Goal: Task Accomplishment & Management: Use online tool/utility

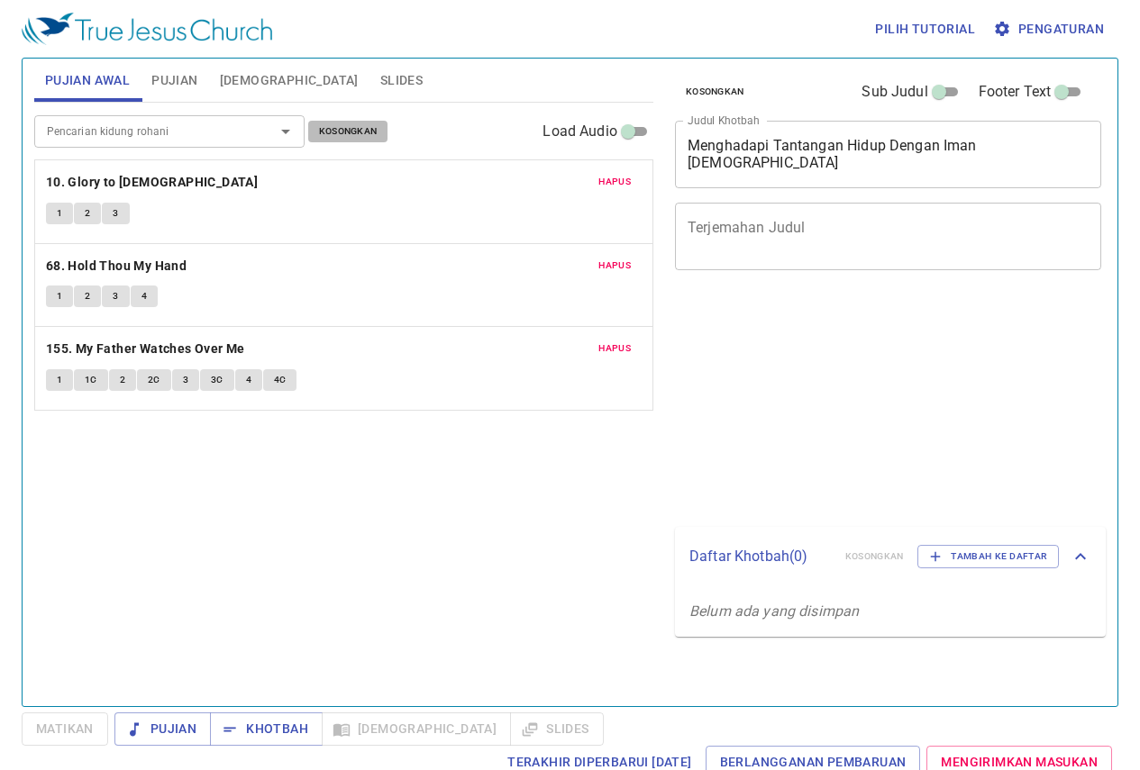
click at [367, 135] on span "Kosongkan" at bounding box center [348, 131] width 59 height 16
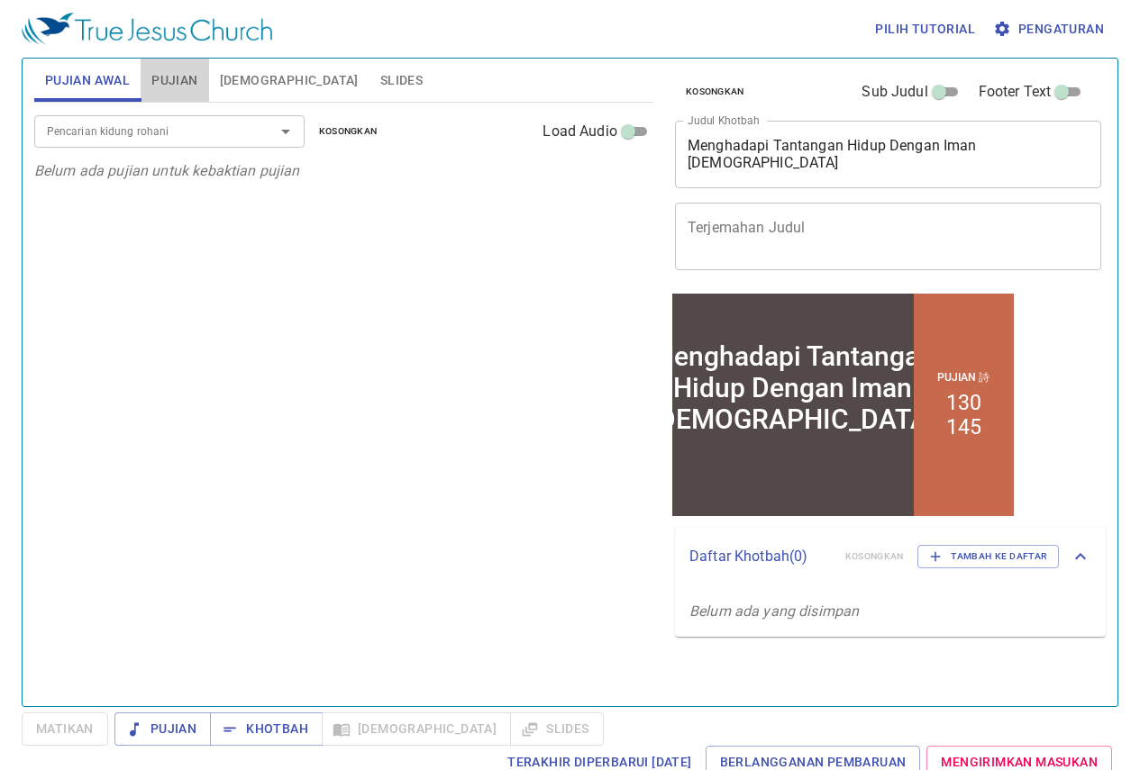
click at [168, 91] on span "Pujian" at bounding box center [174, 80] width 46 height 23
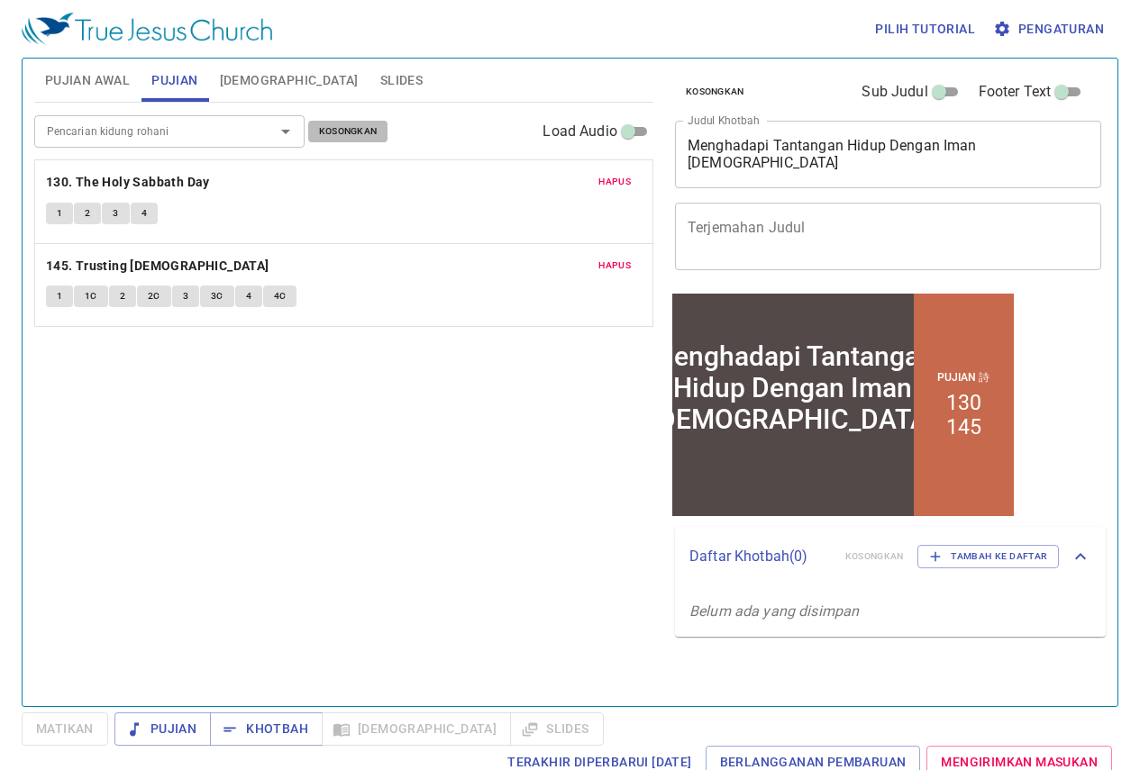
click at [315, 129] on button "Kosongkan" at bounding box center [348, 132] width 80 height 22
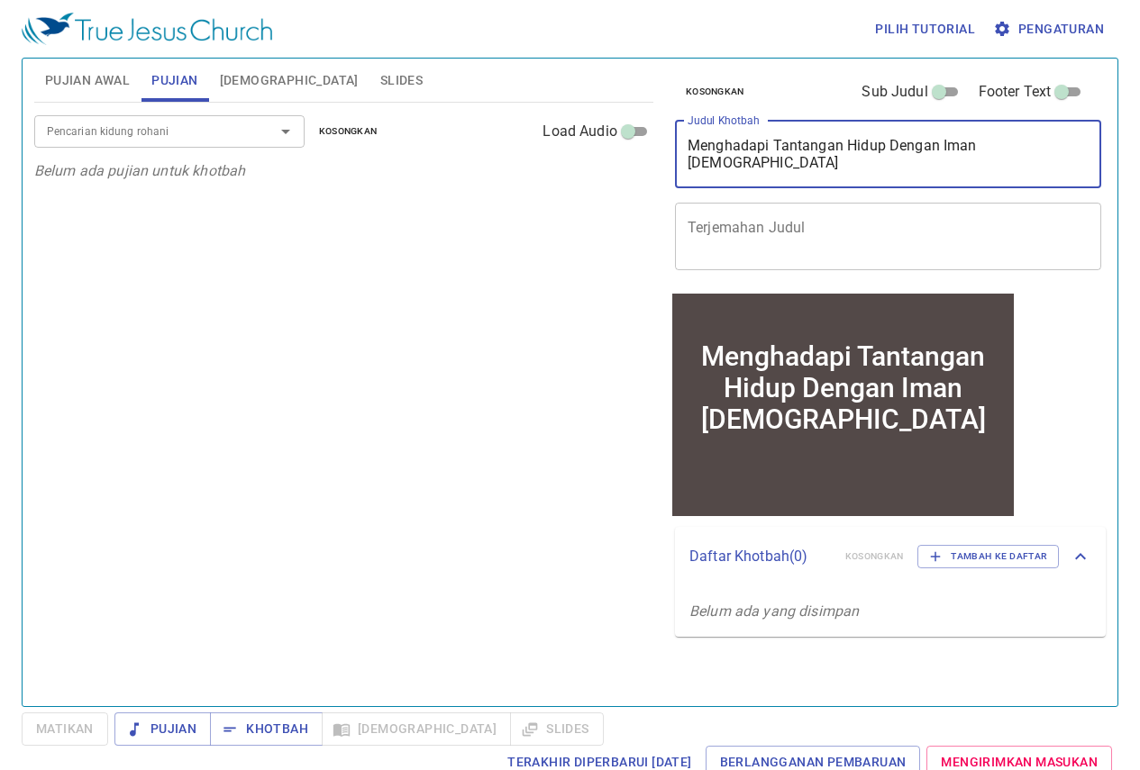
drag, startPoint x: 1007, startPoint y: 159, endPoint x: 1017, endPoint y: 158, distance: 10.0
click at [1015, 158] on textarea "Menghadapi Tantangan Hidup Dengan Iman Kristus" at bounding box center [887, 154] width 401 height 34
drag, startPoint x: 1031, startPoint y: 158, endPoint x: 653, endPoint y: 182, distance: 378.3
click at [653, 182] on div "Pujian Awal Pujian Alkitab Slides Pencarian kidung rohani Pencarian kidung roha…" at bounding box center [570, 375] width 1086 height 648
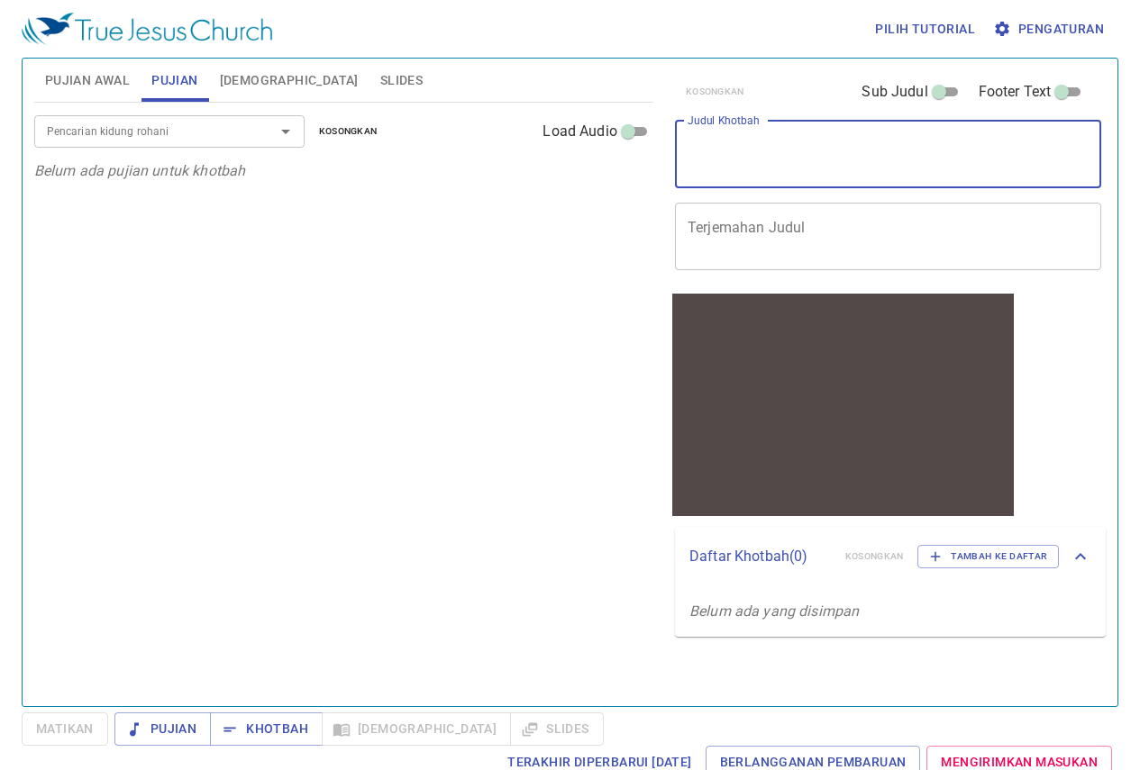
click at [120, 147] on div "Pencarian kidung rohani" at bounding box center [169, 131] width 270 height 32
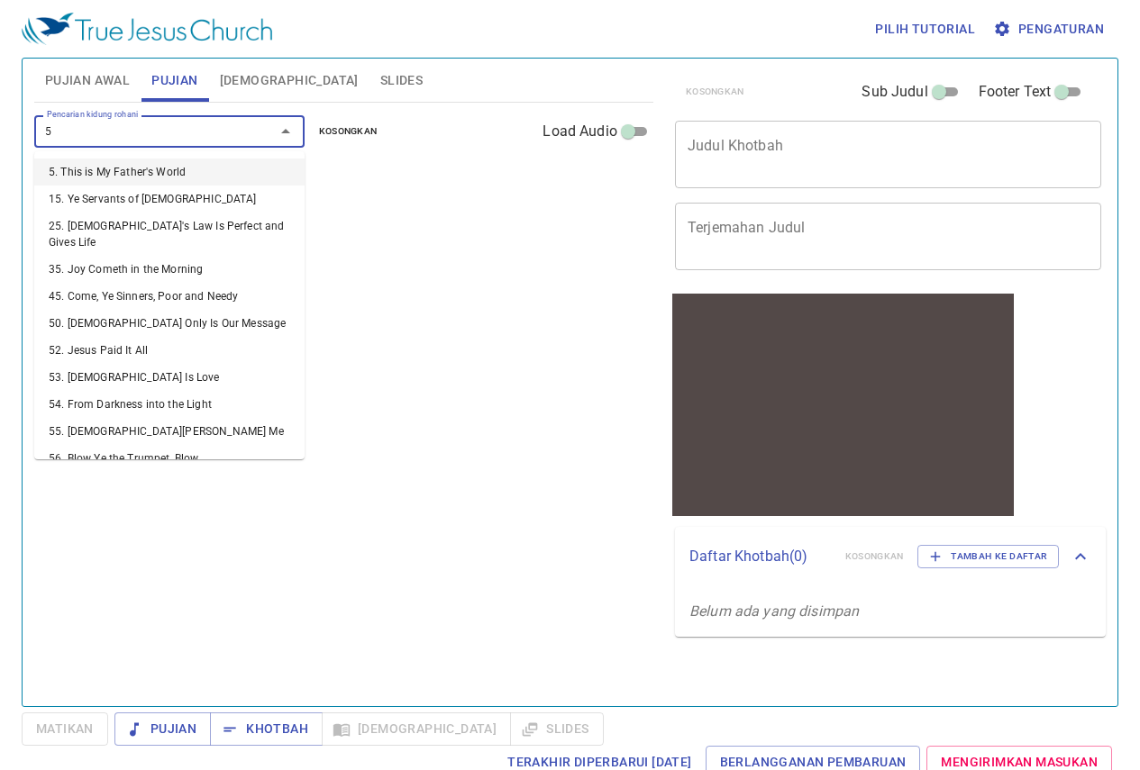
type input "58"
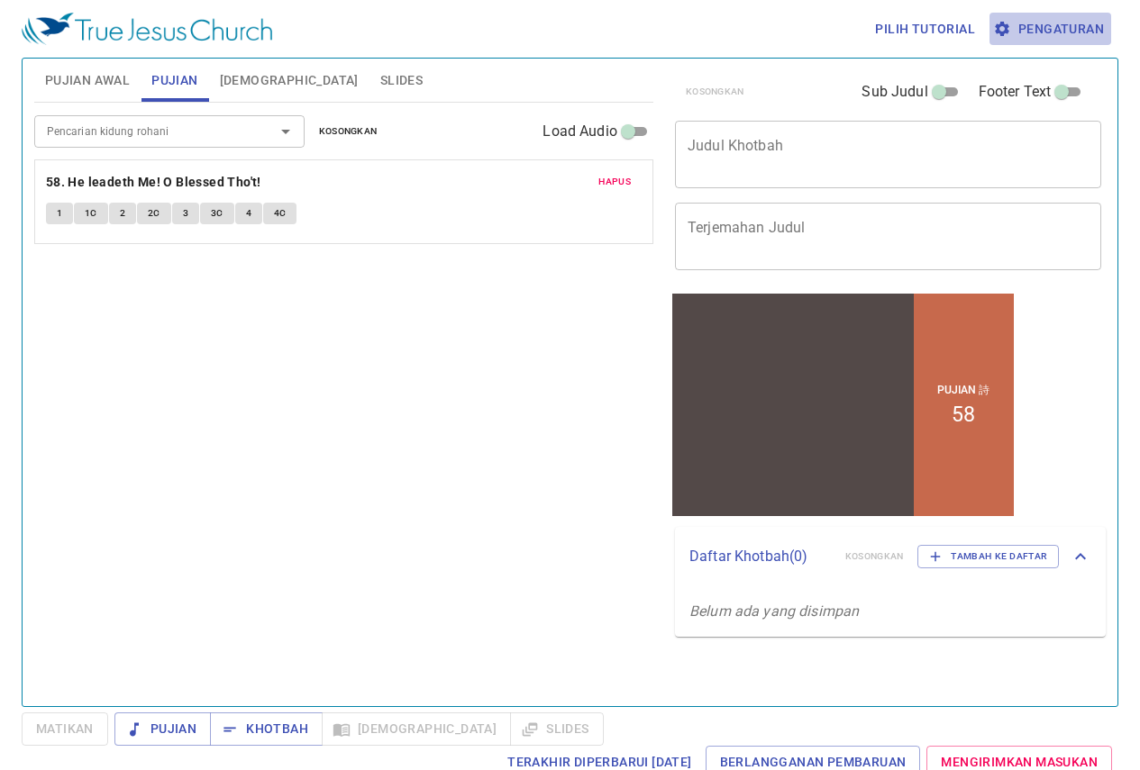
click at [1054, 27] on span "Pengaturan" at bounding box center [1050, 29] width 107 height 23
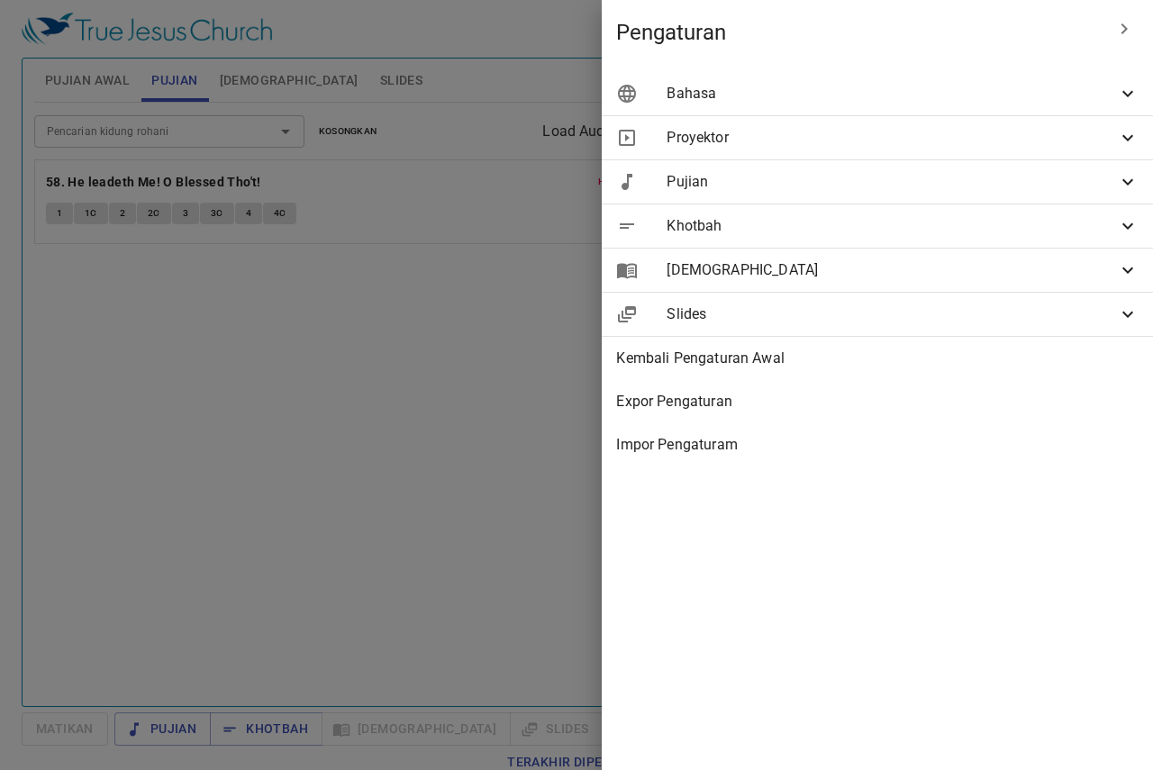
click at [1010, 312] on span "Slides" at bounding box center [892, 315] width 451 height 22
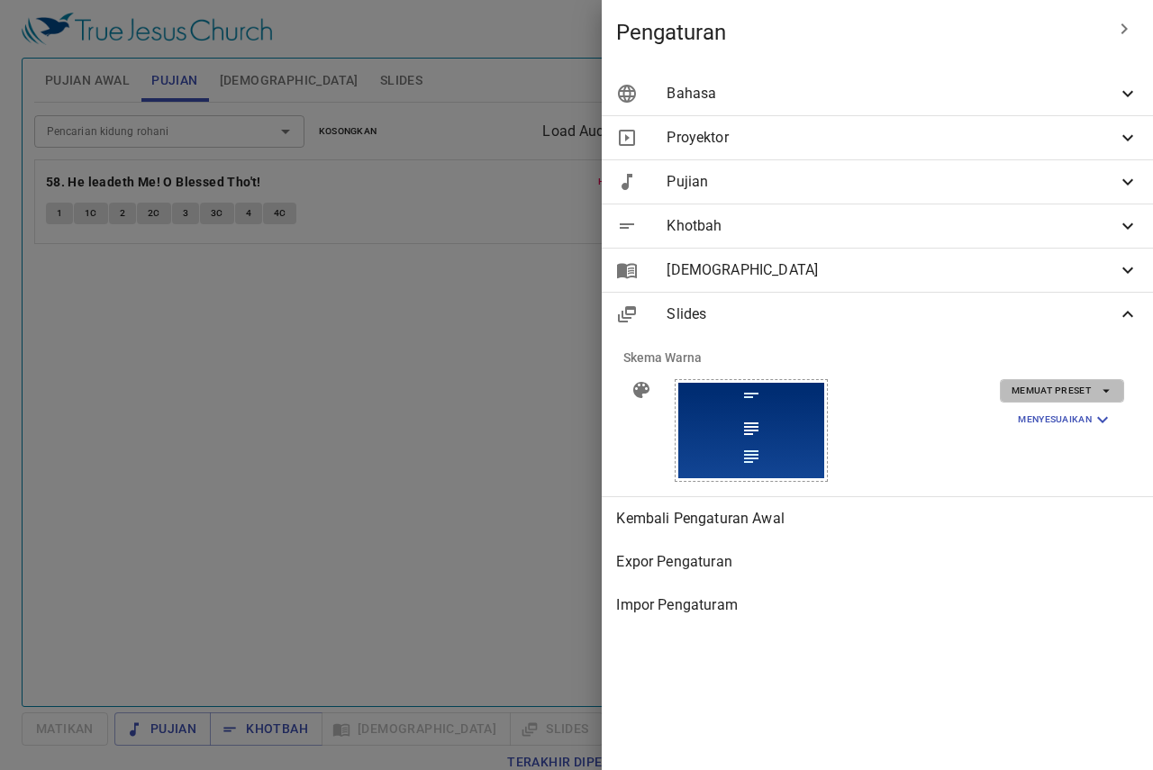
click at [1023, 400] on button "Memuat Preset" at bounding box center [1062, 390] width 124 height 23
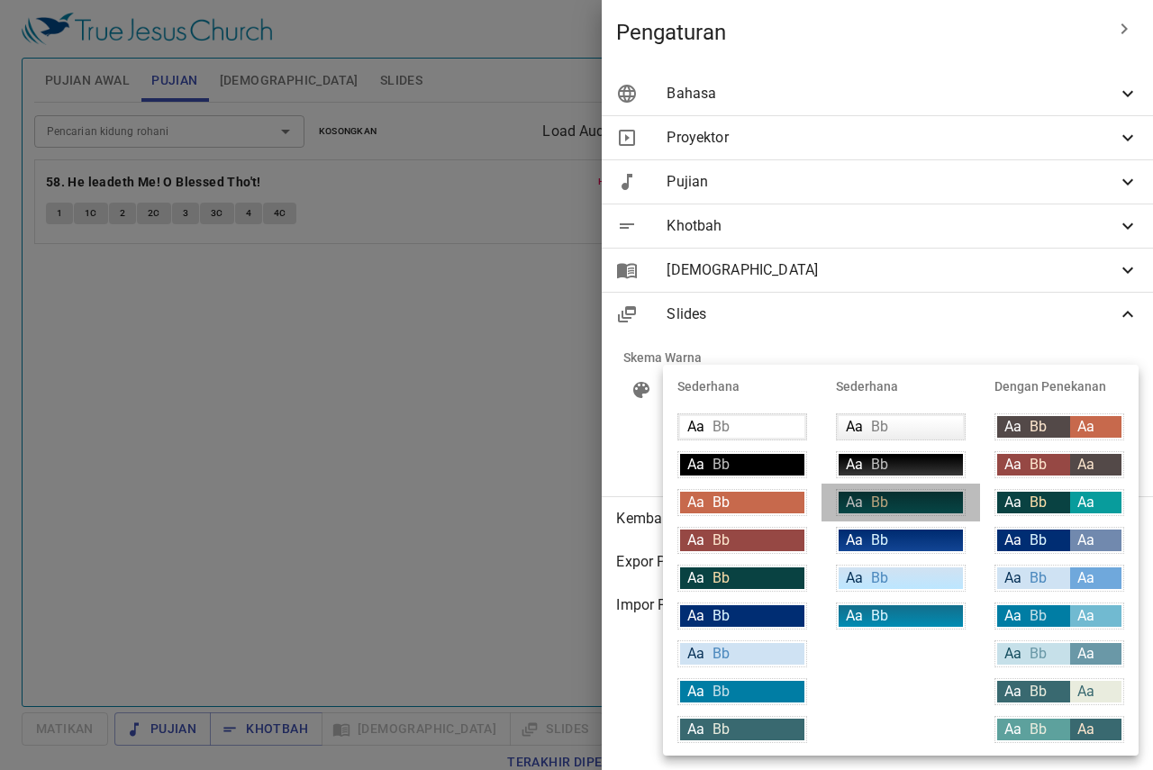
click at [869, 518] on li "Aa Bb" at bounding box center [901, 503] width 159 height 38
type input "linear-gradient(180deg, rgba(9,66,66,1) 10%, rgba(8,94,94,1) 100%)"
type input "#f9dda9"
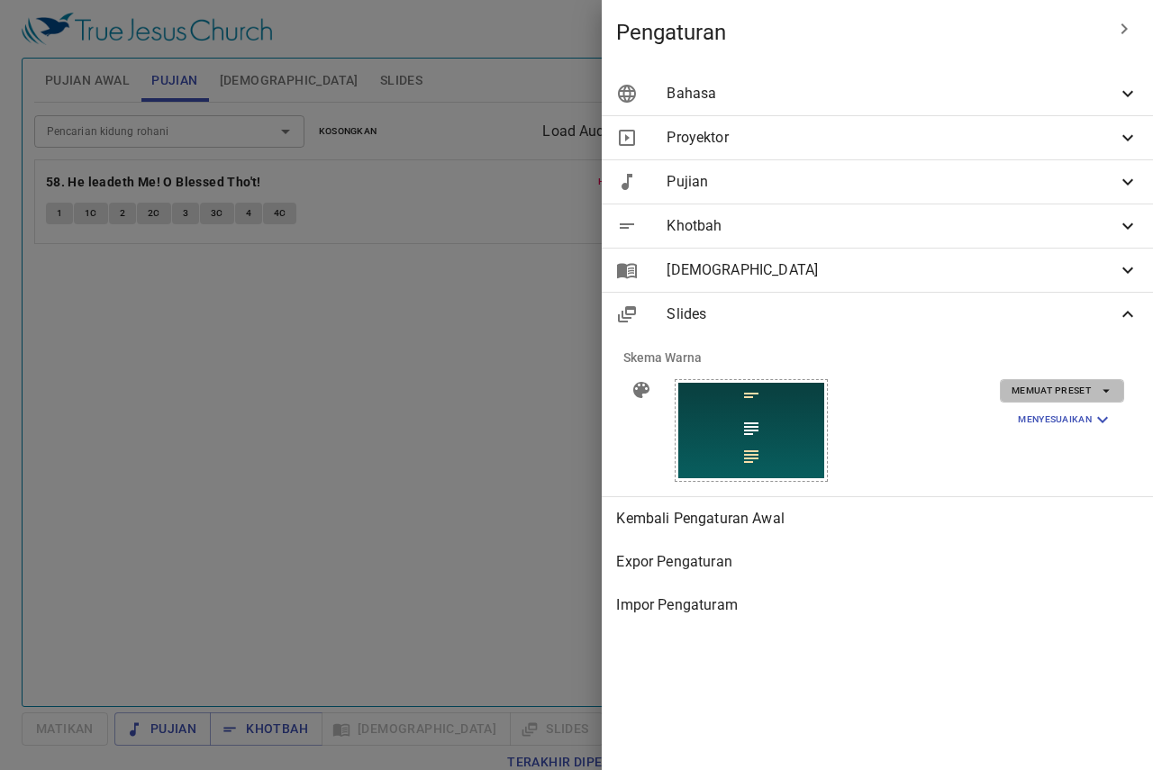
click at [1092, 383] on span "Memuat Preset" at bounding box center [1062, 391] width 101 height 16
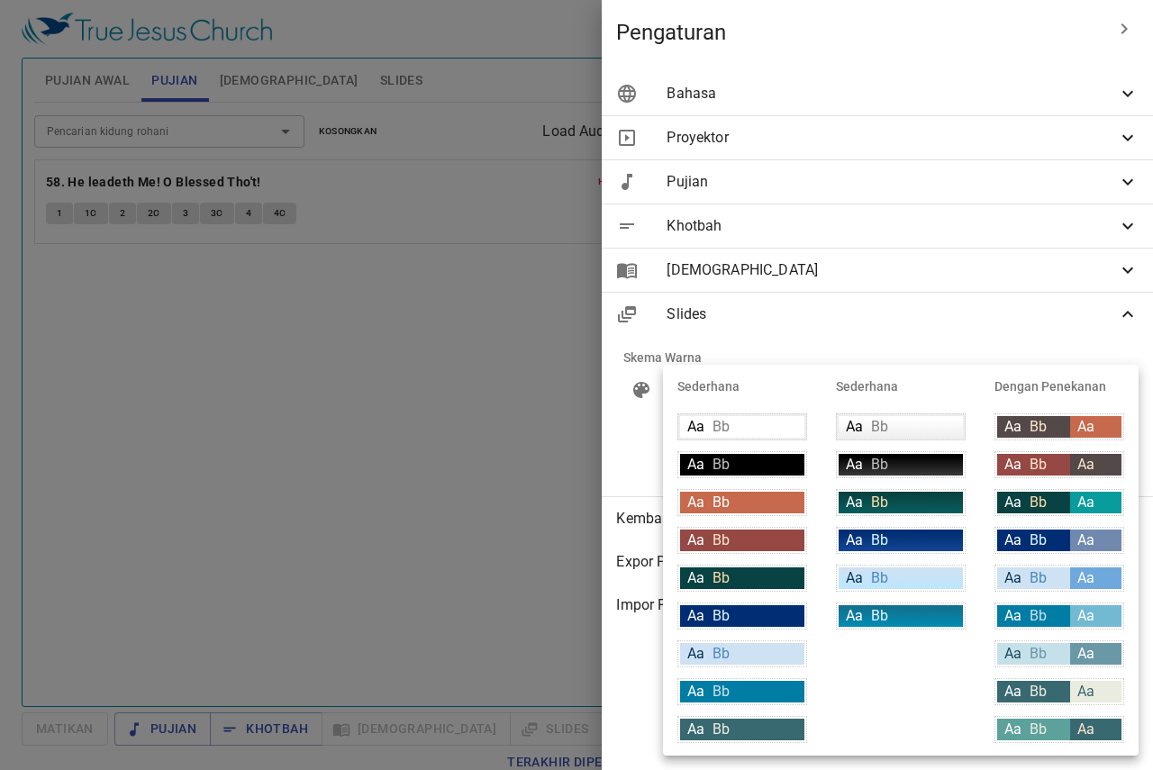
click at [1041, 507] on span "Bb" at bounding box center [1038, 502] width 17 height 17
type input "#094242"
type input "#089c9c"
type input "#ffffff"
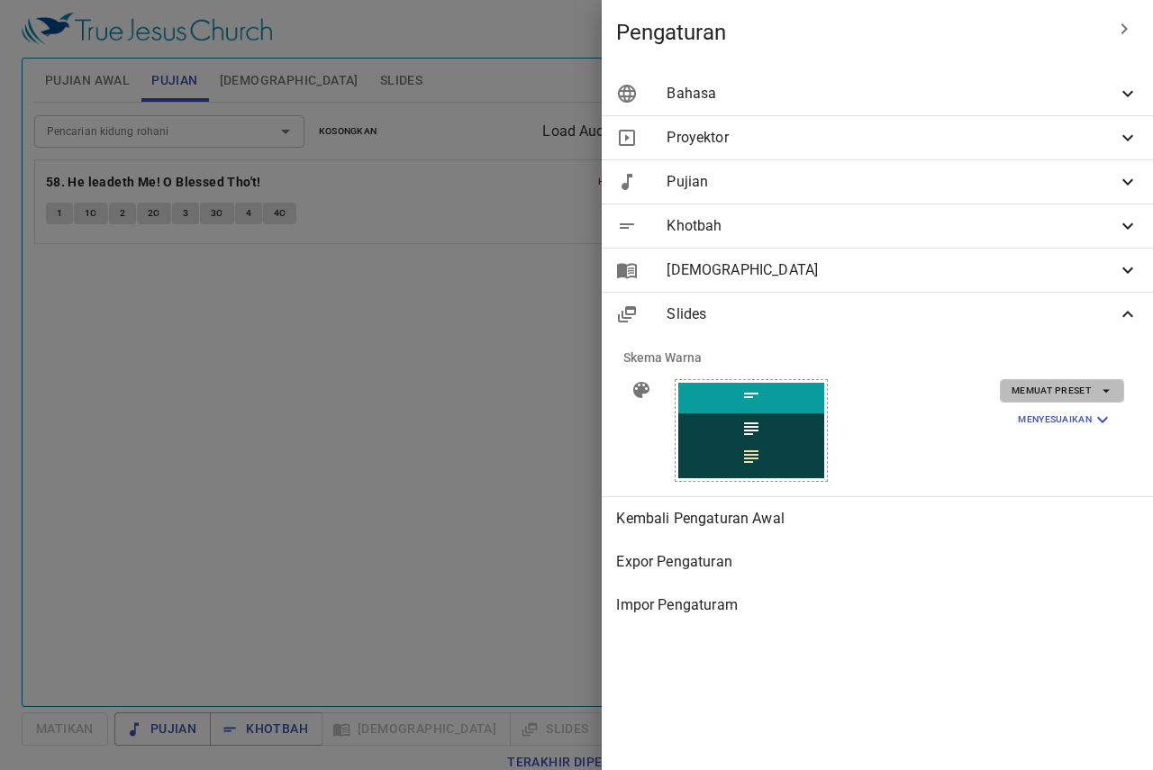
click at [1078, 391] on span "Memuat Preset" at bounding box center [1062, 391] width 101 height 16
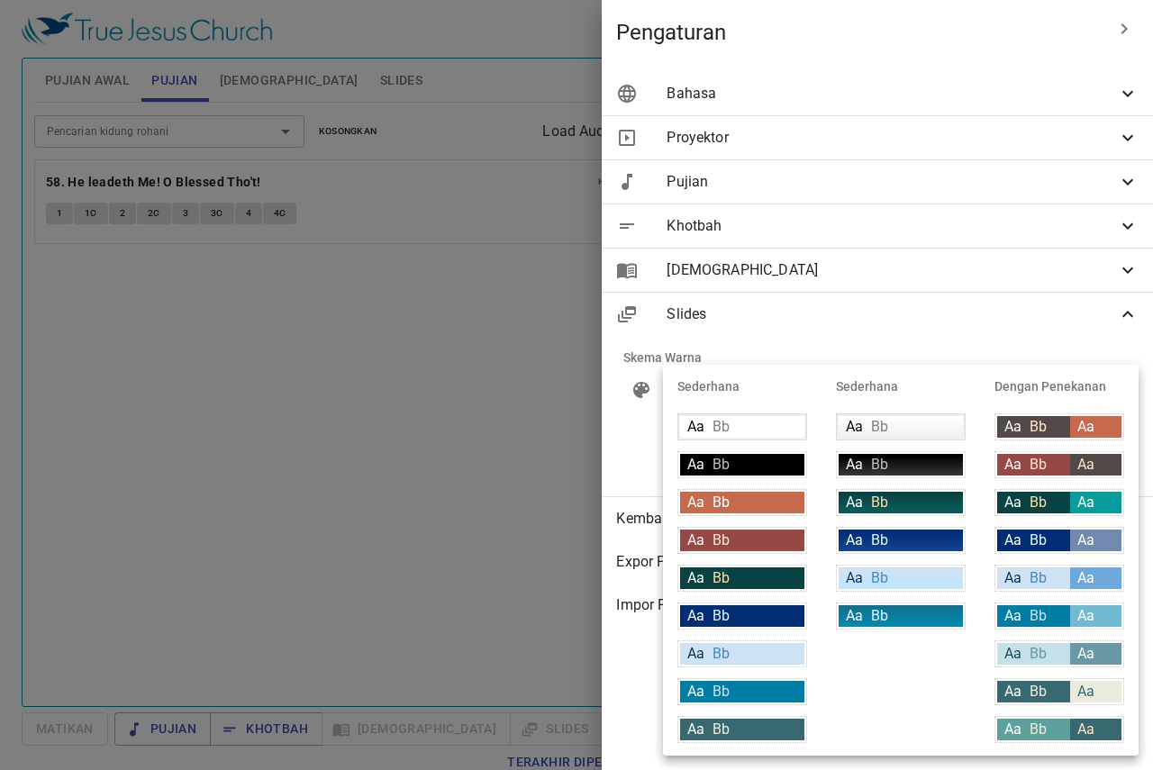
click at [1041, 614] on span "Bb" at bounding box center [1038, 615] width 17 height 17
type input "#007DA4"
type input "#c6e0e9"
type input "#71bad1"
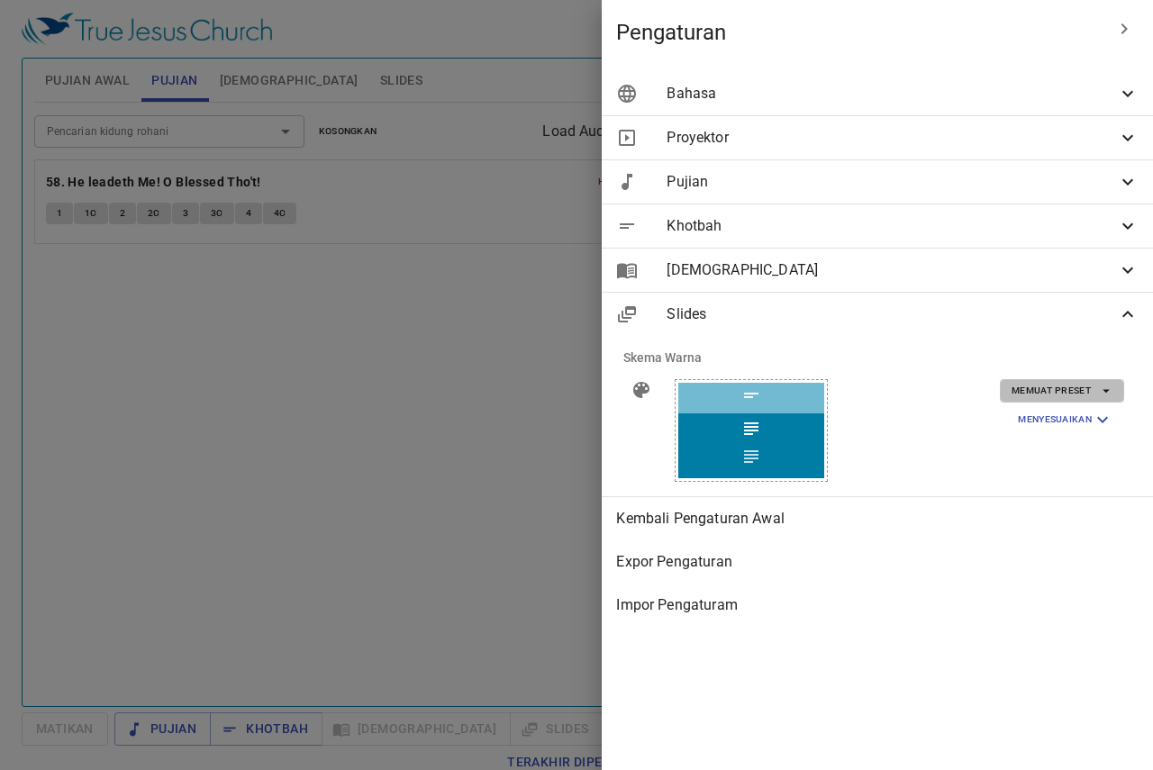
click at [1087, 382] on button "Memuat Preset" at bounding box center [1062, 390] width 124 height 23
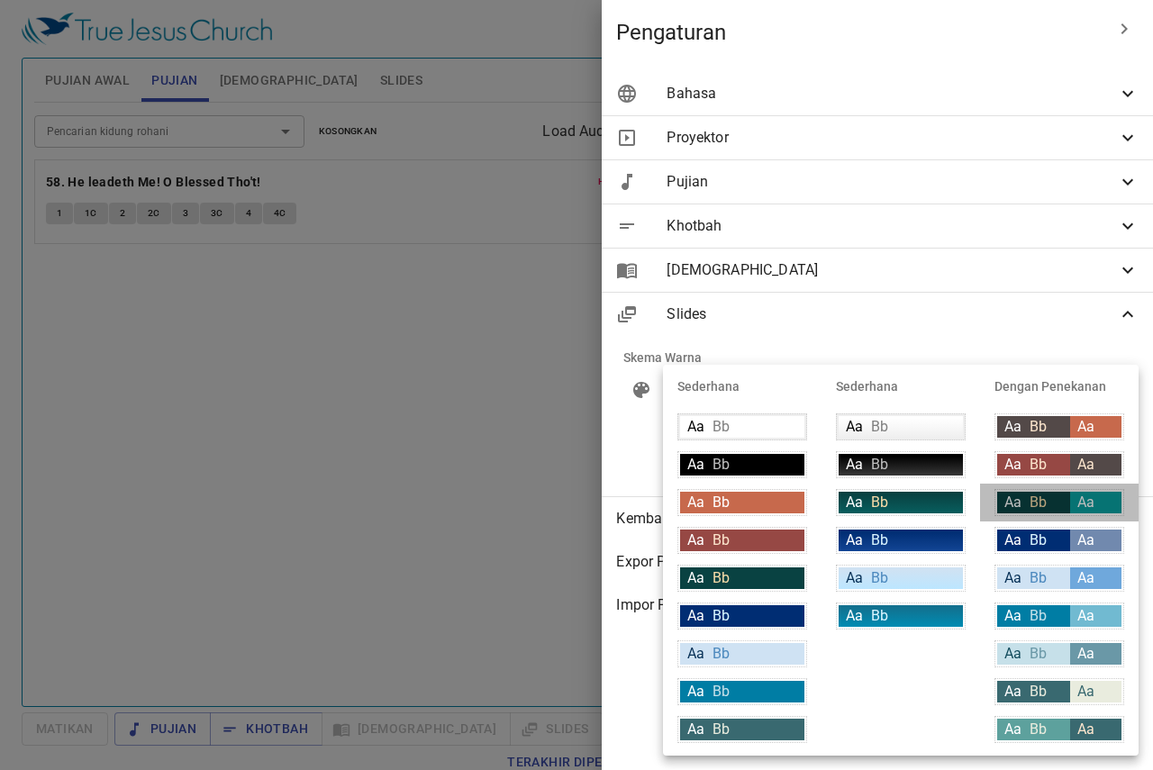
click at [1080, 487] on li "Aa Bb Aa" at bounding box center [1059, 503] width 159 height 38
type input "#094242"
type input "#f9dda9"
type input "#089c9c"
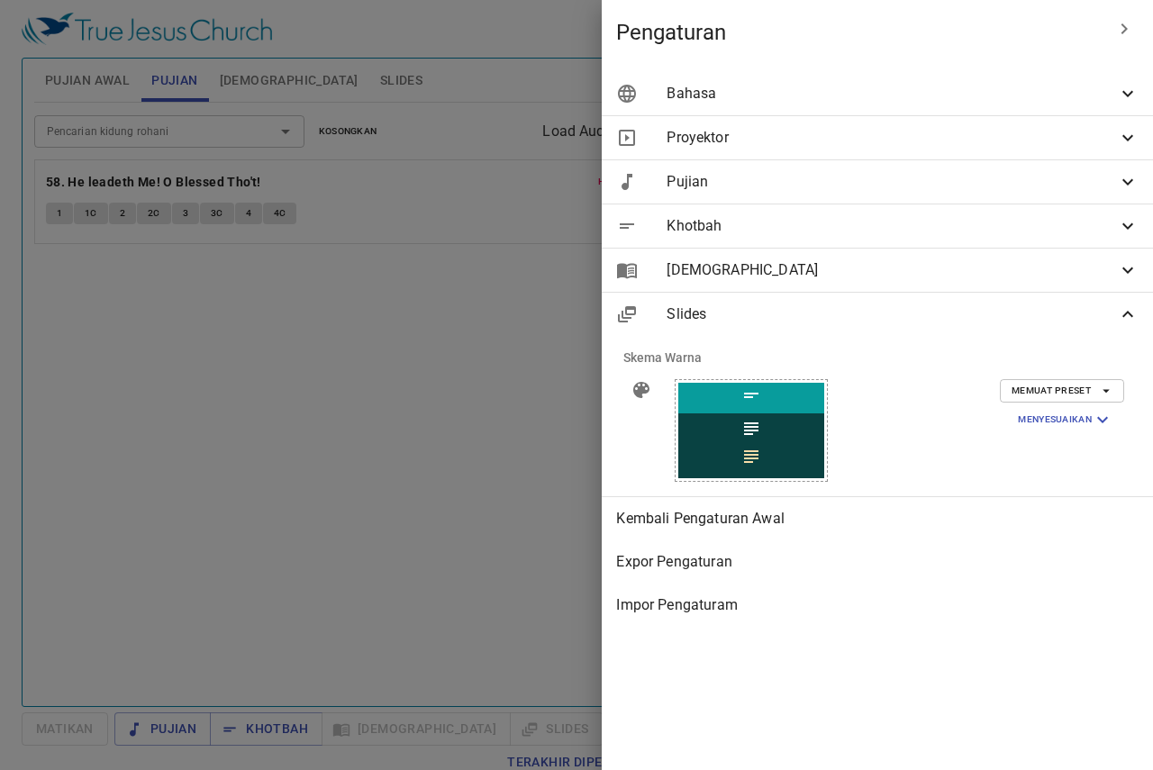
click at [776, 244] on div "Khotbah" at bounding box center [877, 226] width 551 height 43
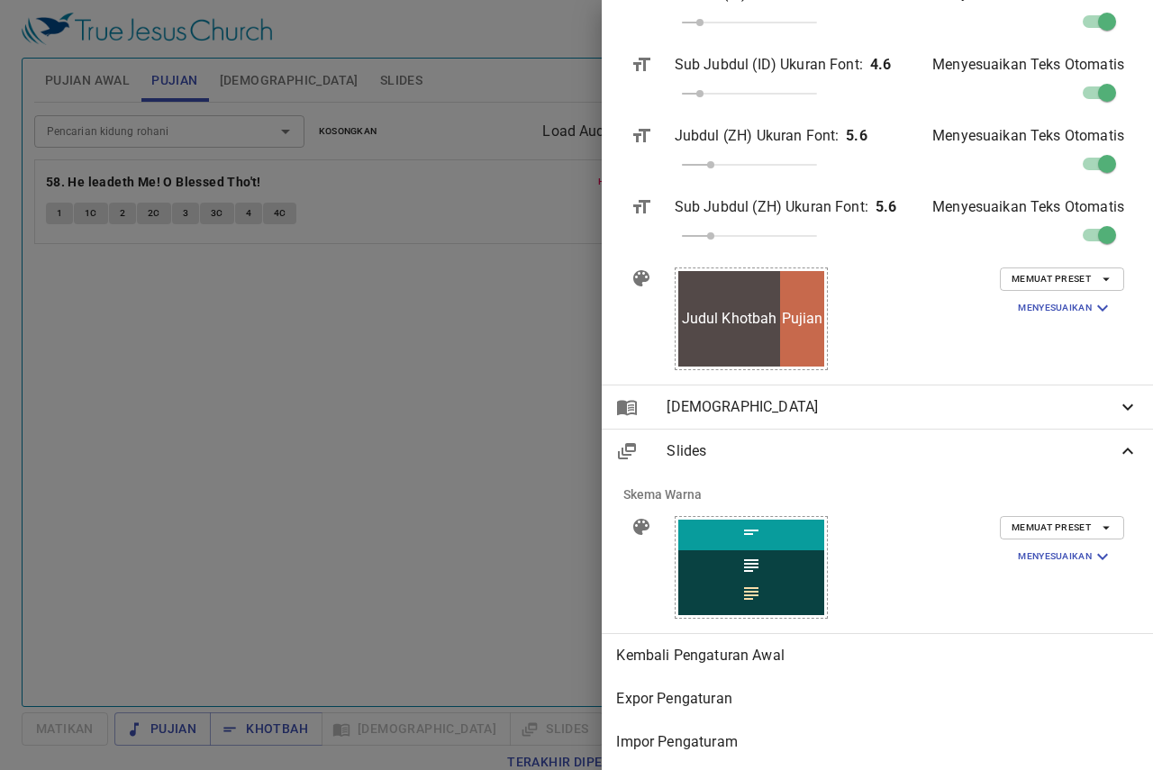
scroll to position [401, 0]
click at [1057, 275] on button "Memuat Preset" at bounding box center [1062, 278] width 124 height 23
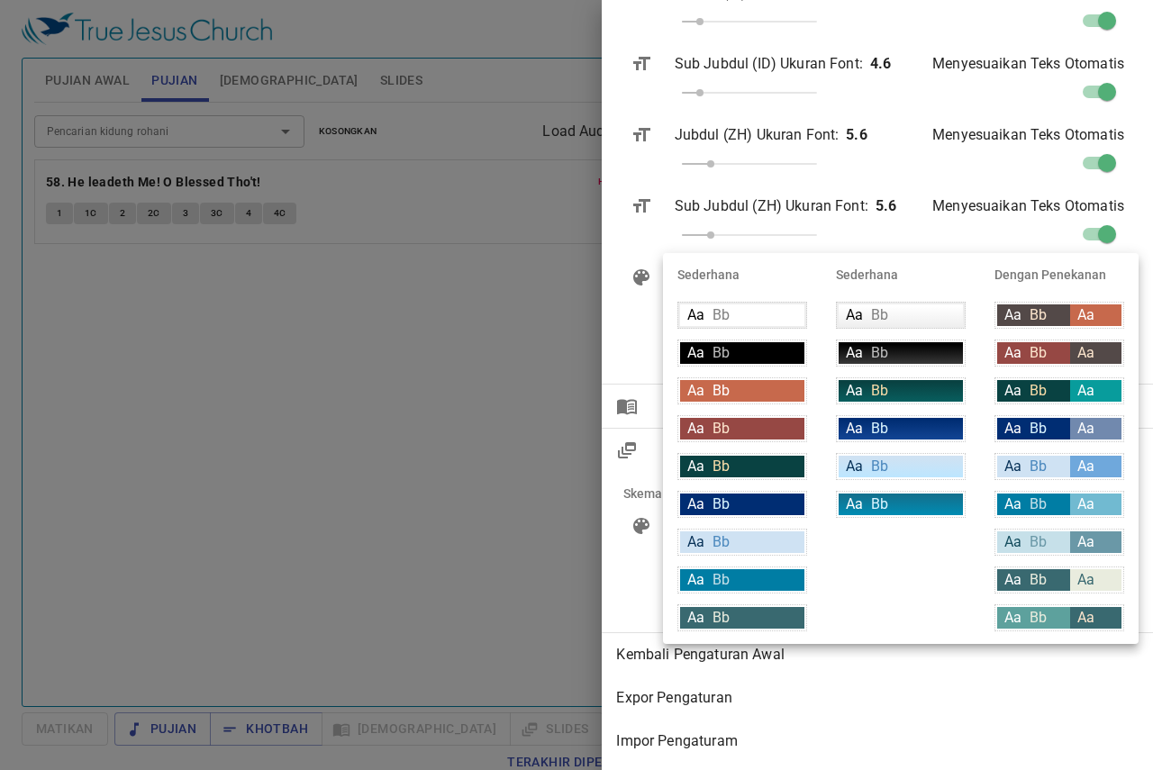
click at [644, 305] on div at bounding box center [576, 385] width 1153 height 770
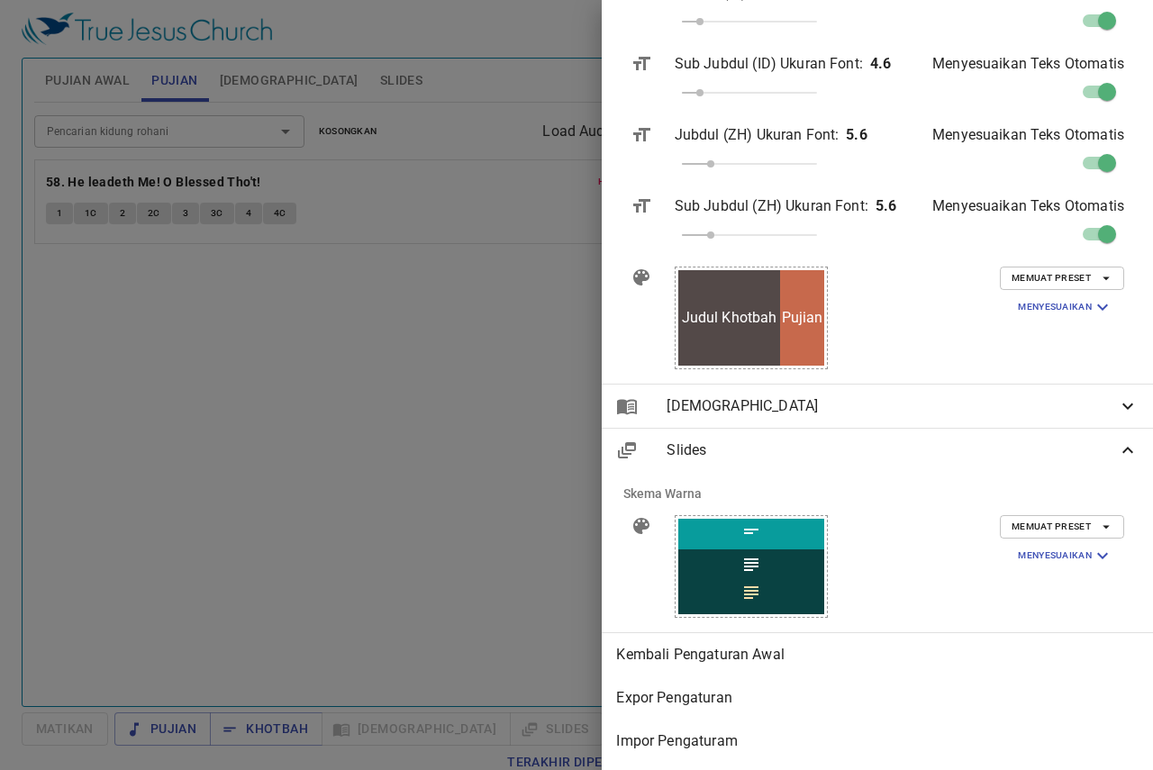
click at [1095, 267] on button "Memuat Preset" at bounding box center [1062, 278] width 124 height 23
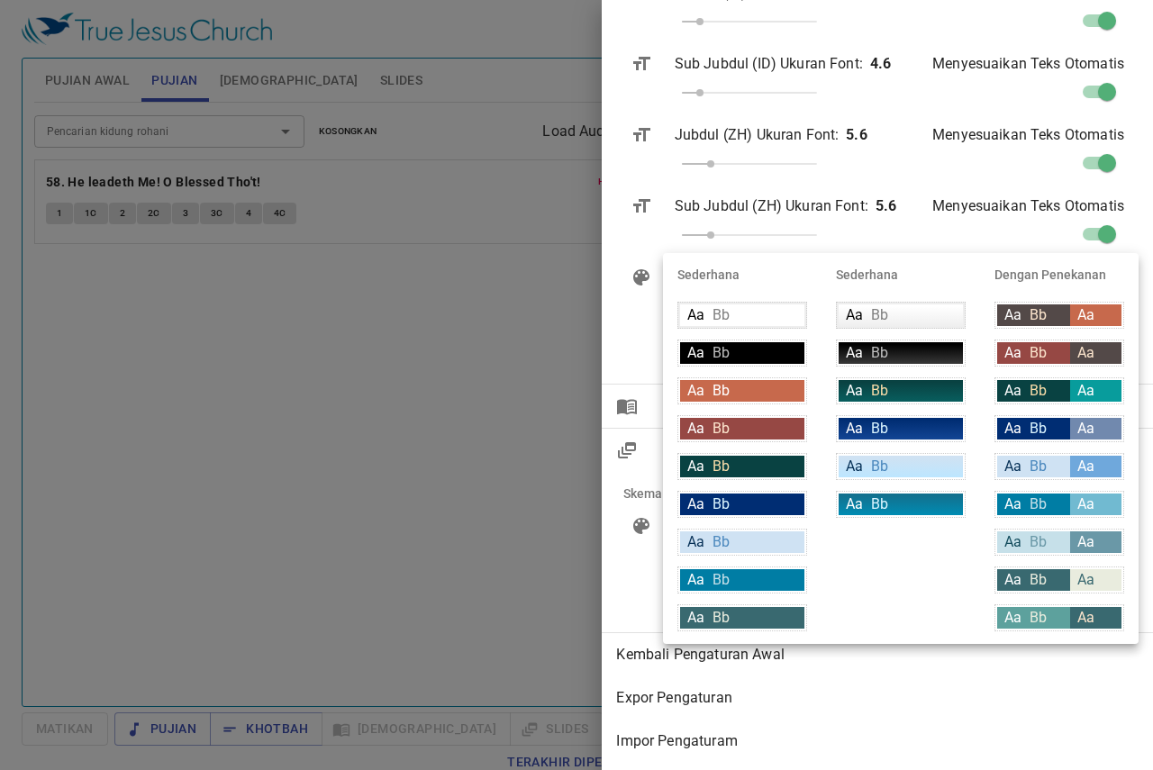
click at [1068, 384] on div "Aa Bb" at bounding box center [1033, 391] width 73 height 22
type input "#094242"
type input "#f9dda9"
type input "#089c9c"
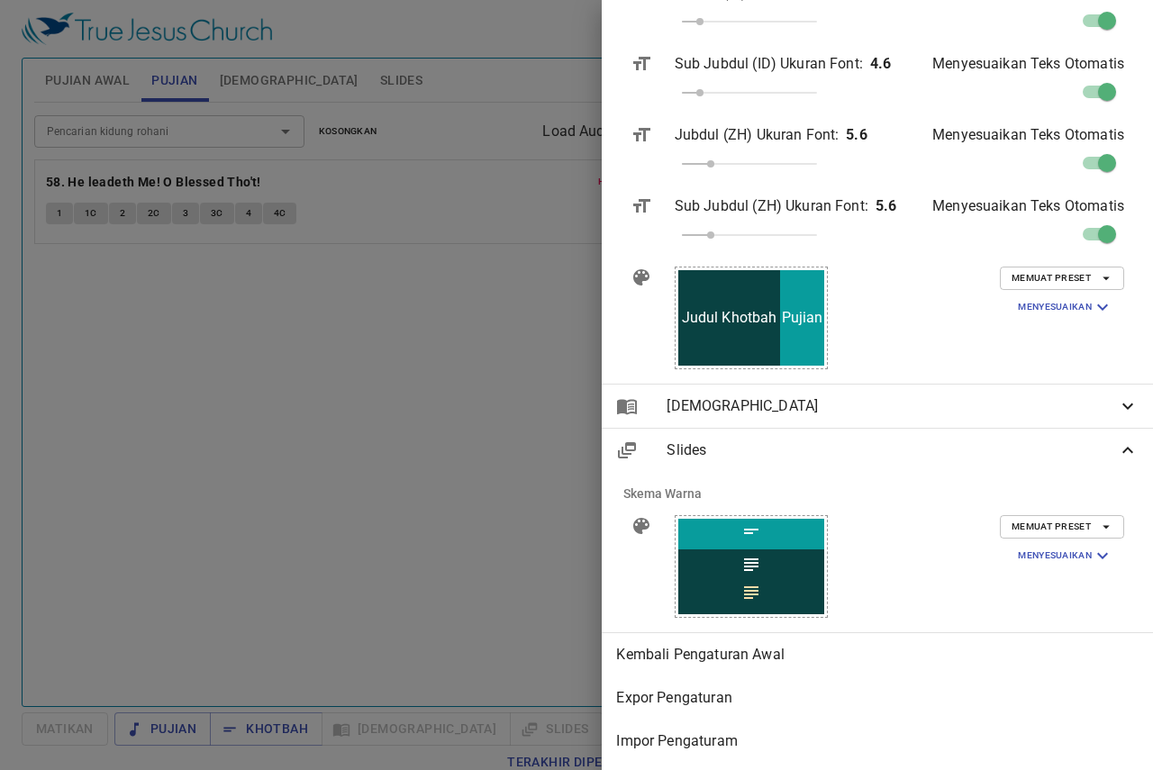
click at [896, 266] on div "Judul Khotbah Secondary Pujian" at bounding box center [790, 318] width 261 height 132
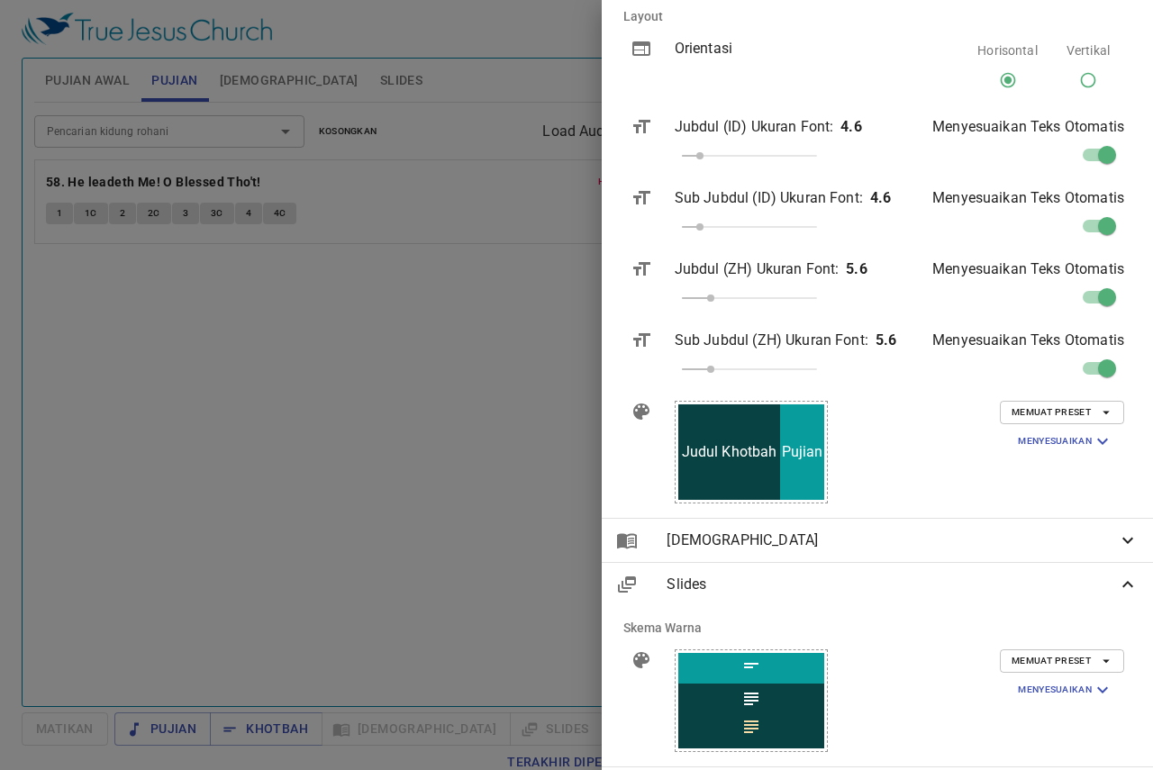
scroll to position [131, 0]
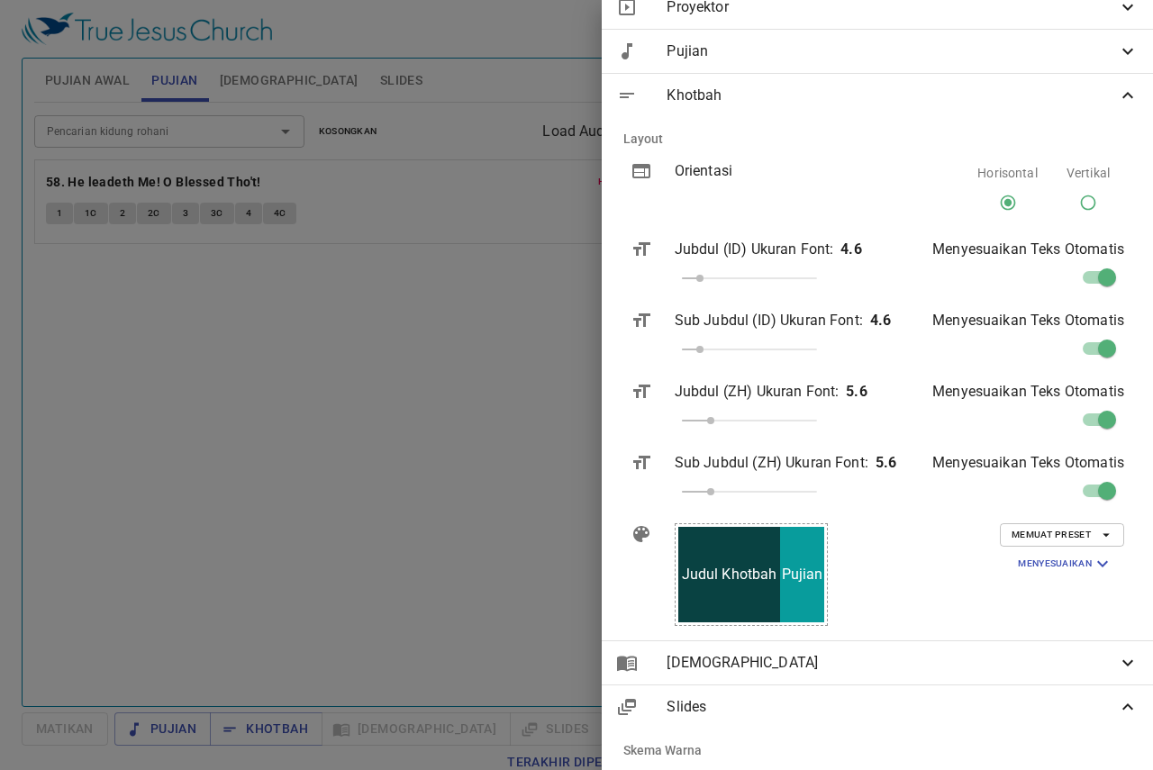
click at [1117, 91] on icon at bounding box center [1128, 96] width 22 height 22
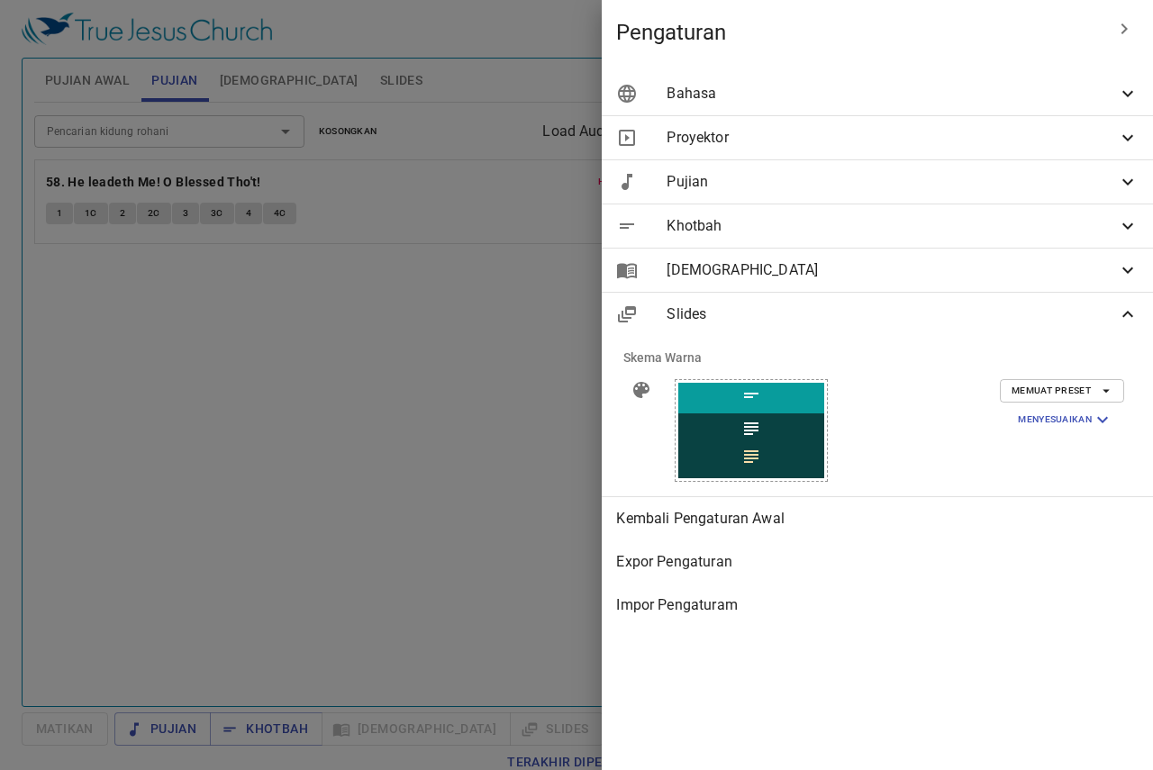
scroll to position [0, 0]
click at [1107, 202] on div "Pujian" at bounding box center [877, 181] width 551 height 43
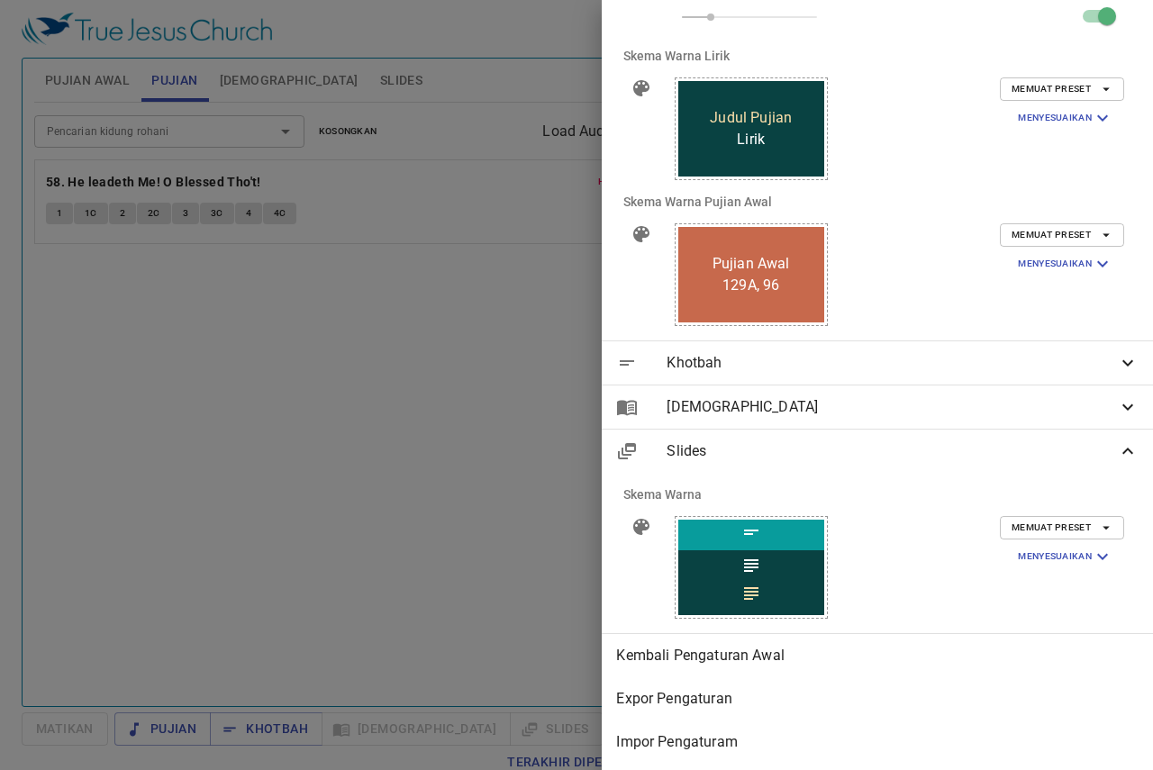
scroll to position [505, 0]
click at [1105, 223] on button "Memuat Preset" at bounding box center [1062, 234] width 124 height 23
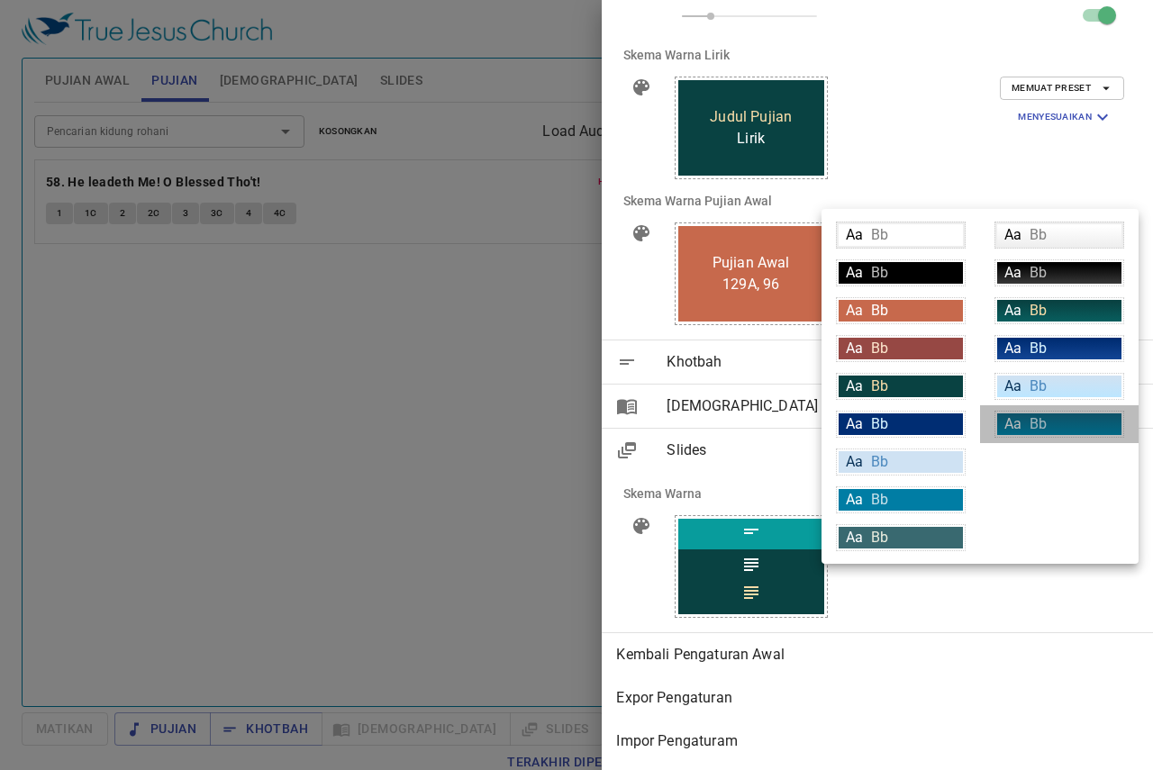
click at [1039, 432] on div "Aa Bb" at bounding box center [1059, 425] width 124 height 22
type input "linear-gradient(180deg, rgba(18,113,143,1) 10%, rgba(0,140,179,1) 100%)"
type input "#daf5ff"
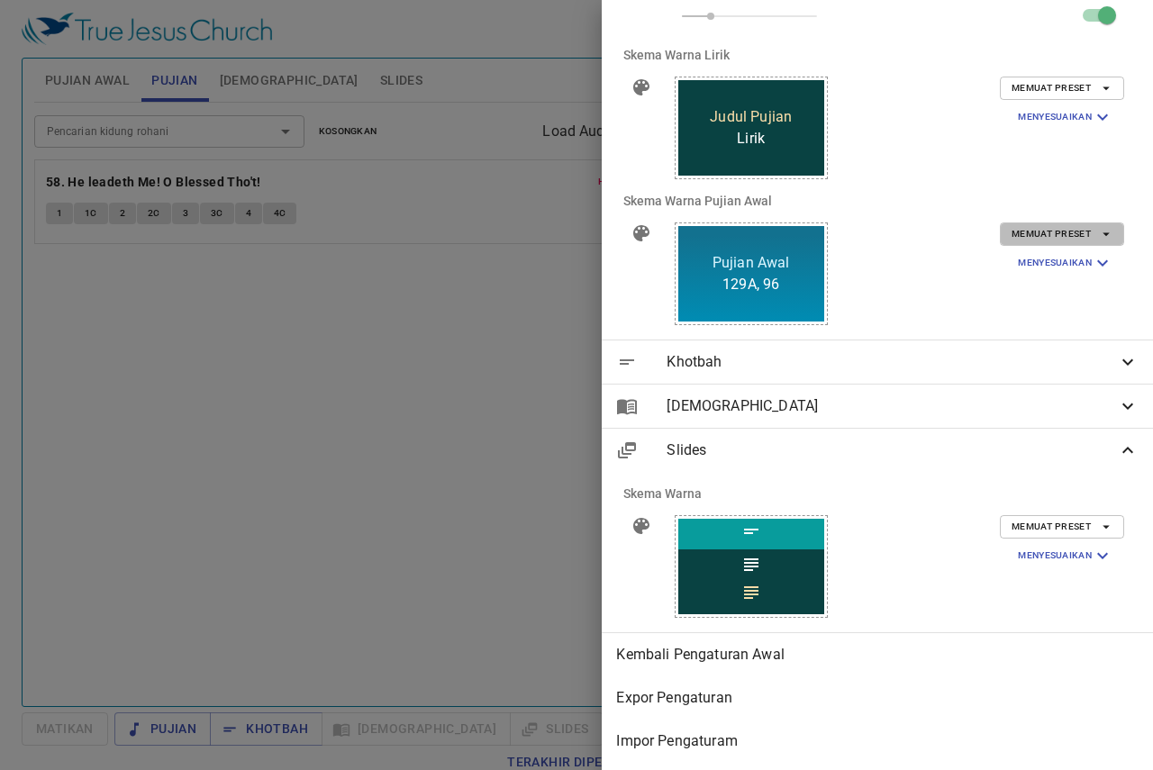
click at [1050, 226] on span "Memuat Preset" at bounding box center [1062, 234] width 101 height 16
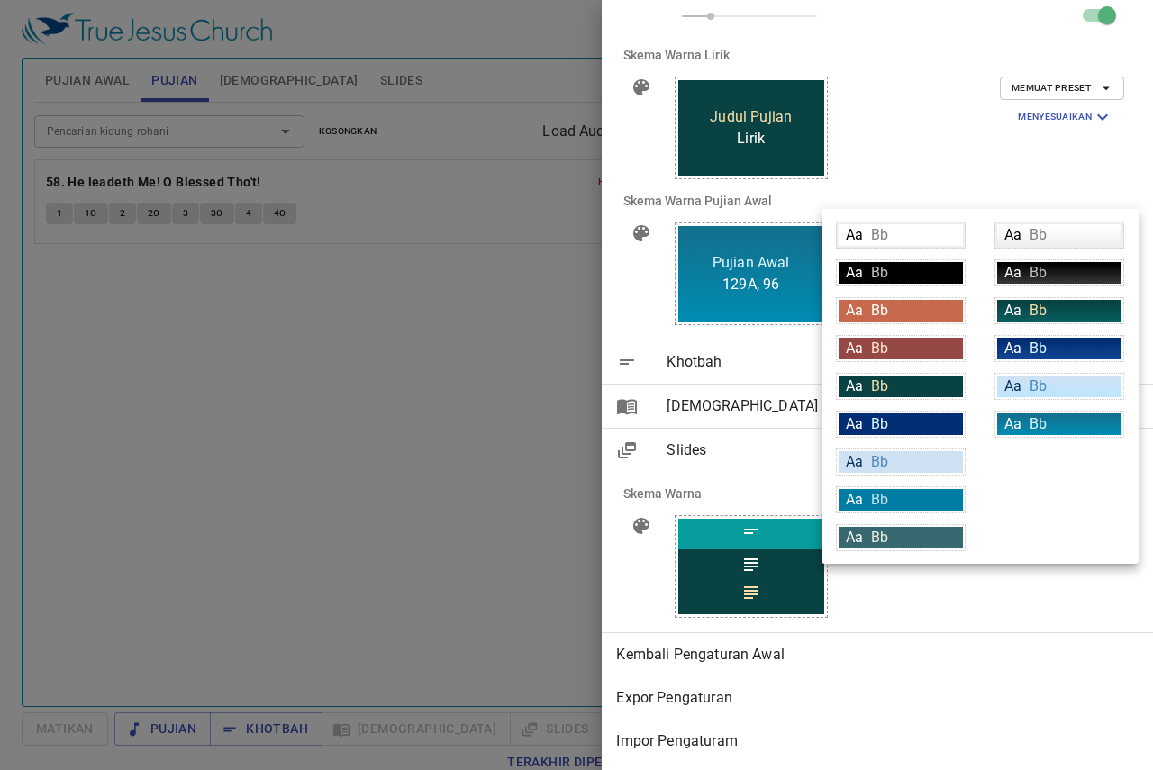
click at [1098, 314] on div "Aa Bb" at bounding box center [1059, 311] width 124 height 22
type input "linear-gradient(180deg, rgba(9,66,66,1) 10%, rgba(8,94,94,1) 100%)"
type input "#f9dda9"
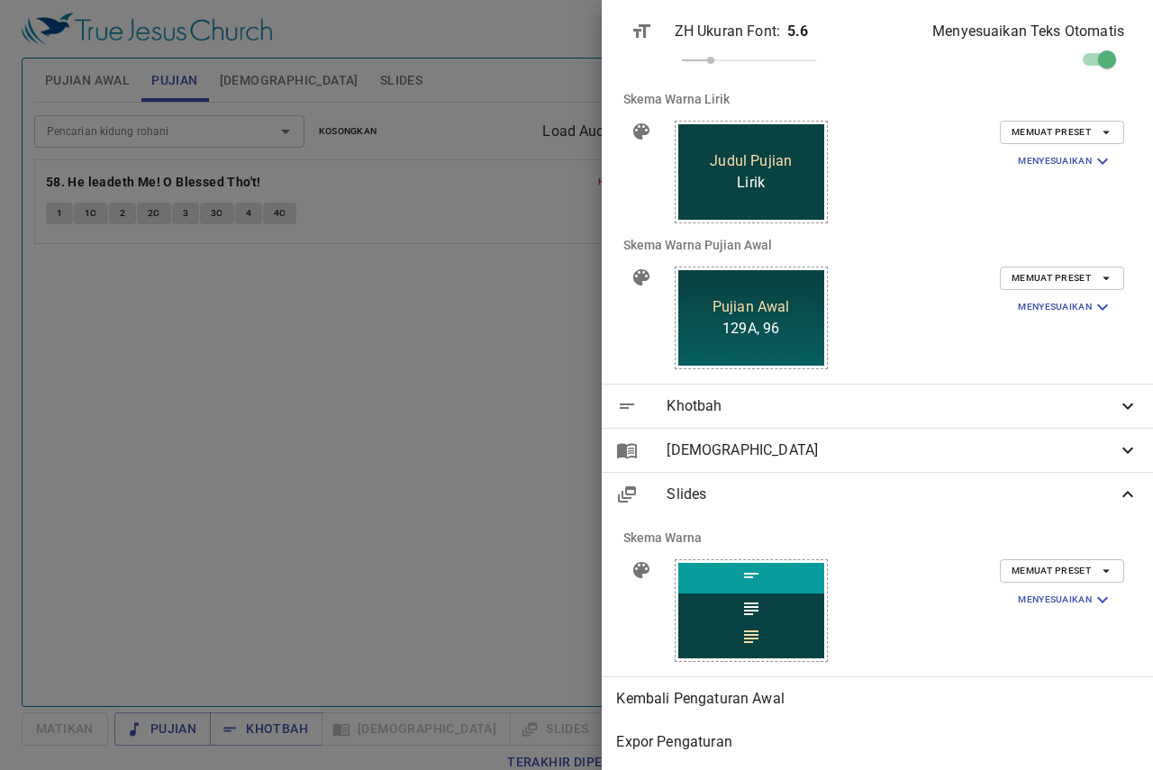
scroll to position [414, 0]
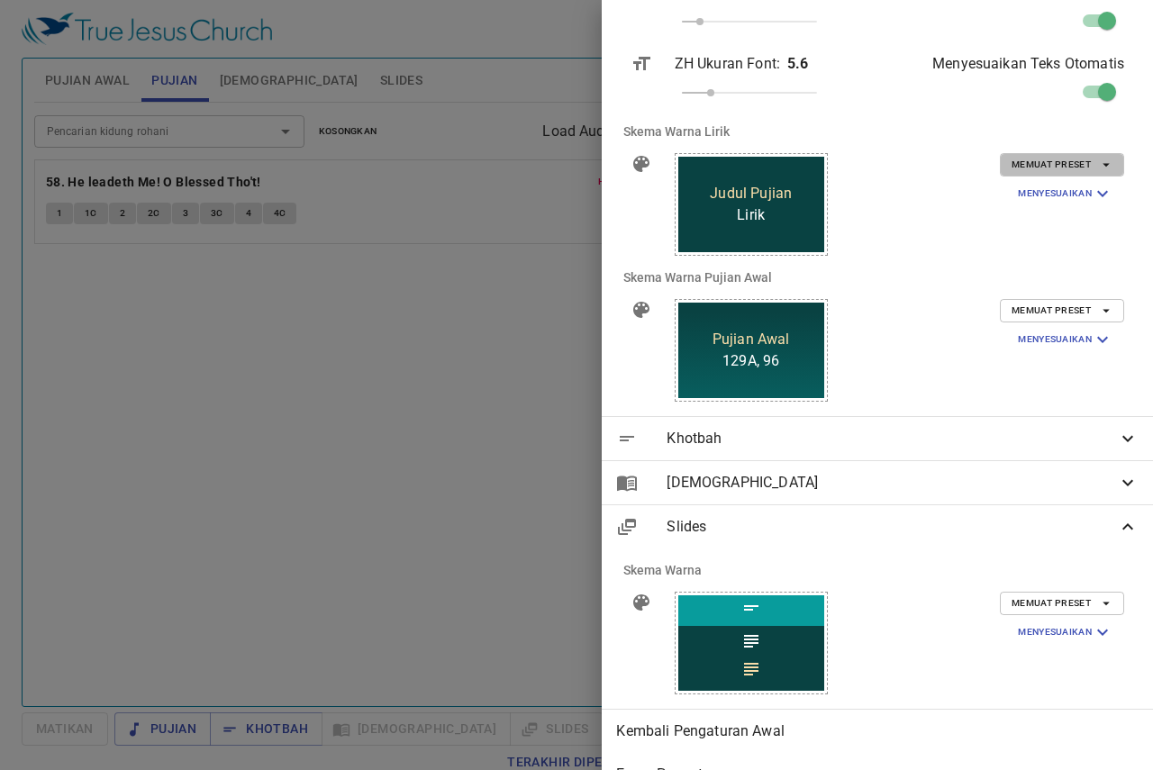
click at [1051, 177] on button "Memuat Preset" at bounding box center [1062, 164] width 124 height 23
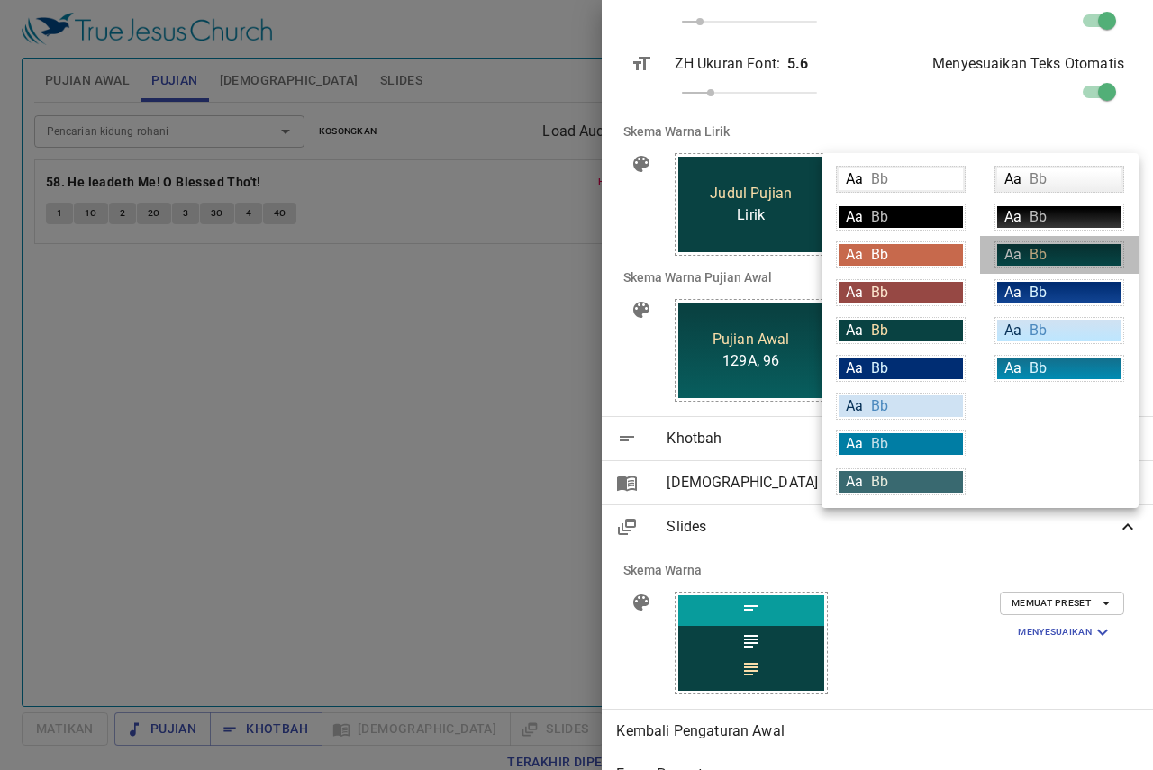
click at [1063, 258] on div "Aa Bb" at bounding box center [1059, 255] width 124 height 22
type input "linear-gradient(180deg, rgba(9,66,66,1) 10%, rgba(8,94,94,1) 100%)"
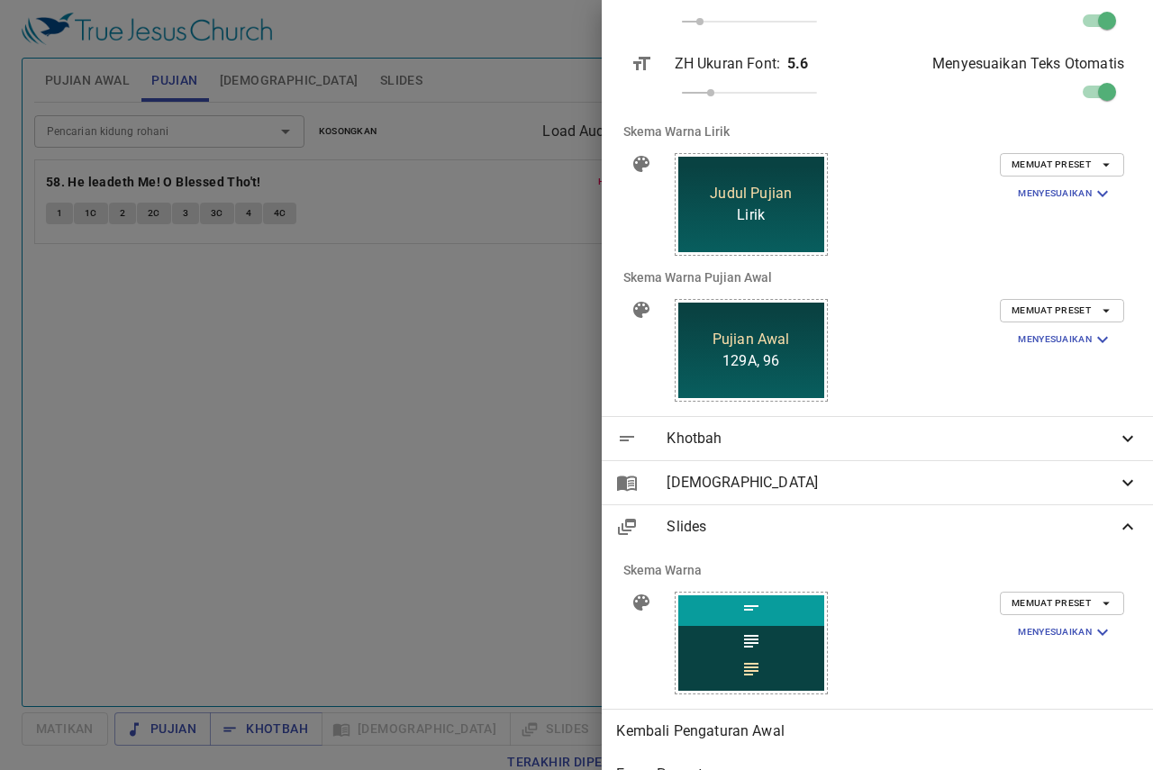
click at [941, 268] on div "Memuat Preset Menyesuaikan Latar Belakang linear-gradient(180deg, rgba(9,66,66,…" at bounding box center [1030, 205] width 217 height 132
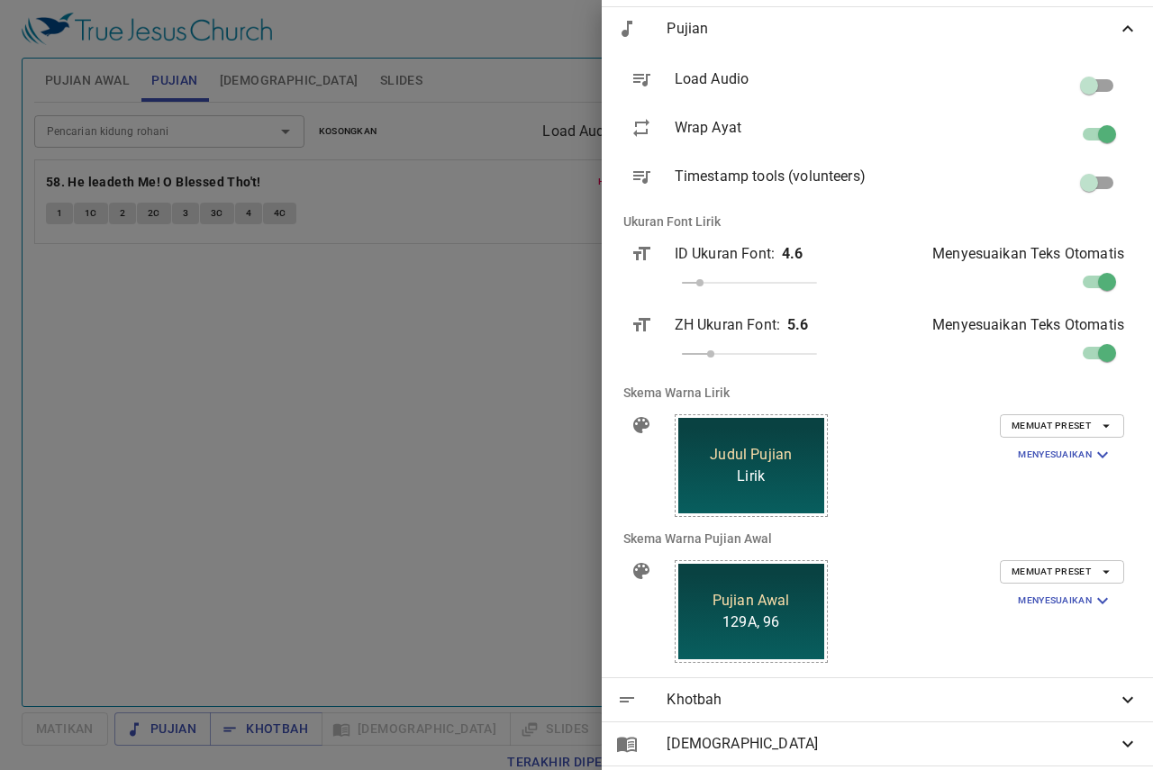
scroll to position [144, 0]
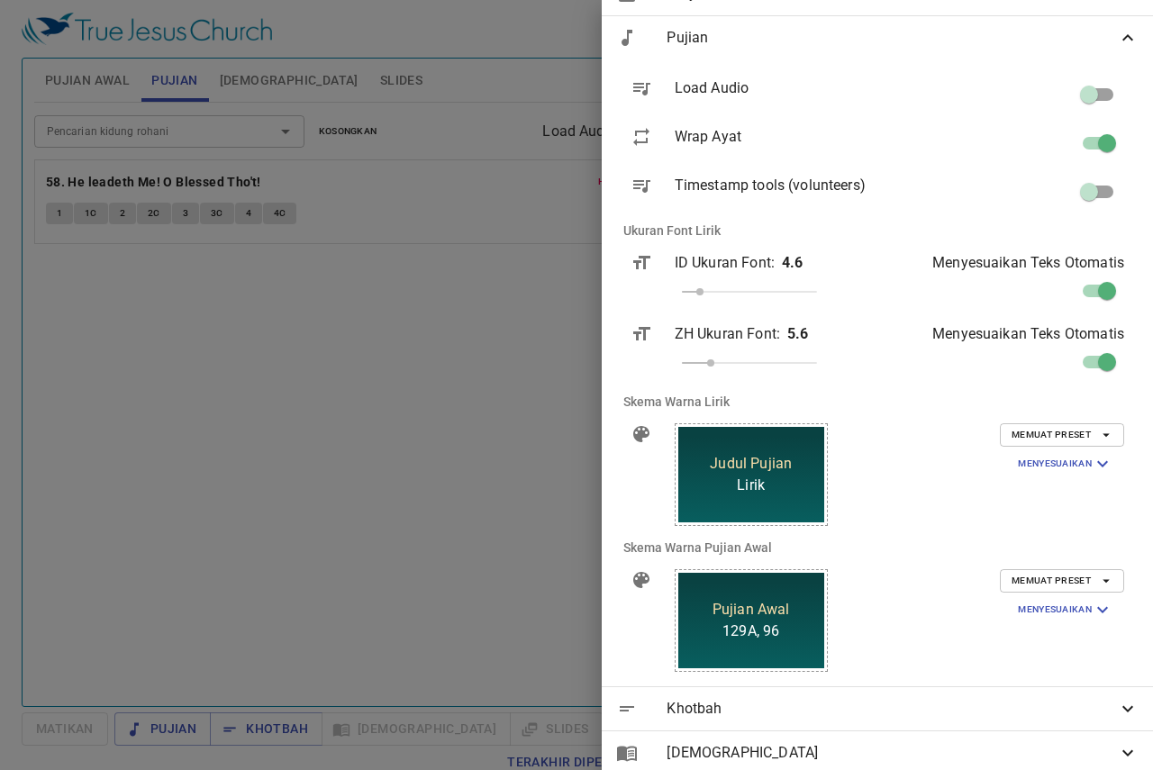
click at [902, 134] on div "Wrap Ayat" at bounding box center [790, 143] width 261 height 63
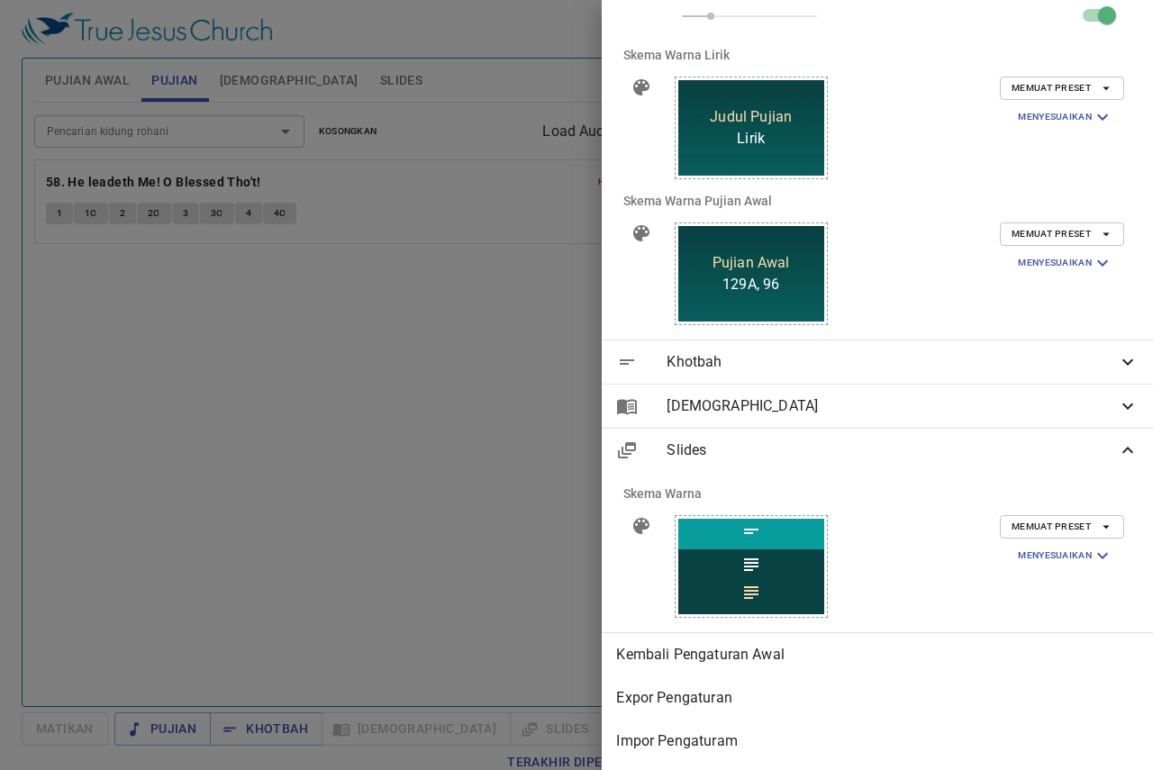
scroll to position [505, 0]
click at [905, 351] on span "Khotbah" at bounding box center [892, 362] width 451 height 22
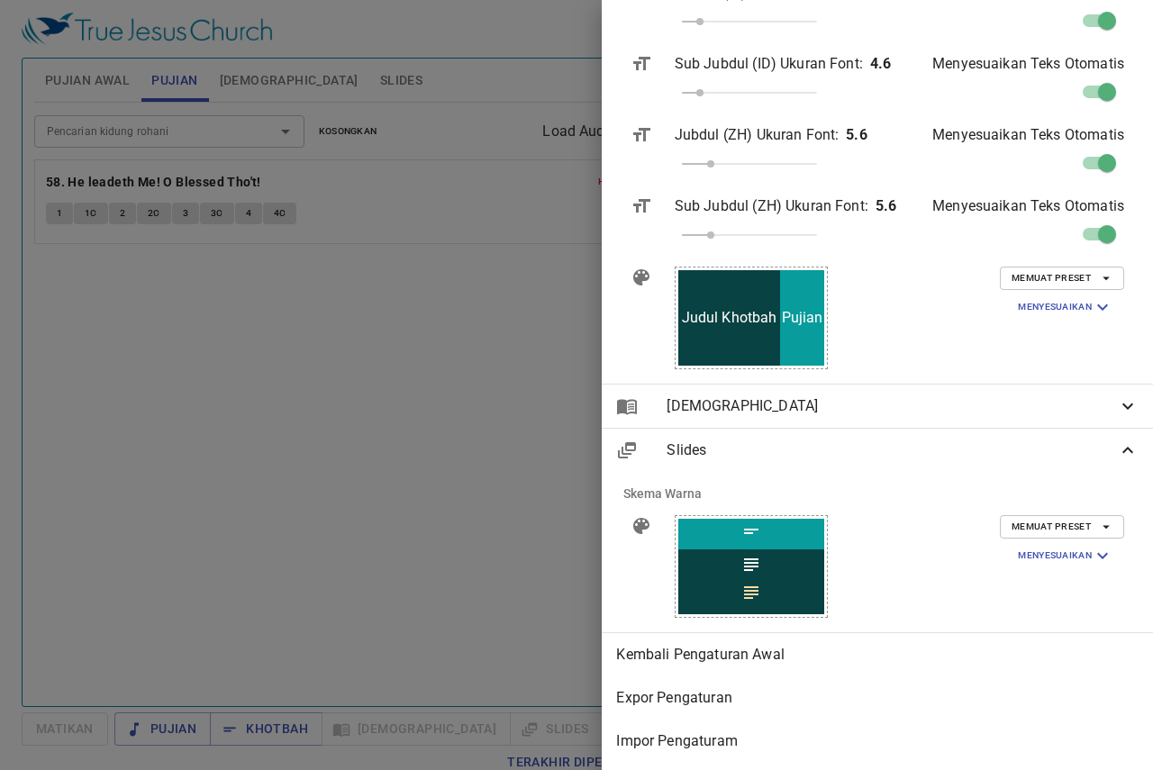
scroll to position [758, 0]
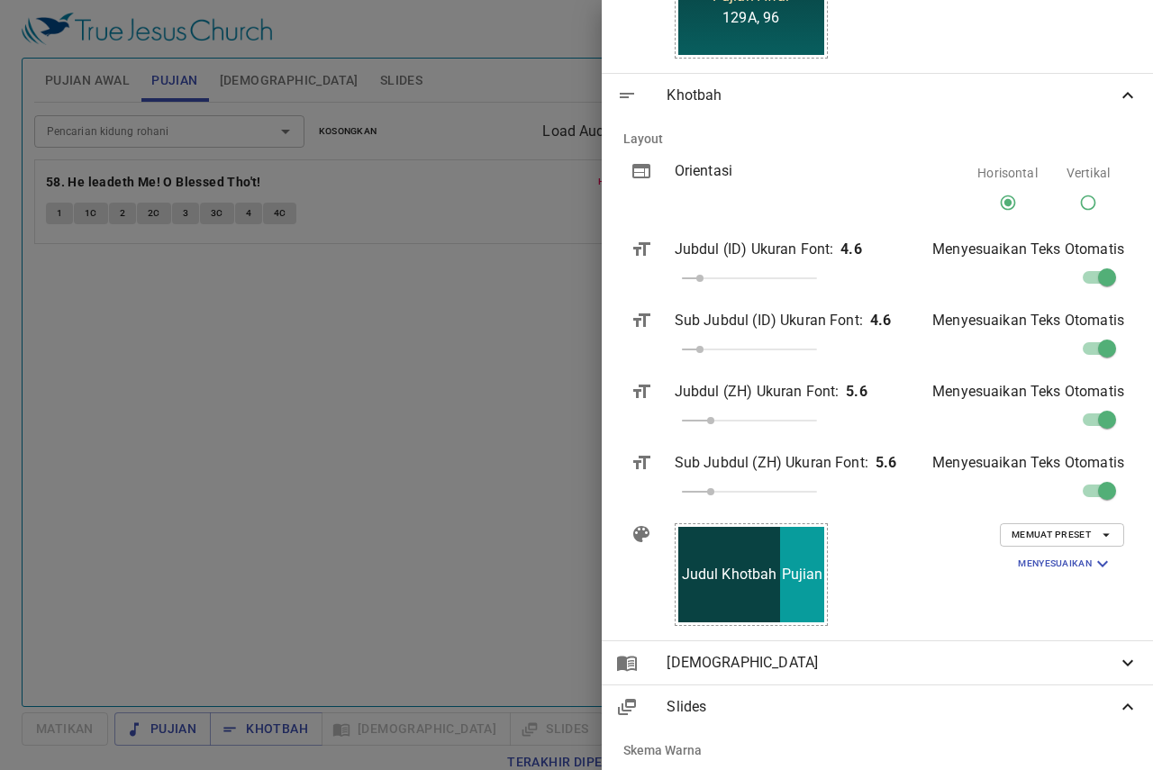
click at [1079, 205] on input "Vertikal" at bounding box center [1088, 206] width 34 height 34
radio input "true"
click at [996, 202] on input "Horisontal" at bounding box center [1008, 206] width 34 height 34
radio input "true"
click at [1071, 203] on input "Vertikal" at bounding box center [1088, 206] width 34 height 34
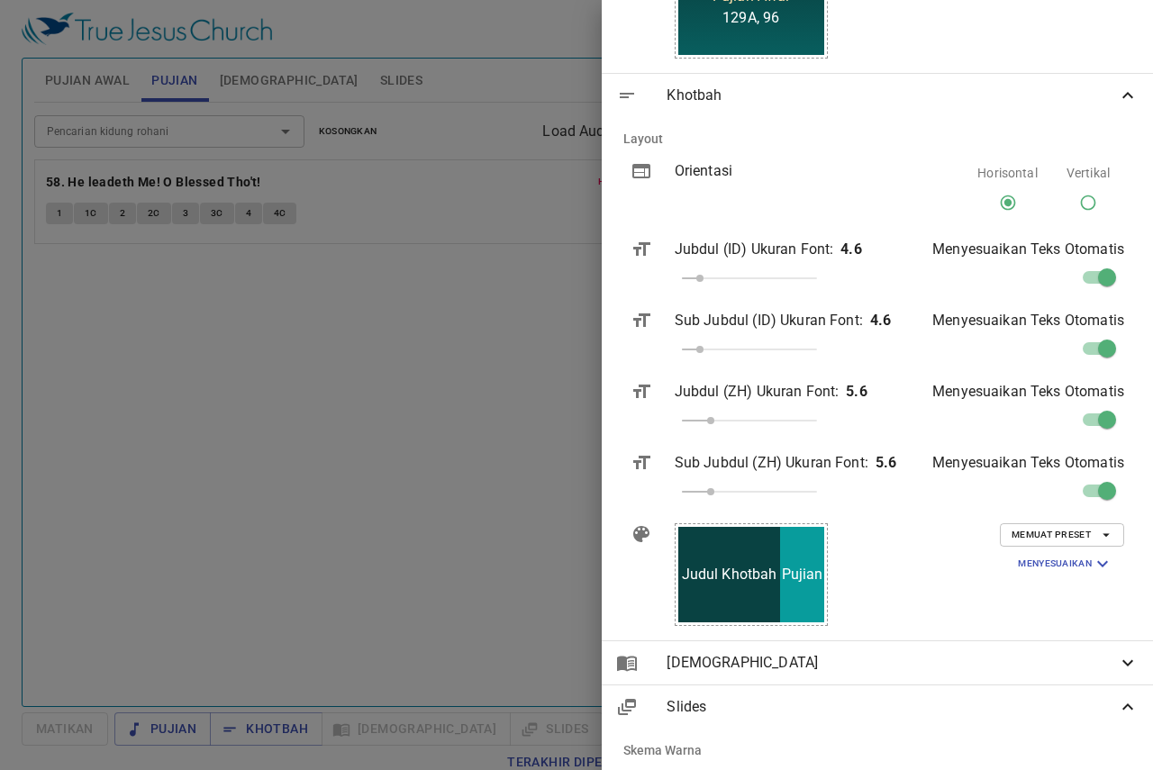
radio input "true"
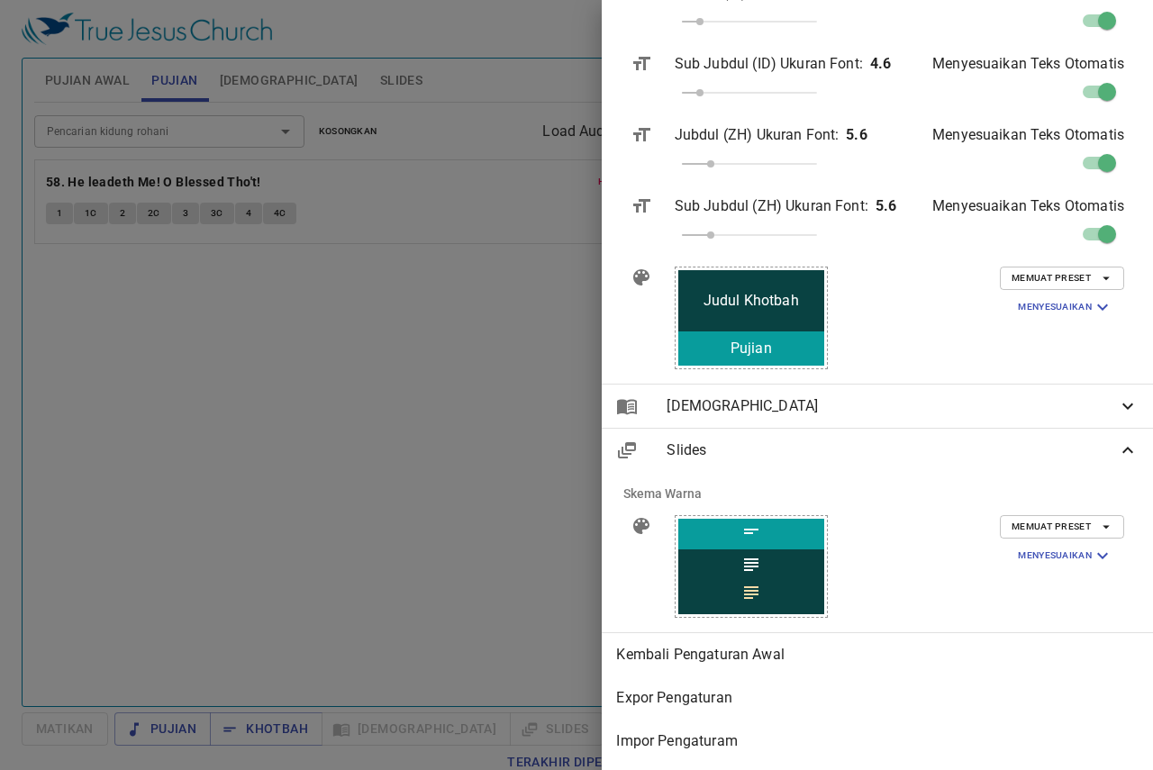
click at [842, 405] on div "Alkitab" at bounding box center [877, 406] width 551 height 43
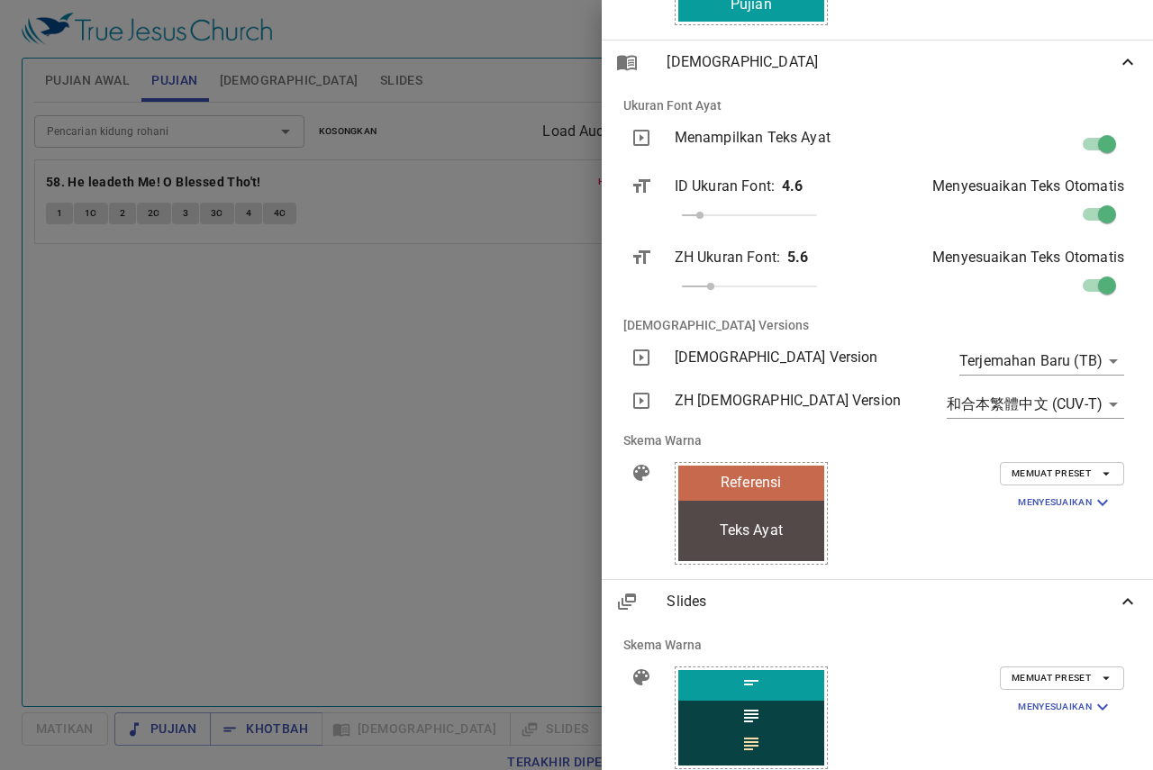
scroll to position [1388, 0]
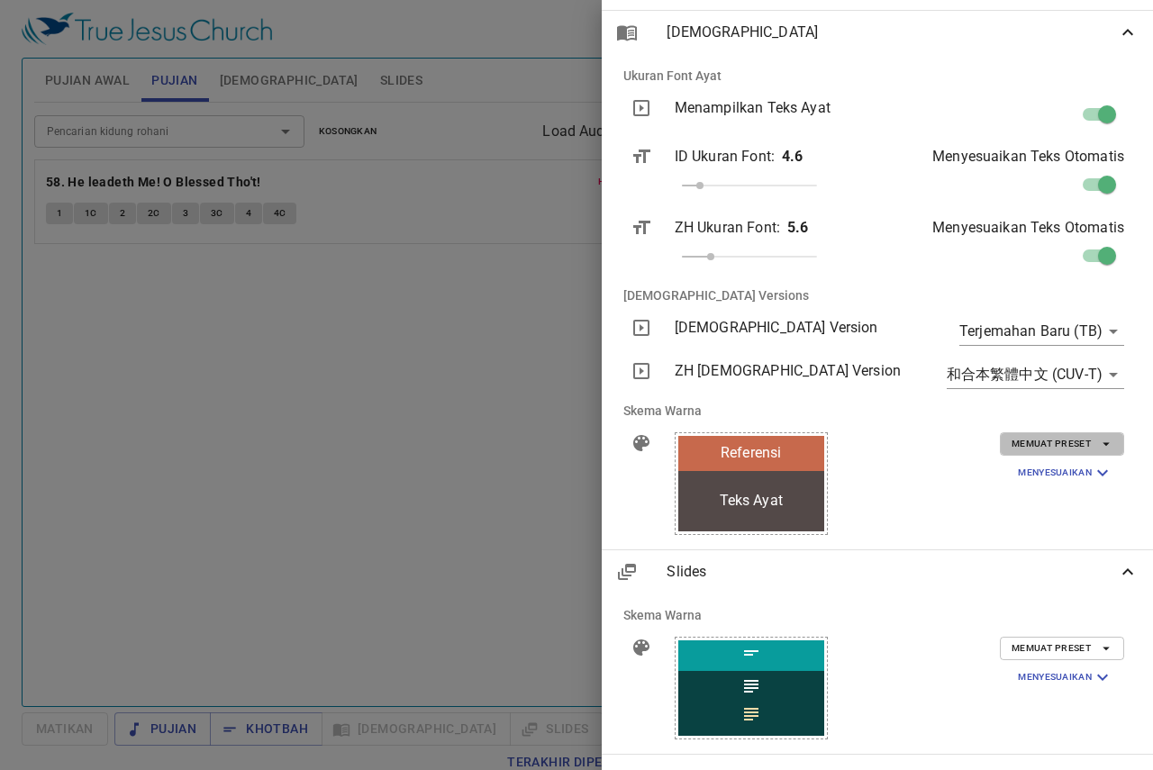
click at [1081, 441] on span "Memuat Preset" at bounding box center [1062, 444] width 101 height 16
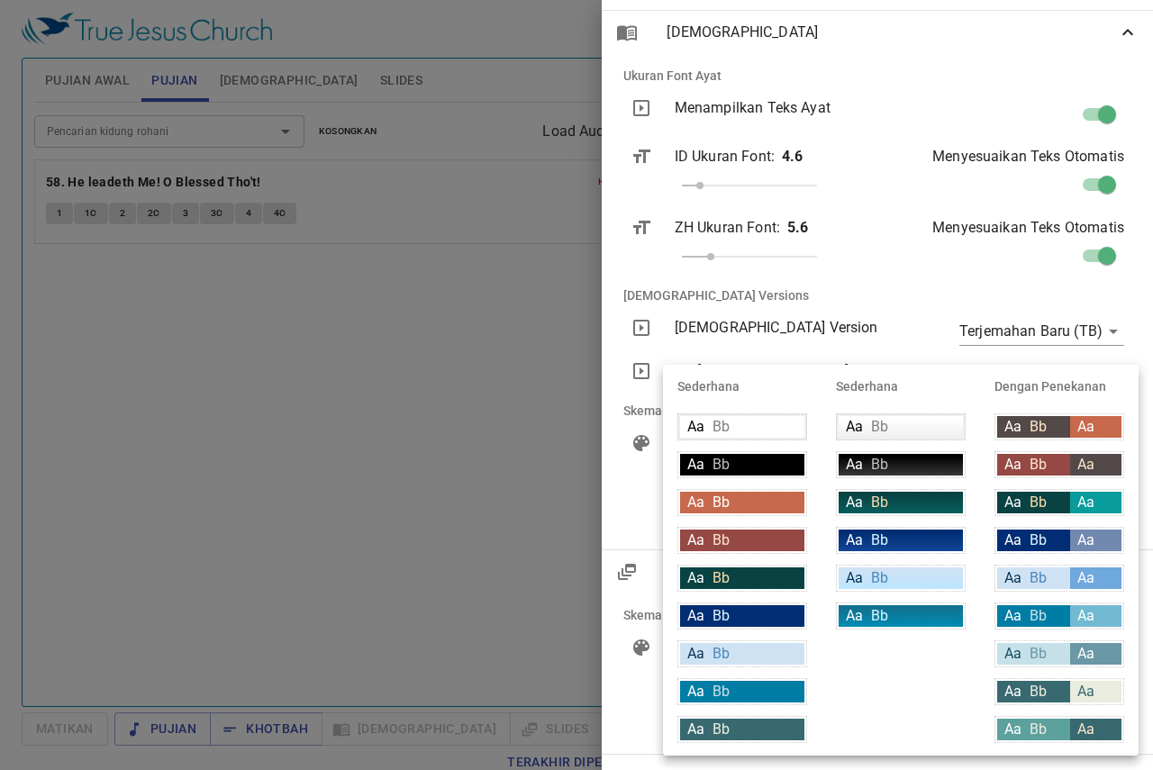
click at [1062, 504] on div "Aa Bb" at bounding box center [1033, 503] width 73 height 22
type input "#094242"
type input "#089c9c"
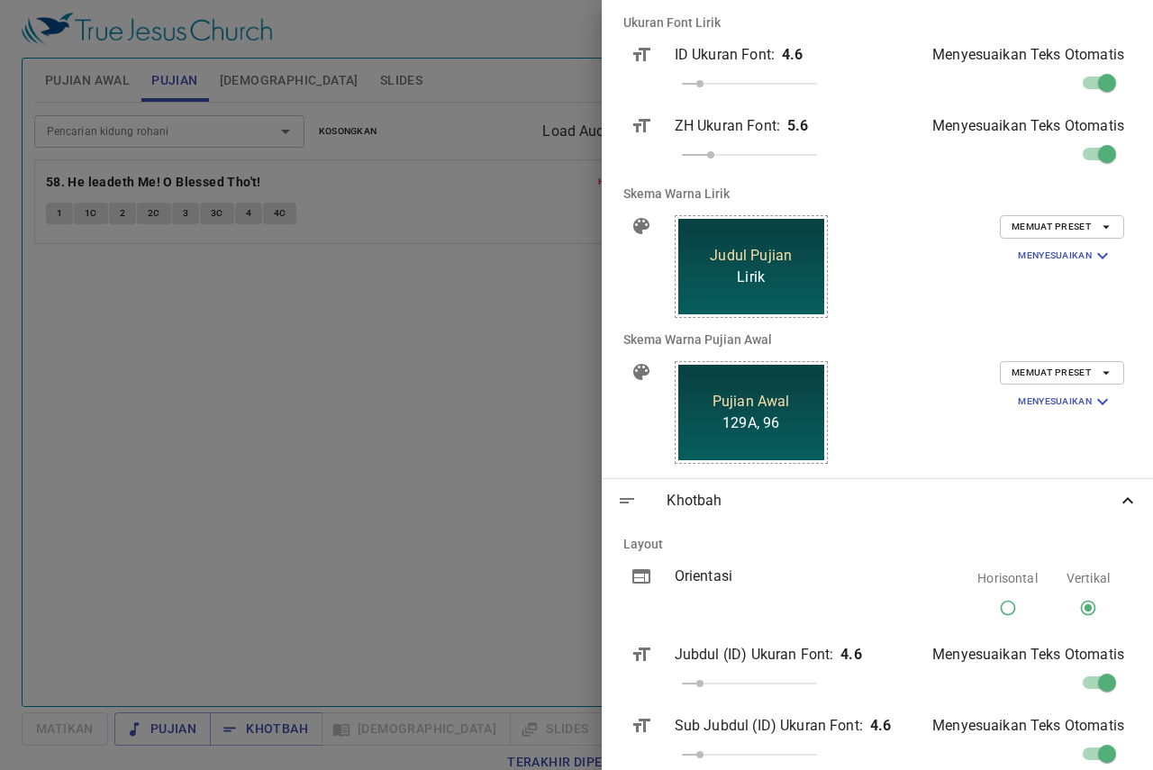
scroll to position [0, 0]
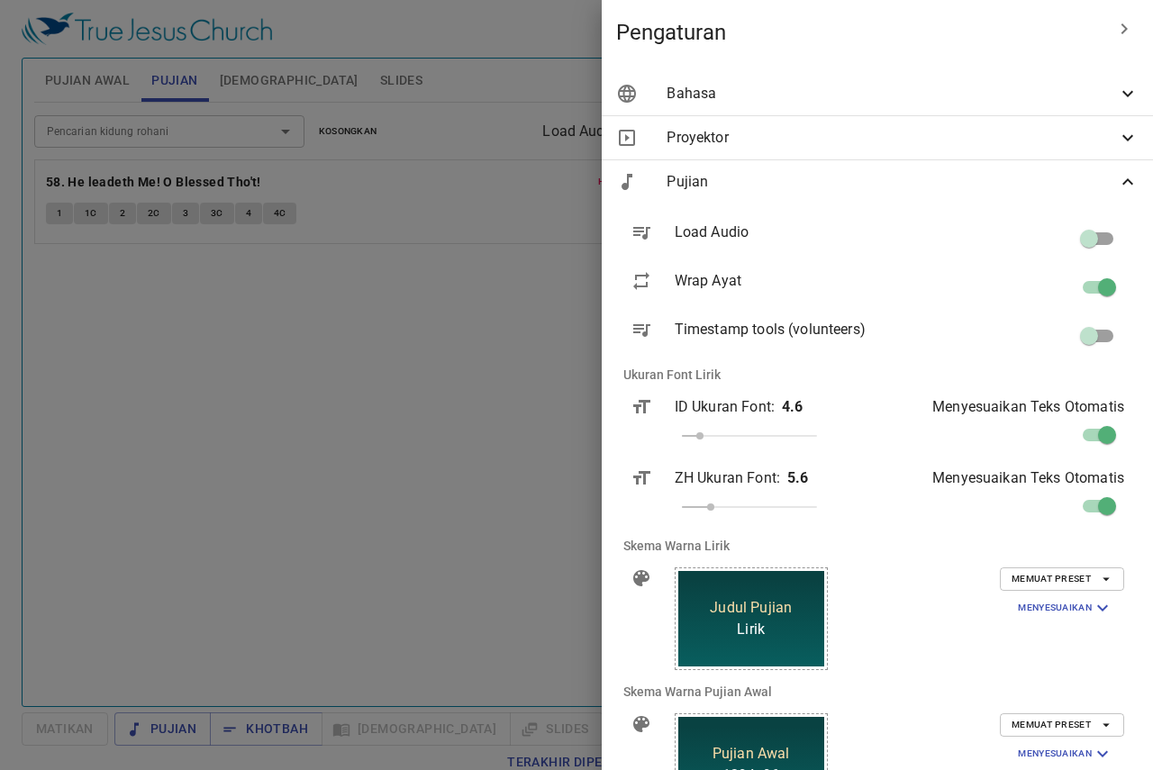
click at [1098, 96] on span "Bahasa" at bounding box center [892, 94] width 451 height 22
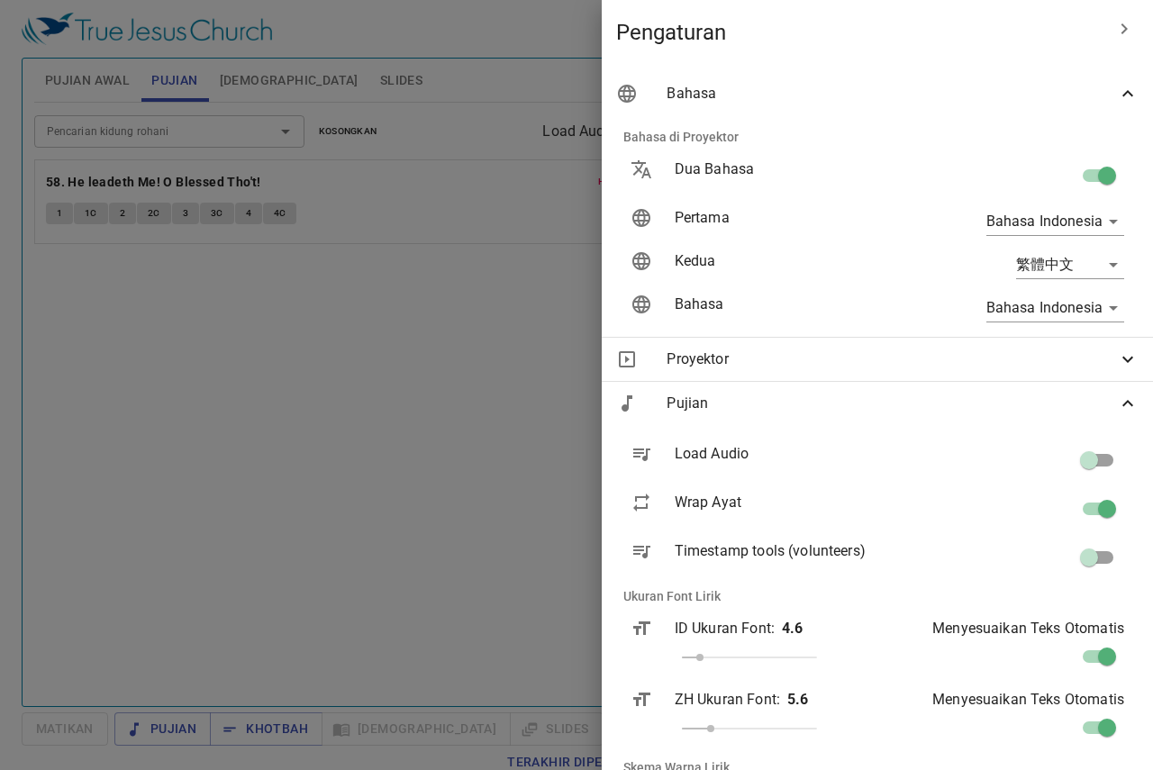
click at [1091, 179] on input "checkbox" at bounding box center [1107, 179] width 103 height 34
checkbox input "false"
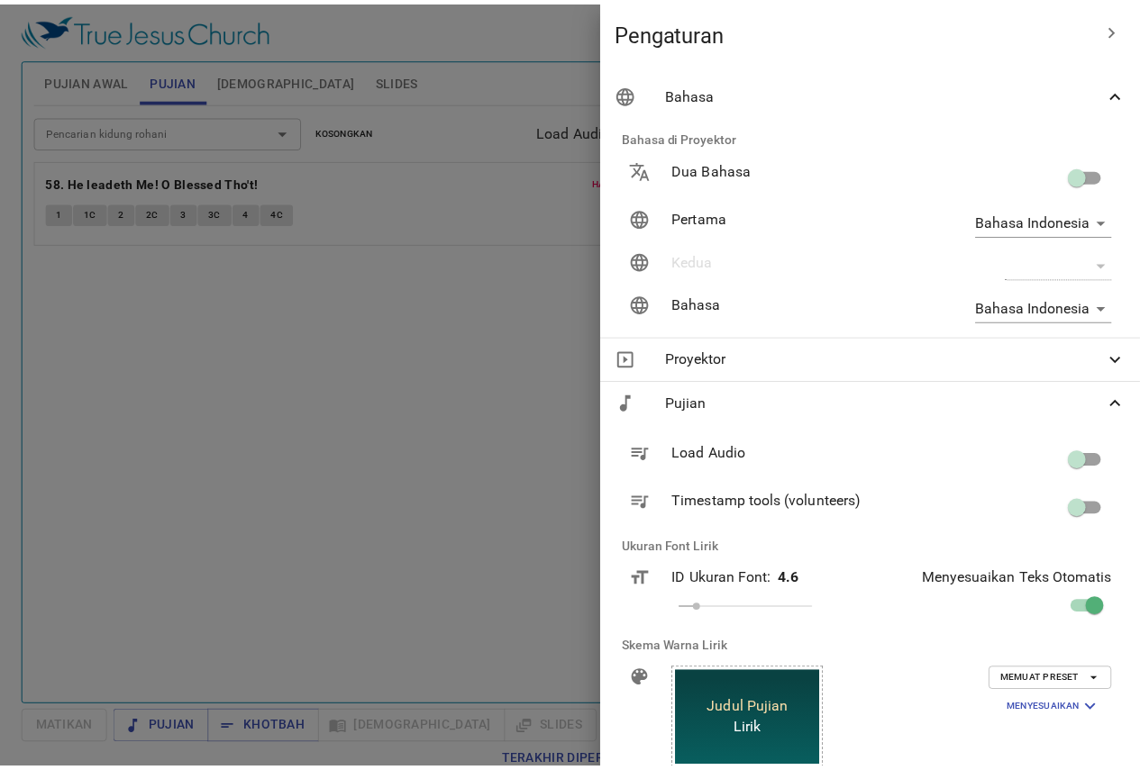
scroll to position [90, 0]
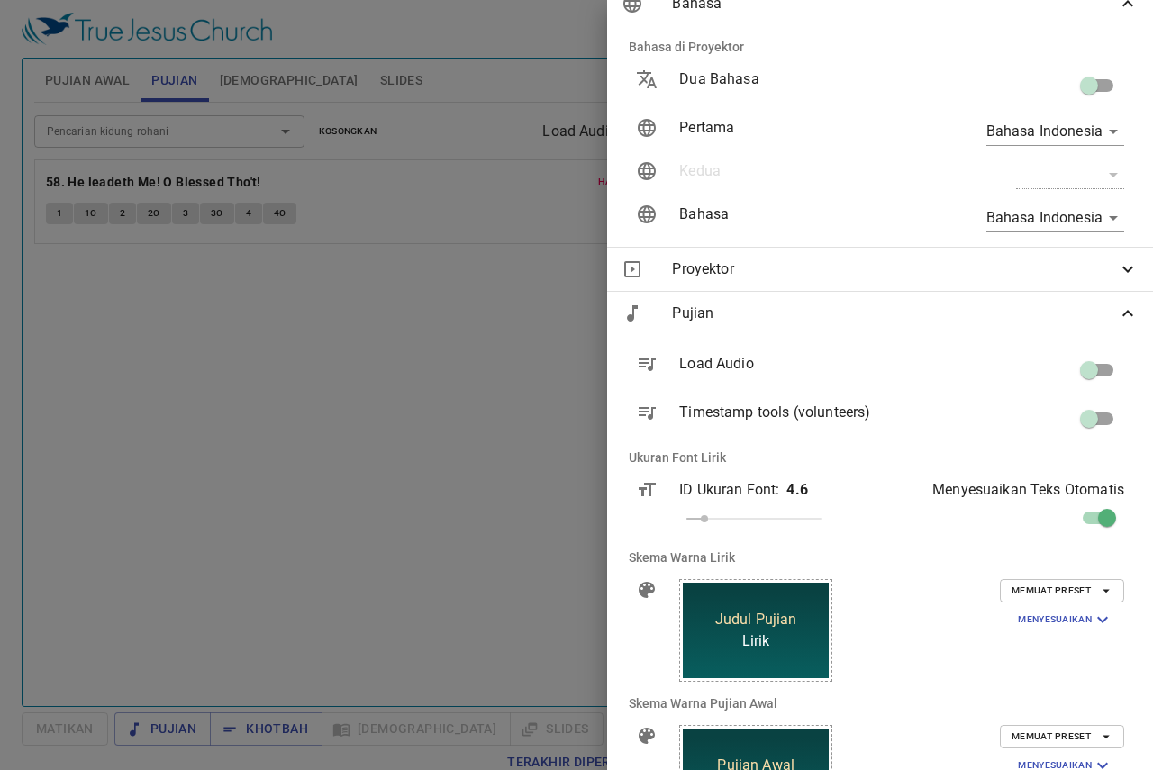
click at [529, 296] on div at bounding box center [576, 385] width 1153 height 770
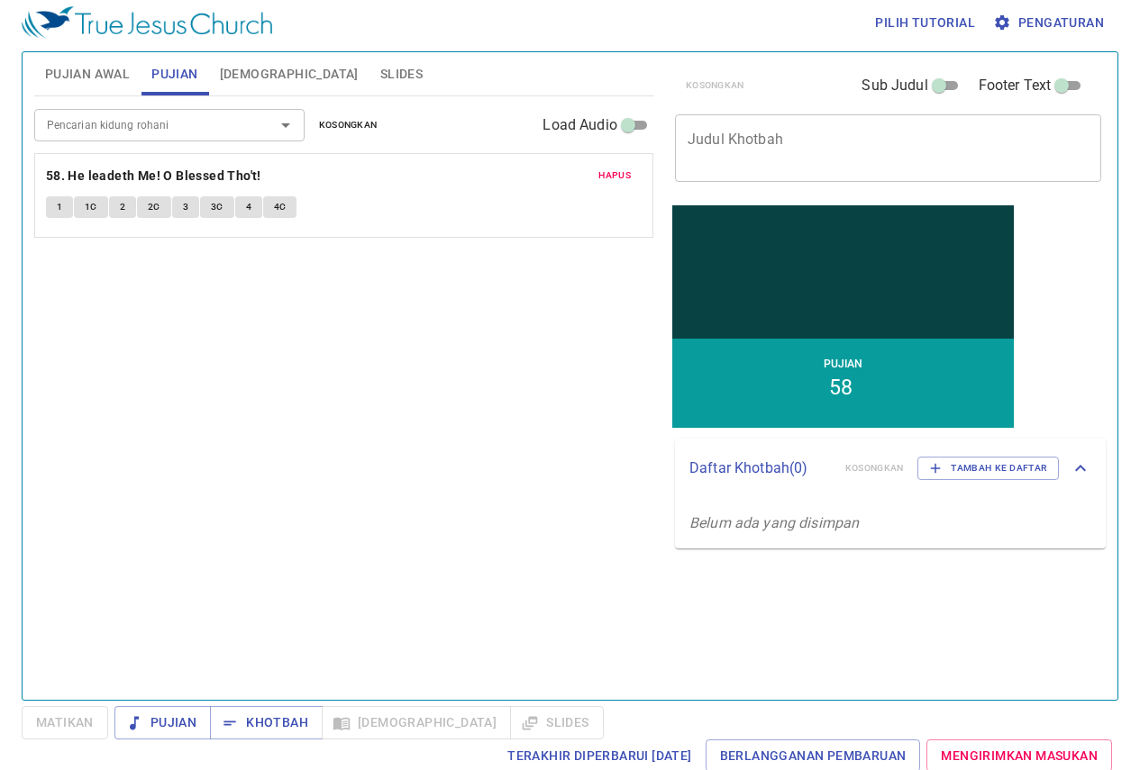
scroll to position [8, 0]
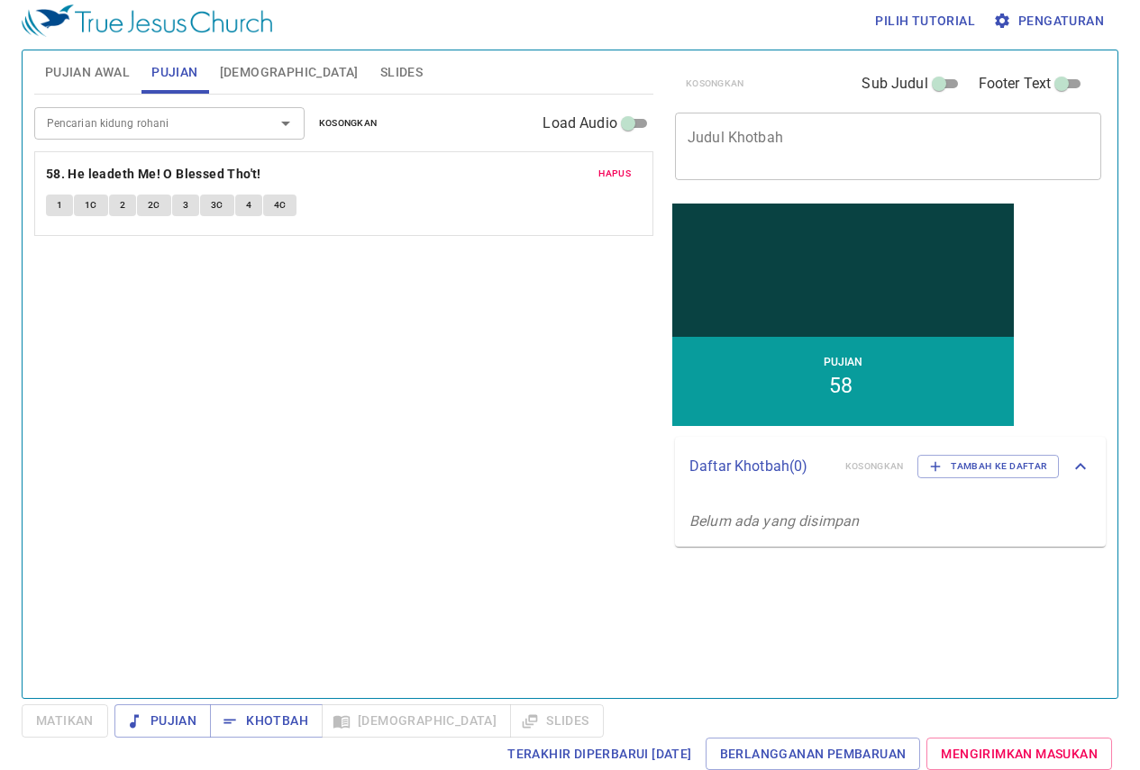
click at [687, 146] on textarea "Judul Khotbah" at bounding box center [887, 146] width 401 height 34
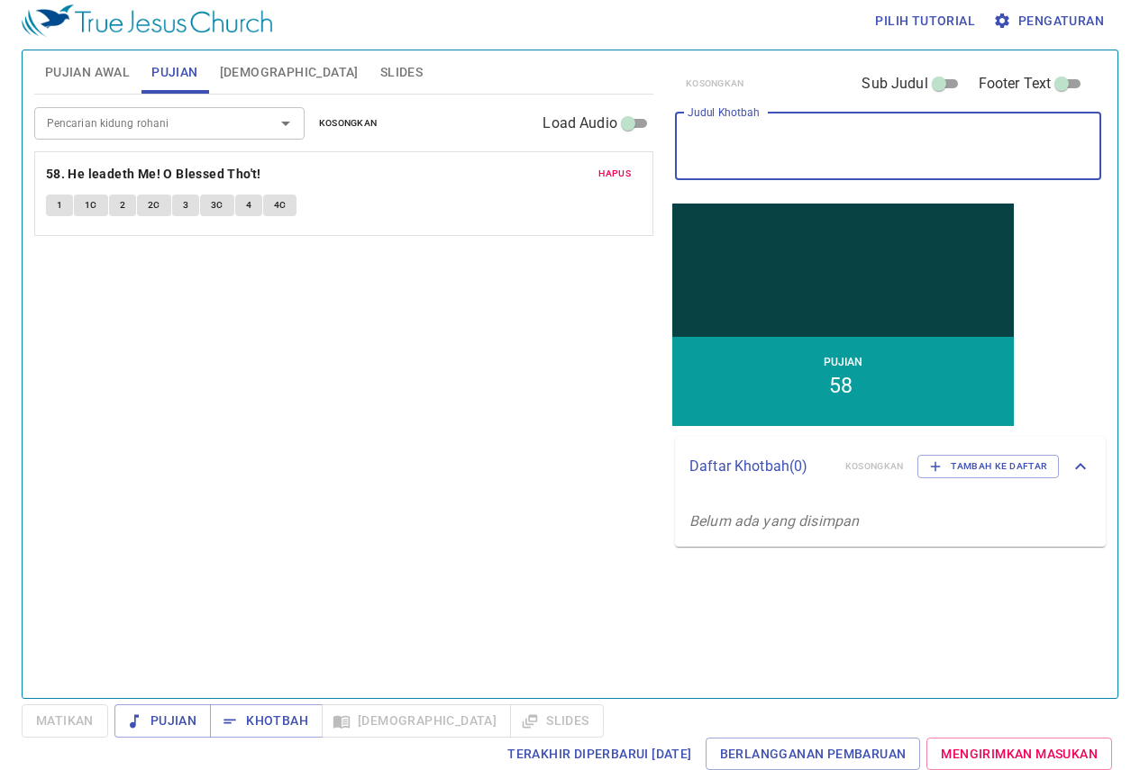
click at [122, 131] on input "Pencarian kidung rohani" at bounding box center [143, 123] width 206 height 21
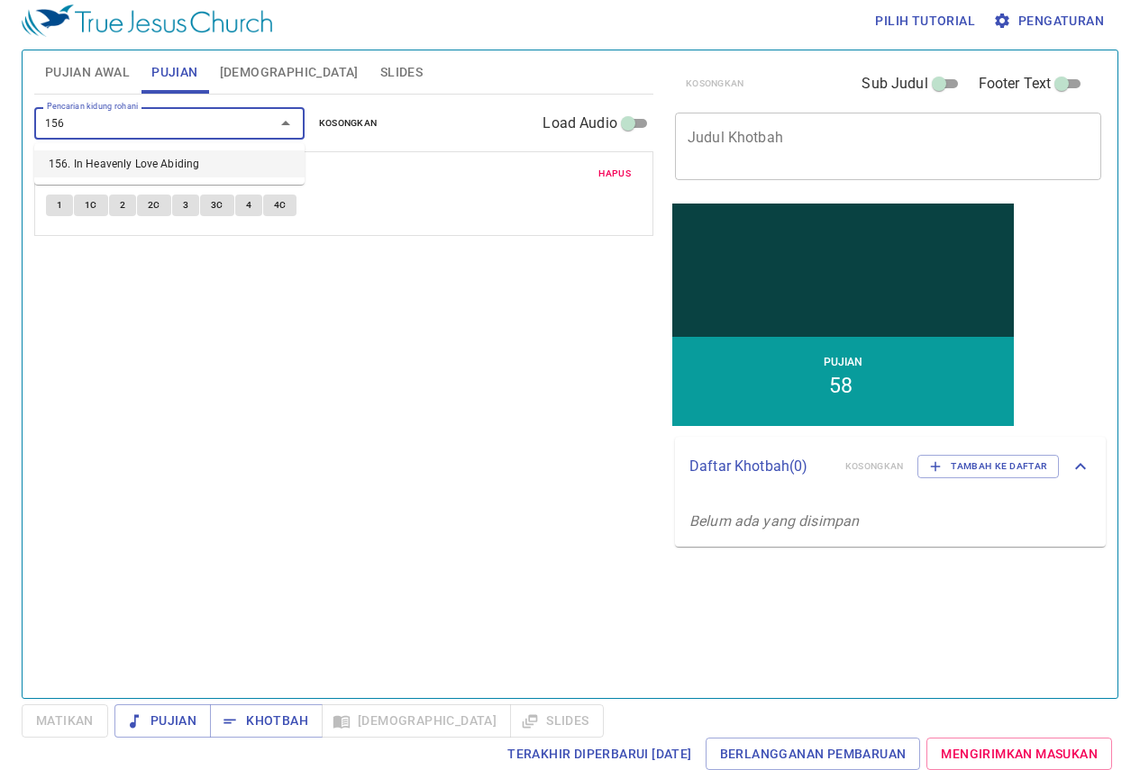
type input "156"
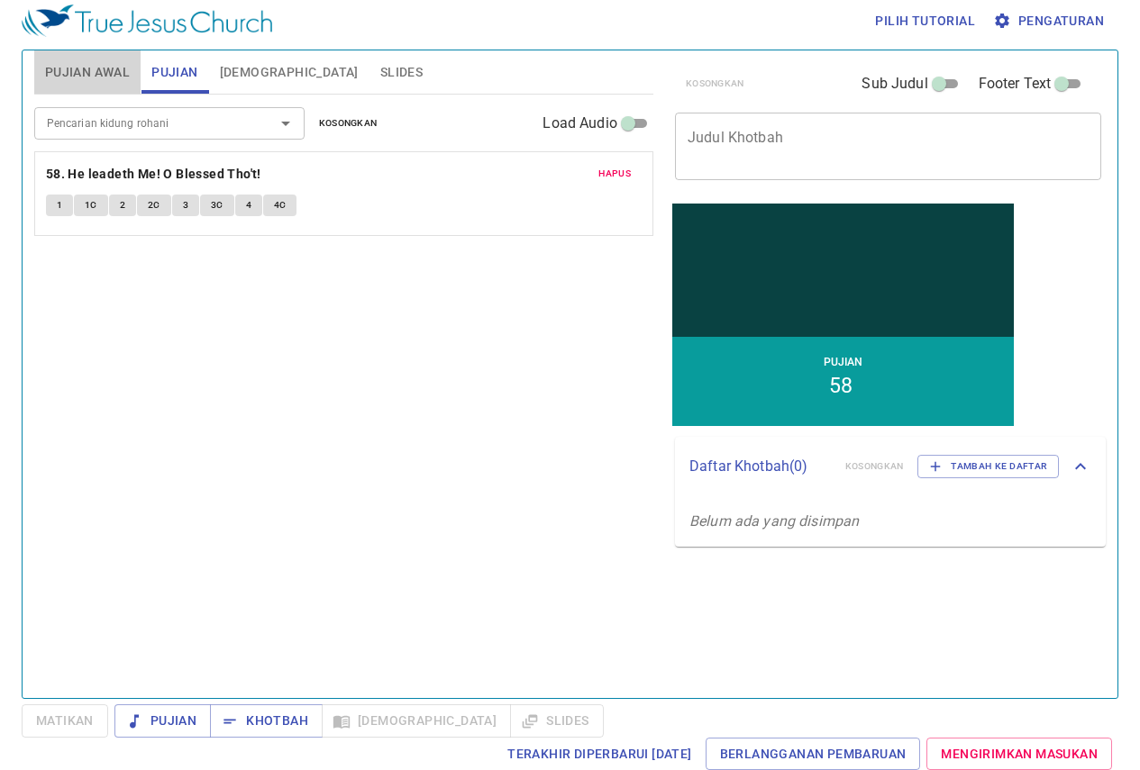
click at [124, 71] on span "Pujian Awal" at bounding box center [87, 72] width 85 height 23
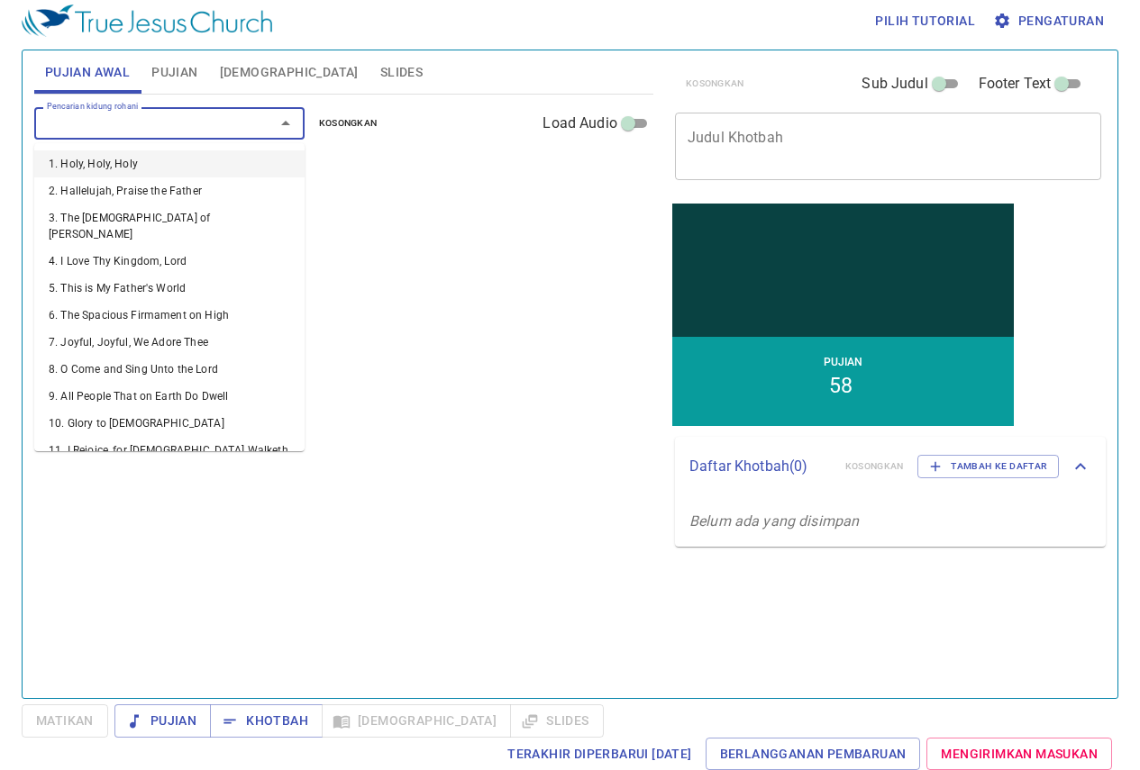
click at [122, 128] on input "Pencarian kidung rohani" at bounding box center [143, 123] width 206 height 21
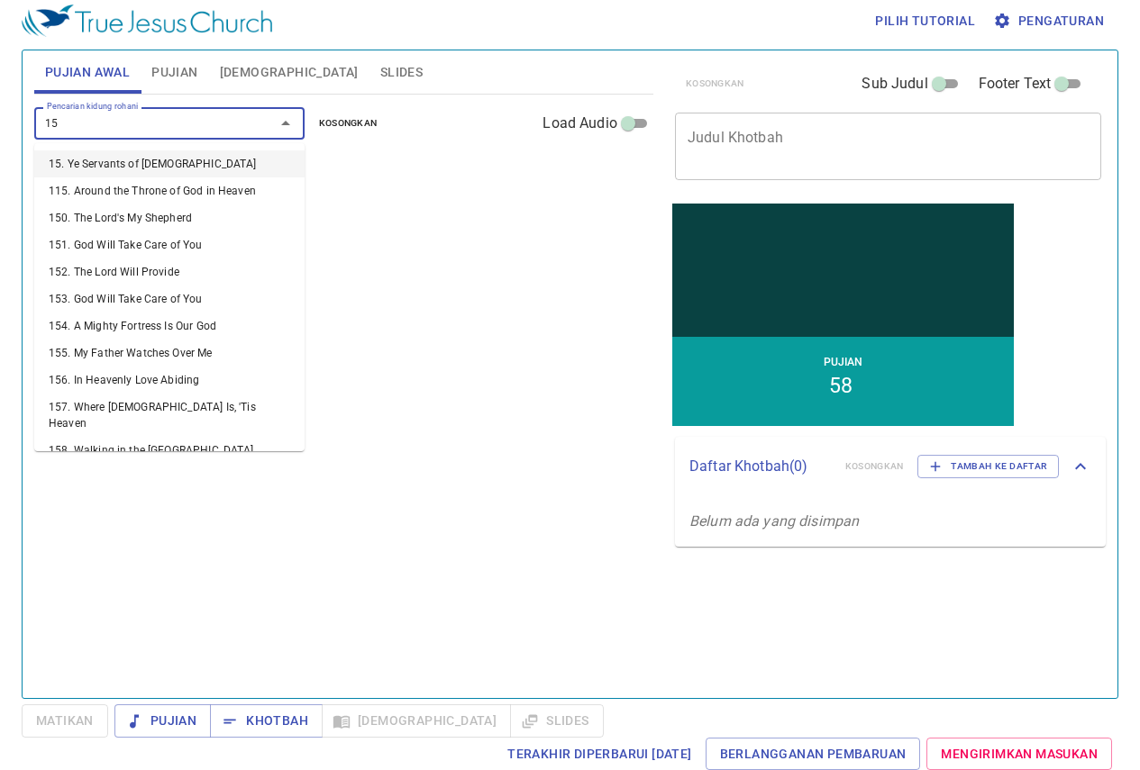
type input "156"
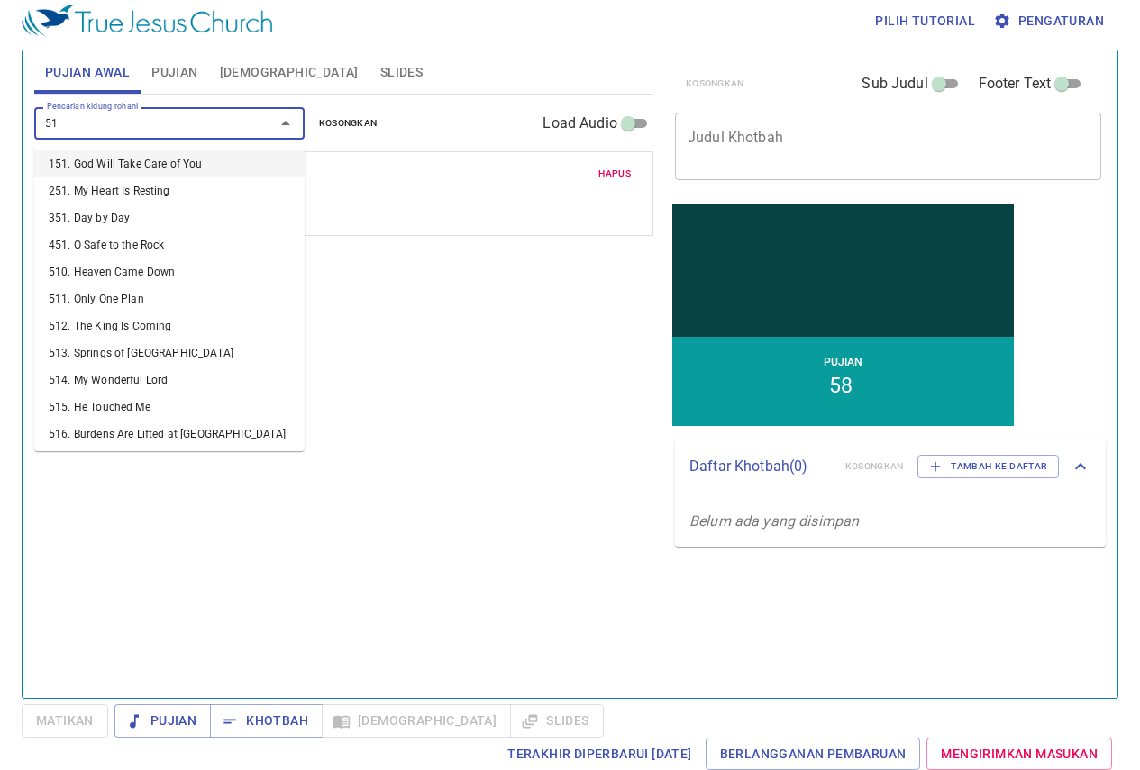
type input "516"
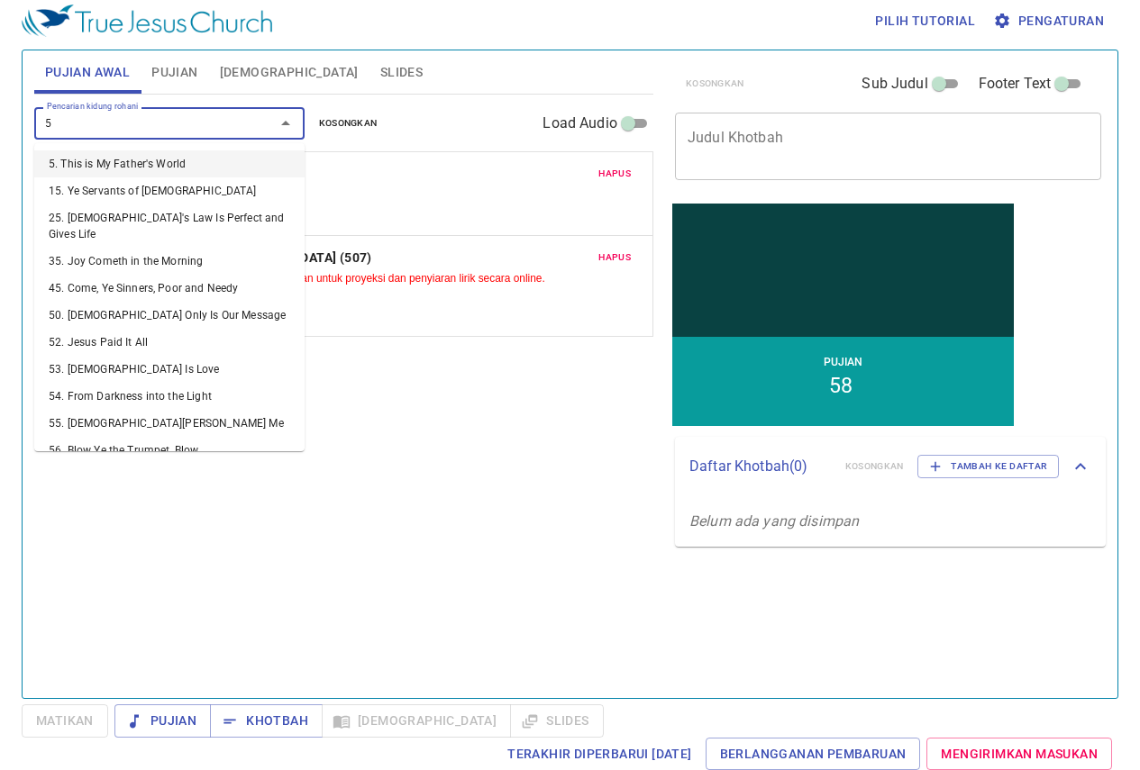
type input "58"
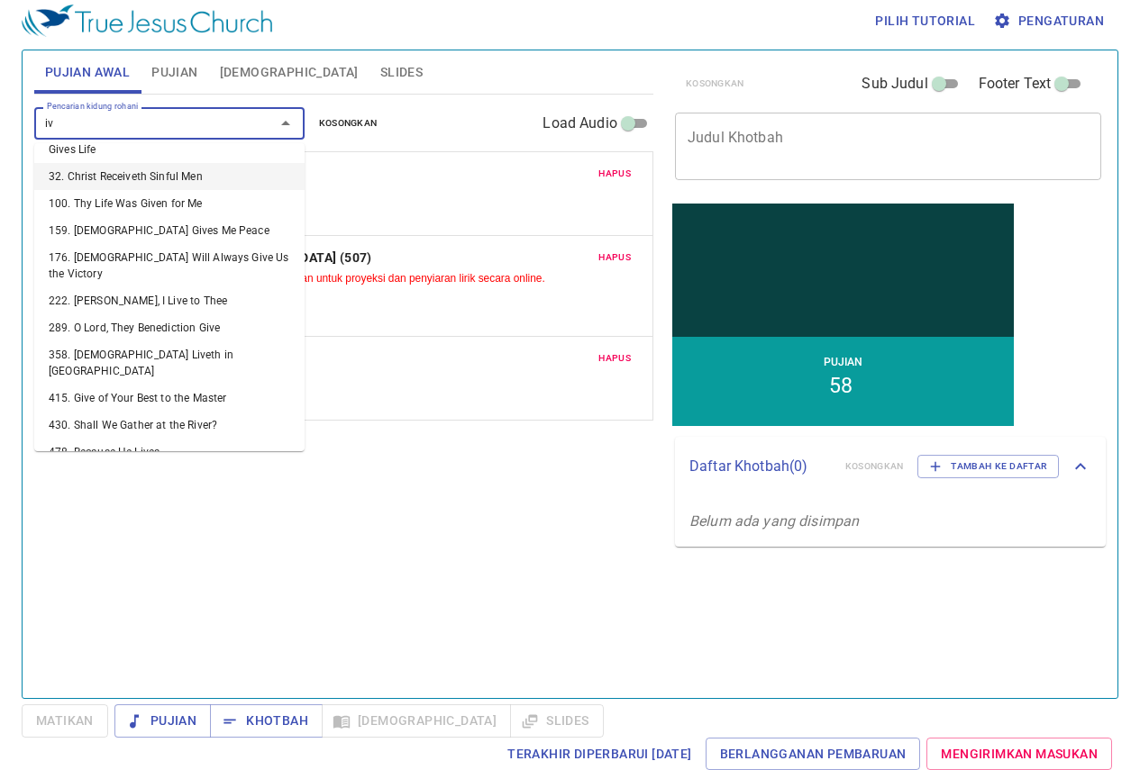
scroll to position [11, 0]
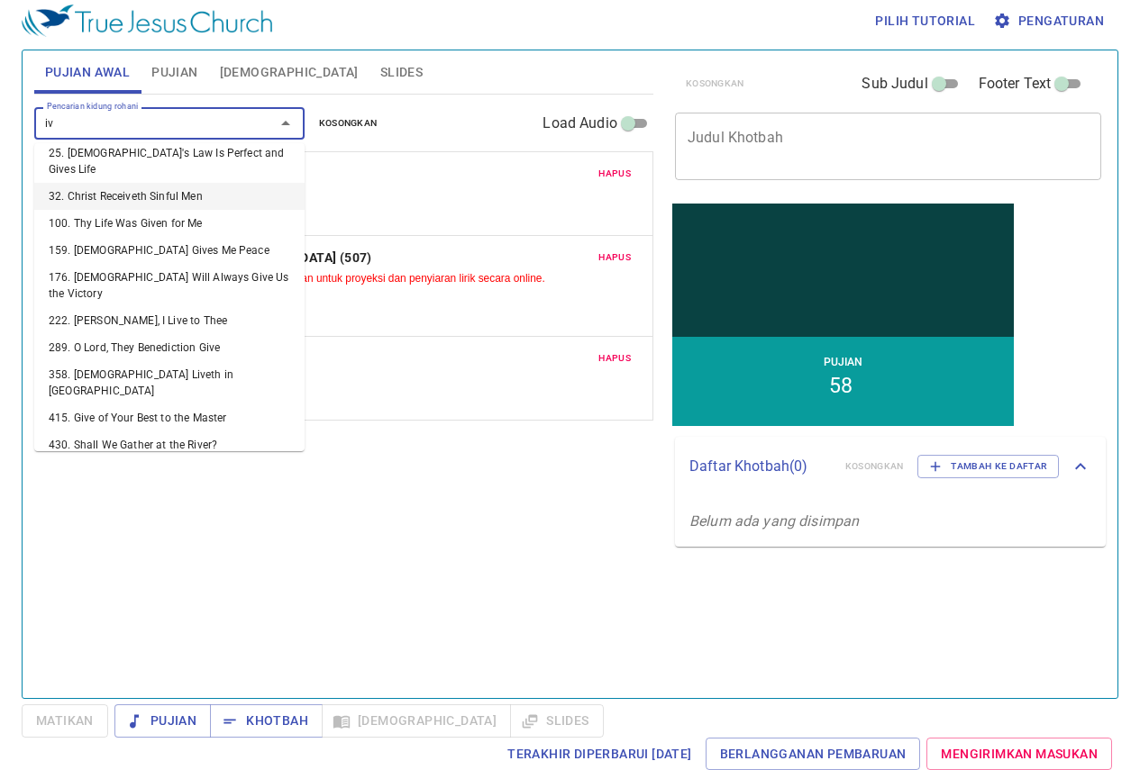
type input "i"
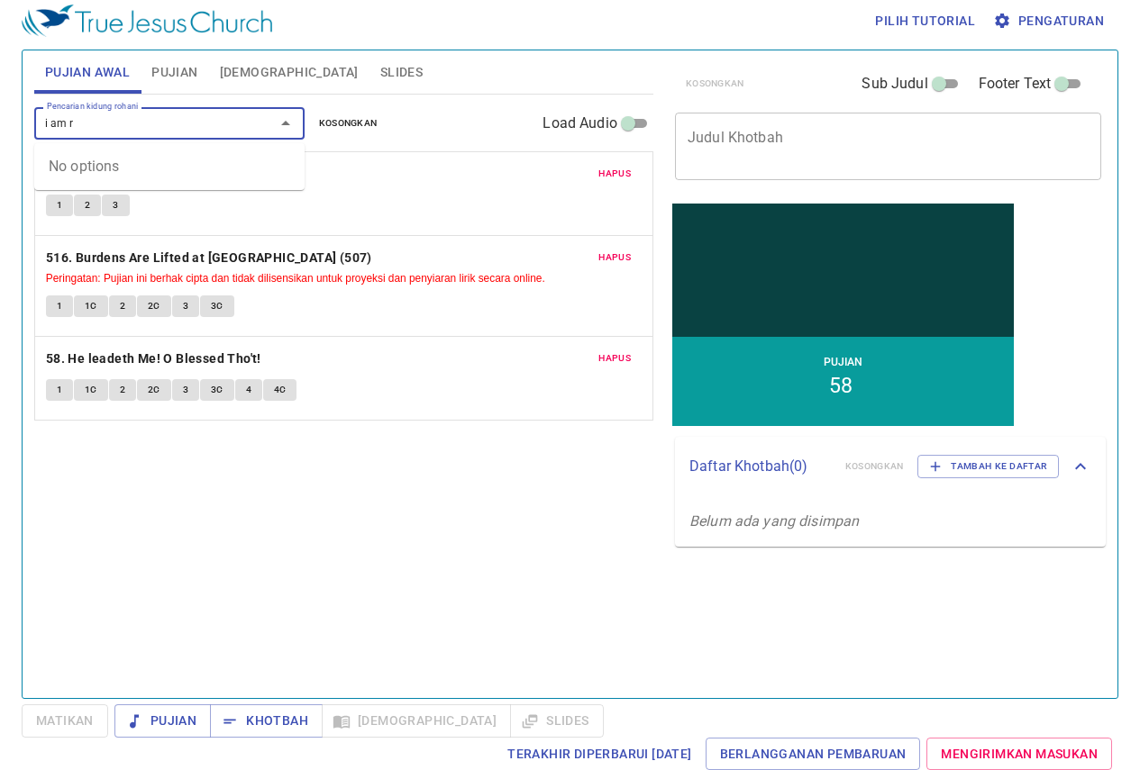
type input "i am r"
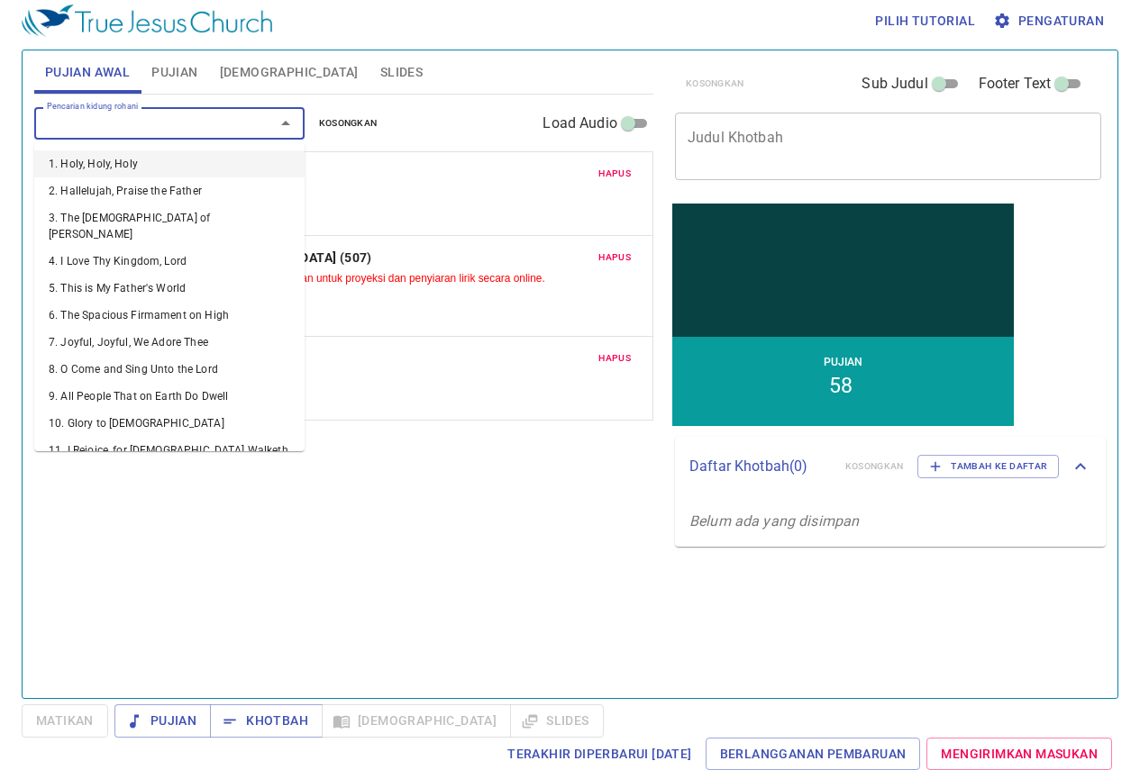
click at [154, 123] on input "Pencarian kidung rohani" at bounding box center [143, 123] width 206 height 21
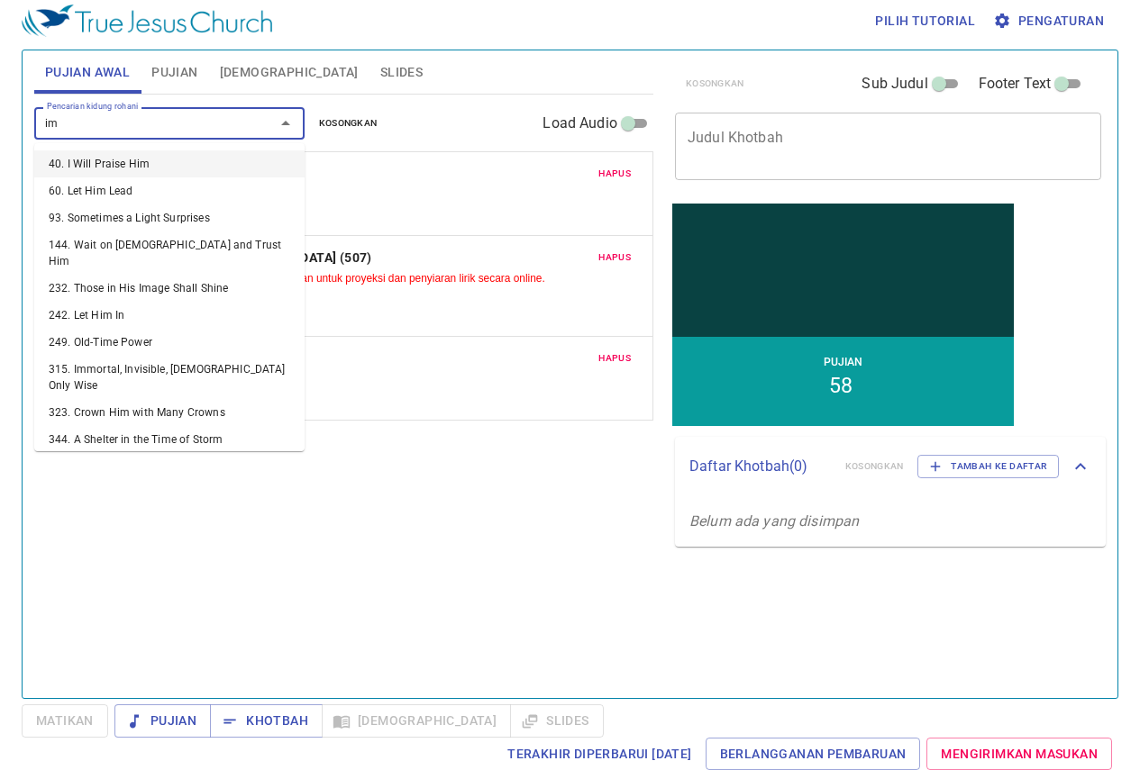
type input "i"
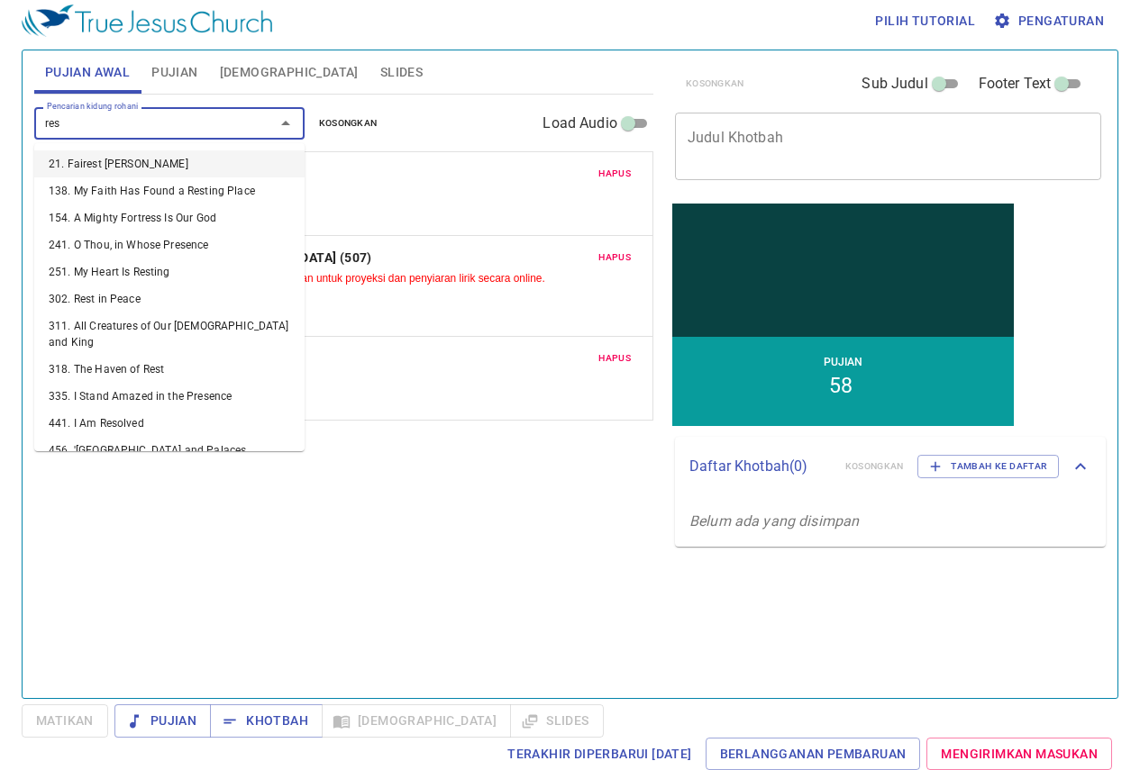
type input "reso"
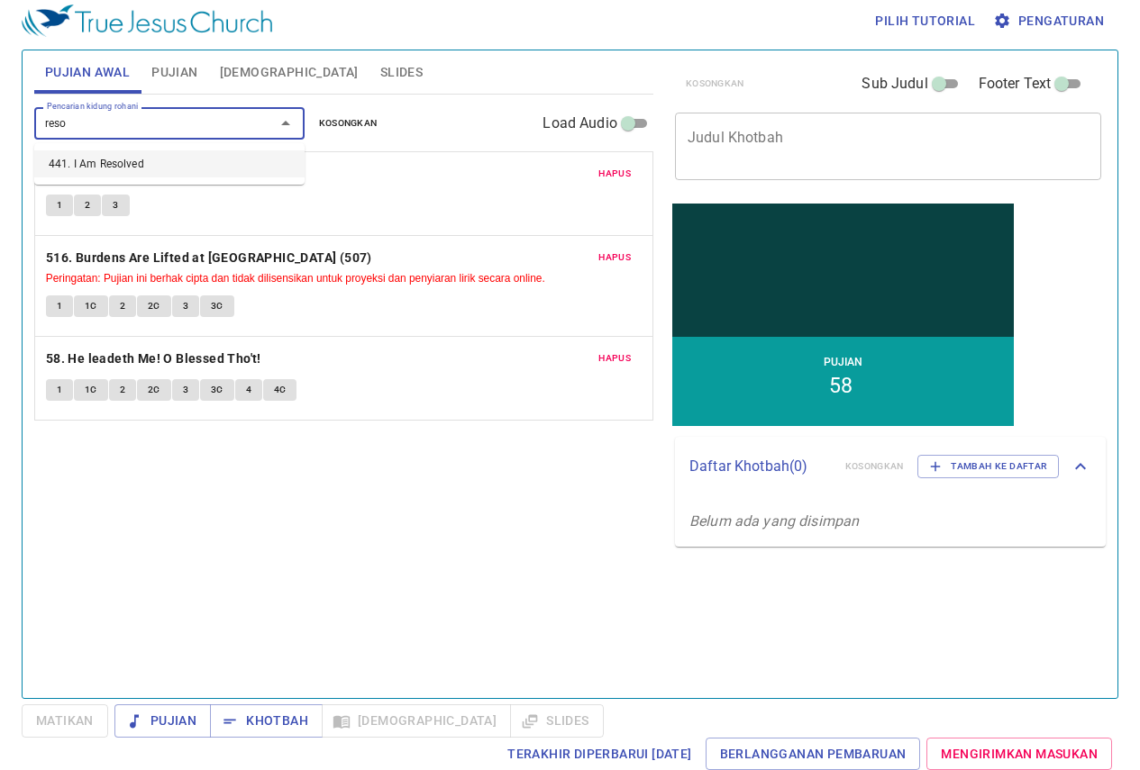
click at [141, 151] on li "441. I Am Resolved" at bounding box center [169, 163] width 270 height 27
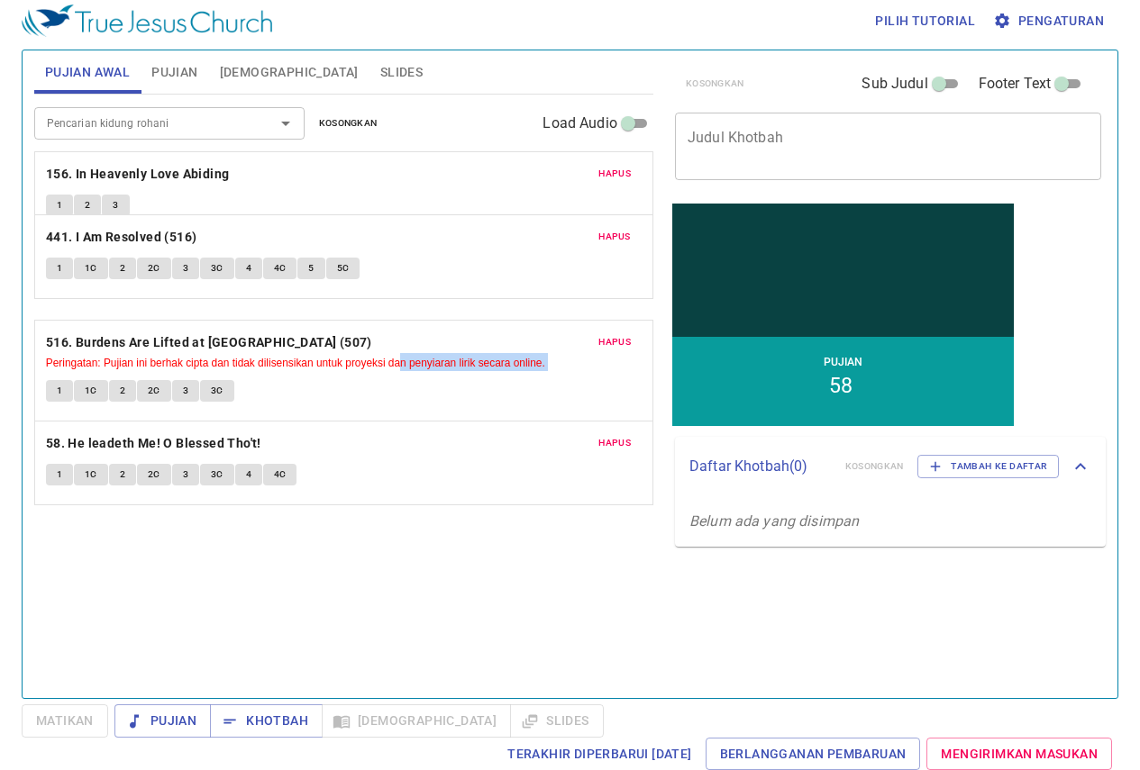
drag, startPoint x: 463, startPoint y: 490, endPoint x: 400, endPoint y: 275, distance: 224.4
click at [400, 275] on div "Hapus 156. In Heavenly Love Abiding 1 2 3 Hapus 516. Burdens Are Lifted at Calv…" at bounding box center [343, 327] width 619 height 353
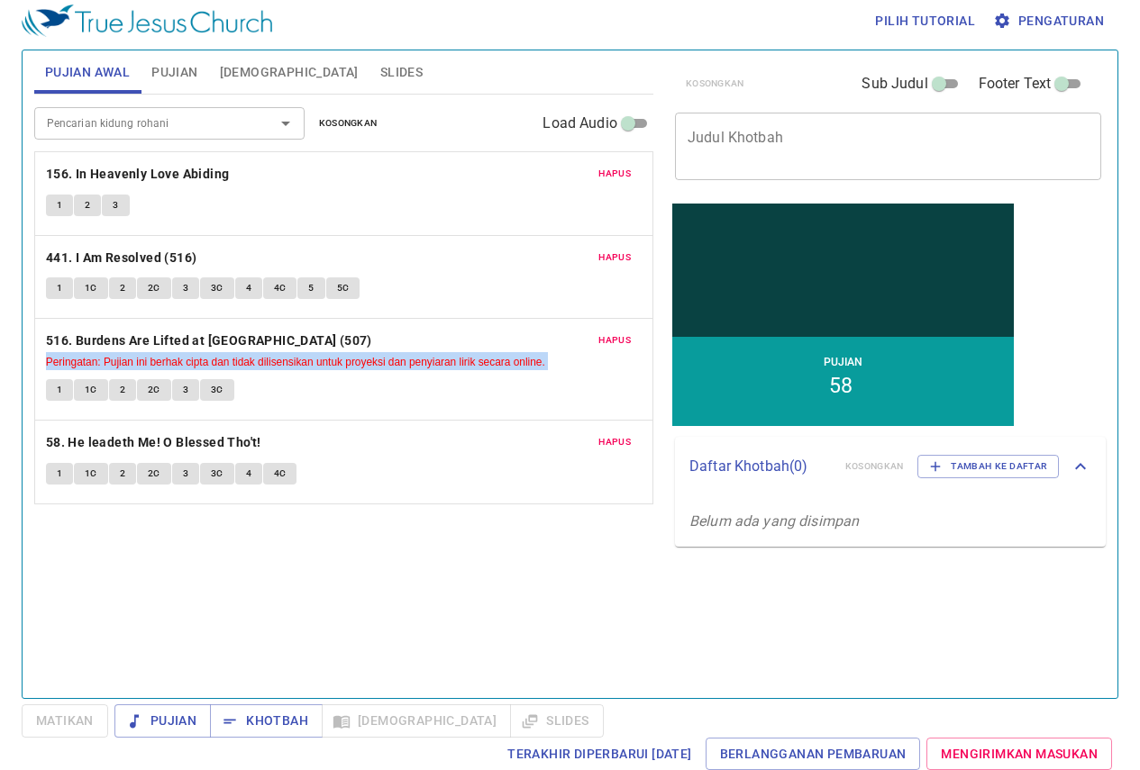
click at [611, 338] on span "Hapus" at bounding box center [614, 340] width 32 height 16
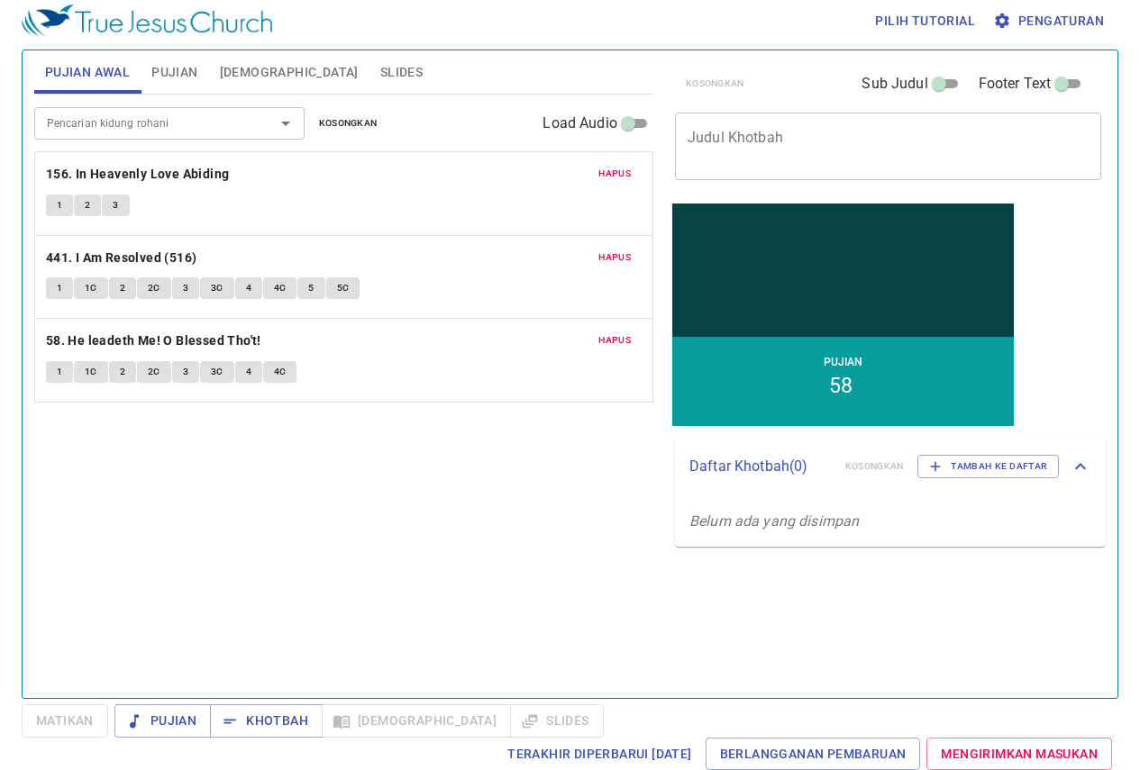
click at [185, 28] on img at bounding box center [147, 21] width 250 height 32
click at [197, 77] on span "Pujian" at bounding box center [174, 72] width 46 height 23
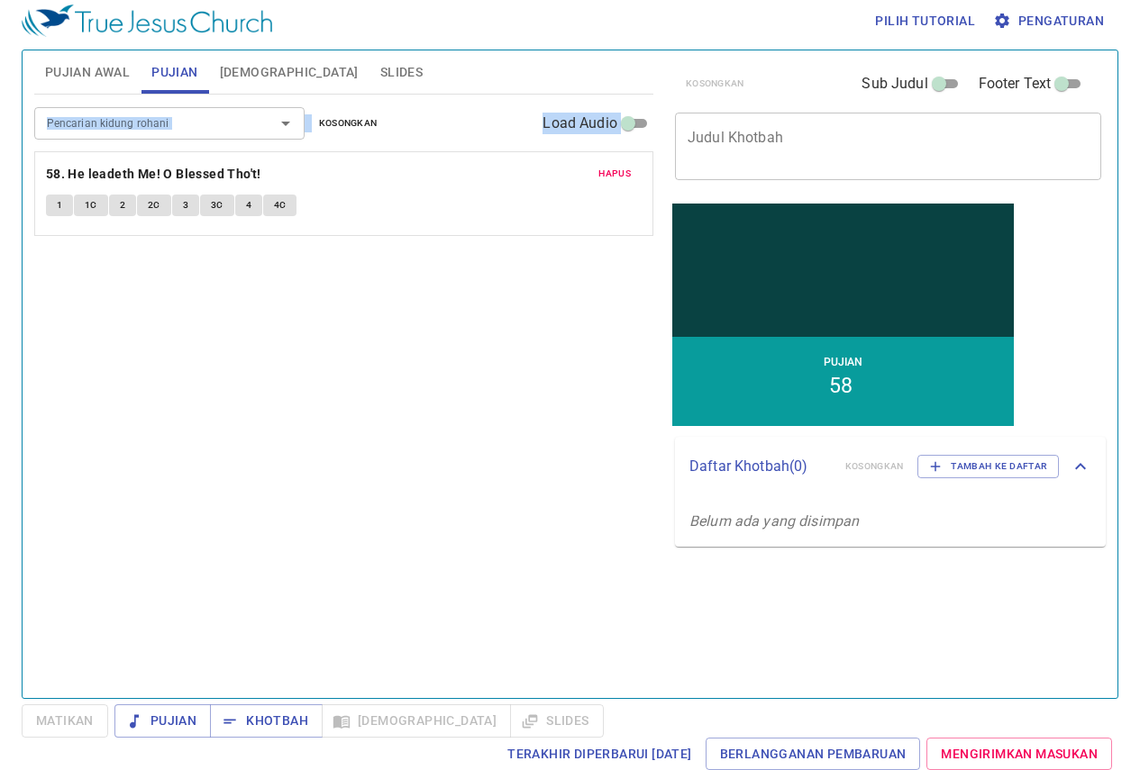
click at [363, 141] on div "Pencarian kidung rohani Pencarian kidung rohani Kosongkan Load Audio" at bounding box center [343, 124] width 619 height 58
click at [351, 132] on button "Kosongkan" at bounding box center [348, 124] width 80 height 22
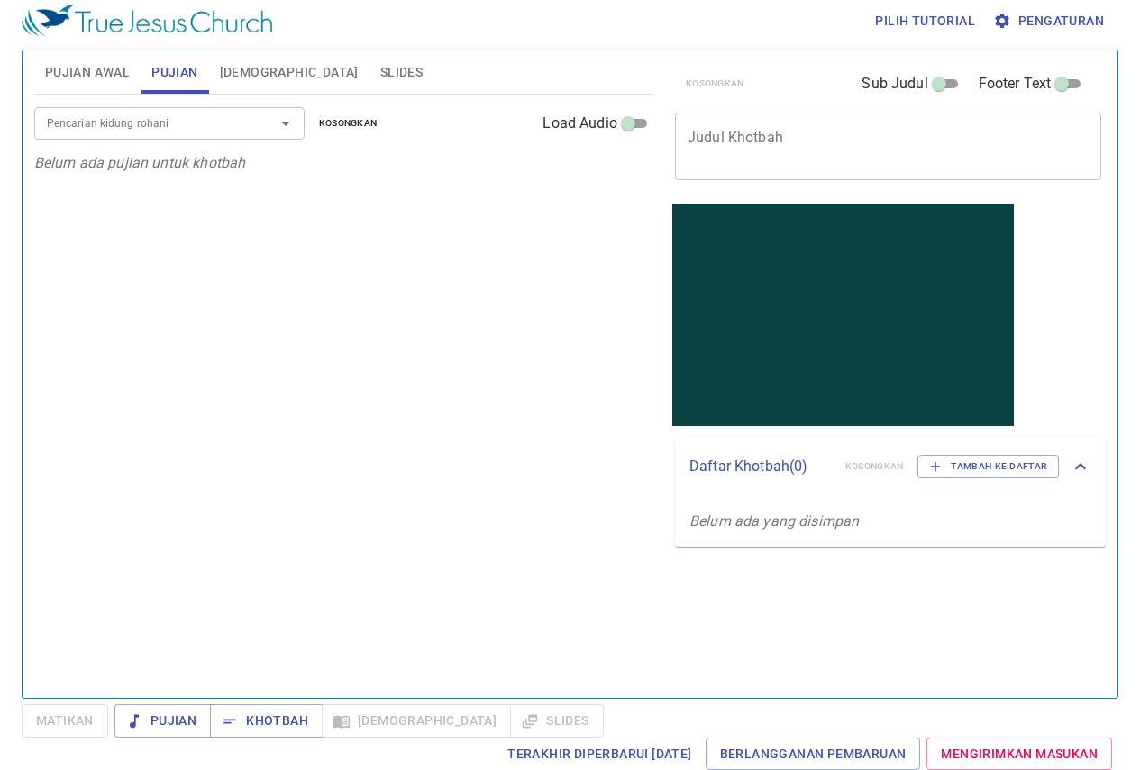
click at [130, 61] on span "Pujian Awal" at bounding box center [87, 72] width 85 height 23
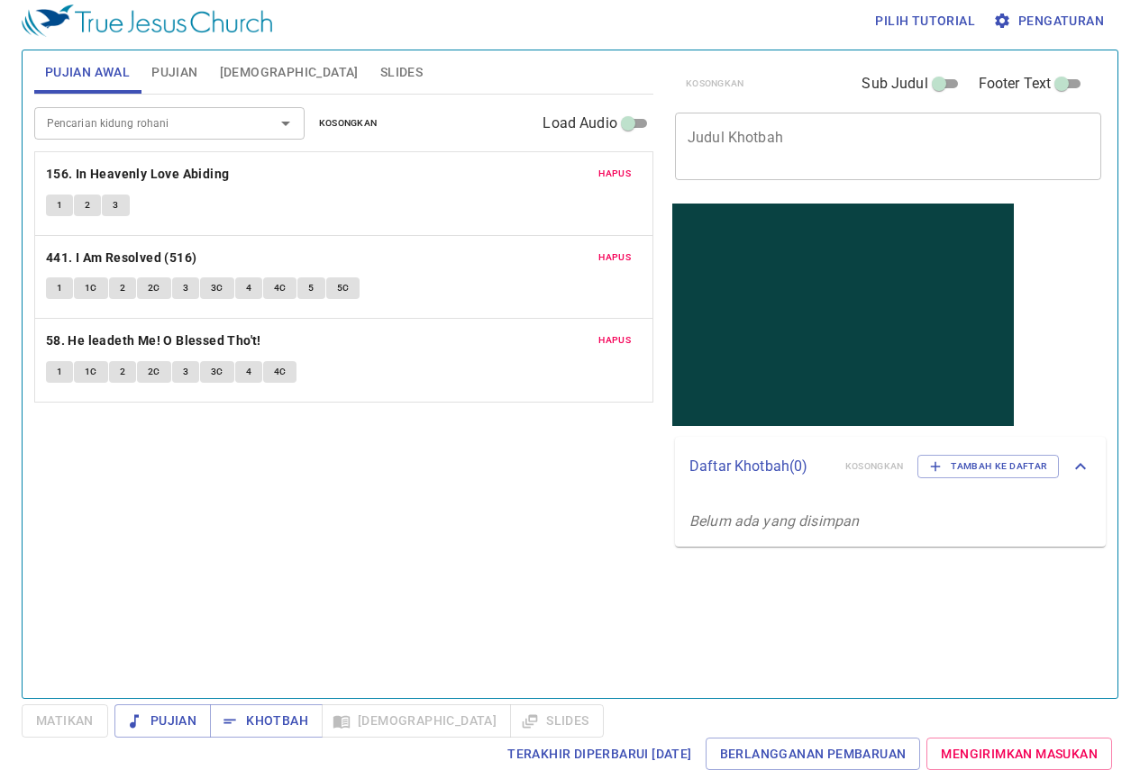
click at [369, 56] on button "Slides" at bounding box center [401, 71] width 64 height 43
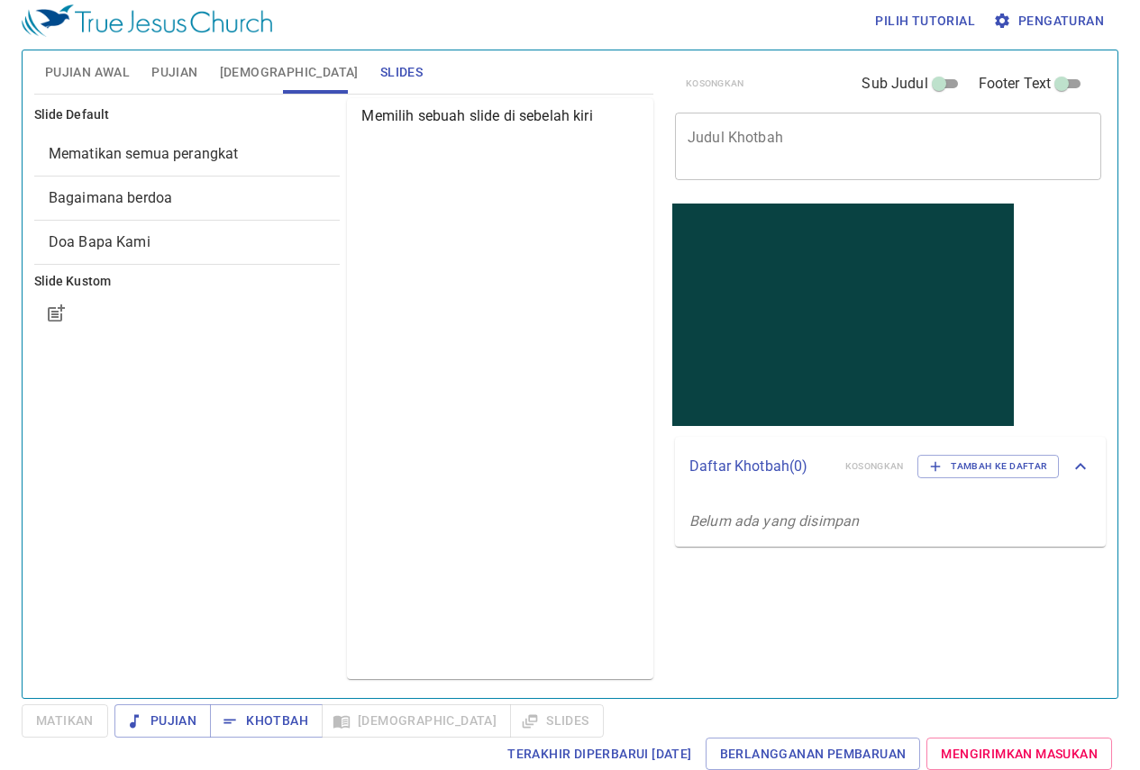
click at [226, 143] on span "Mematikan semua perangkat" at bounding box center [188, 154] width 278 height 22
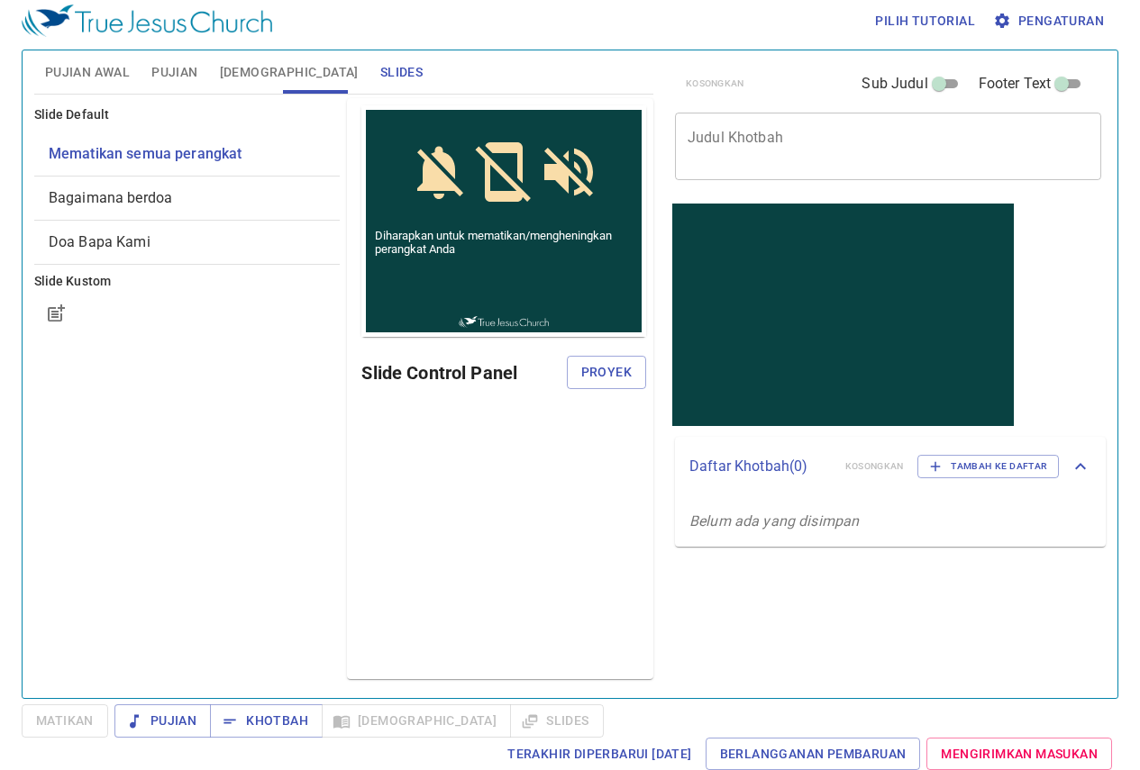
scroll to position [0, 0]
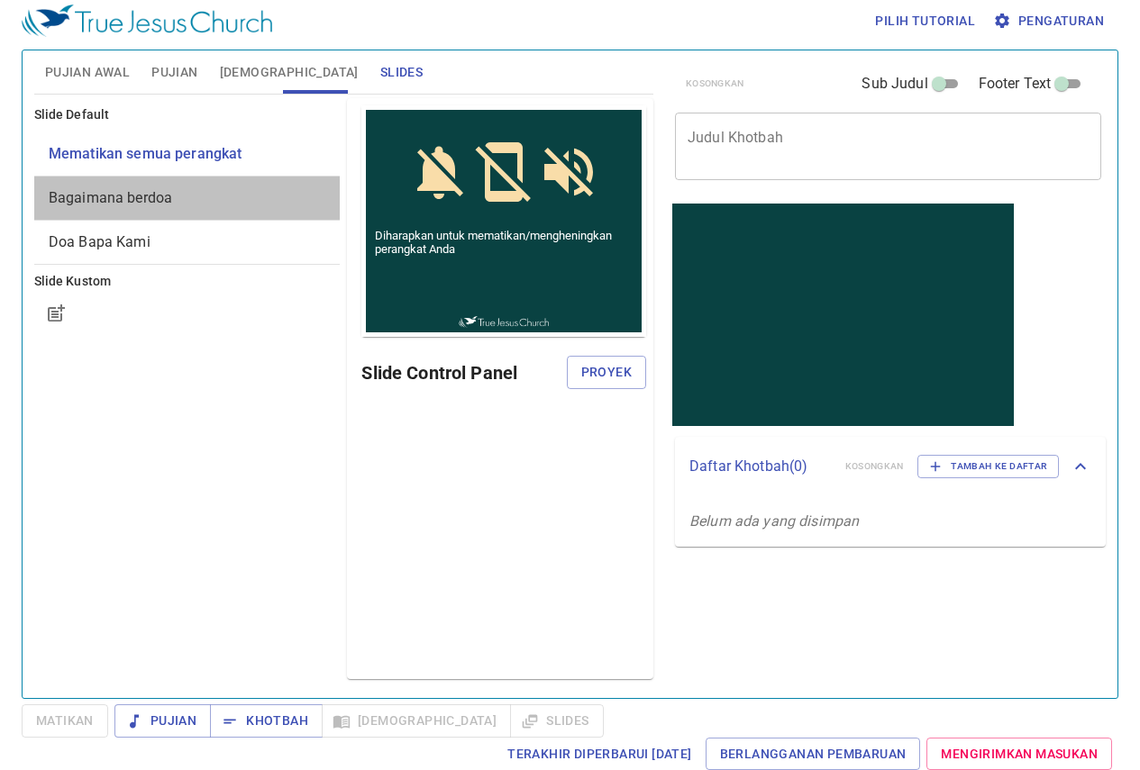
click at [212, 219] on div "Bagaimana berdoa" at bounding box center [187, 198] width 306 height 43
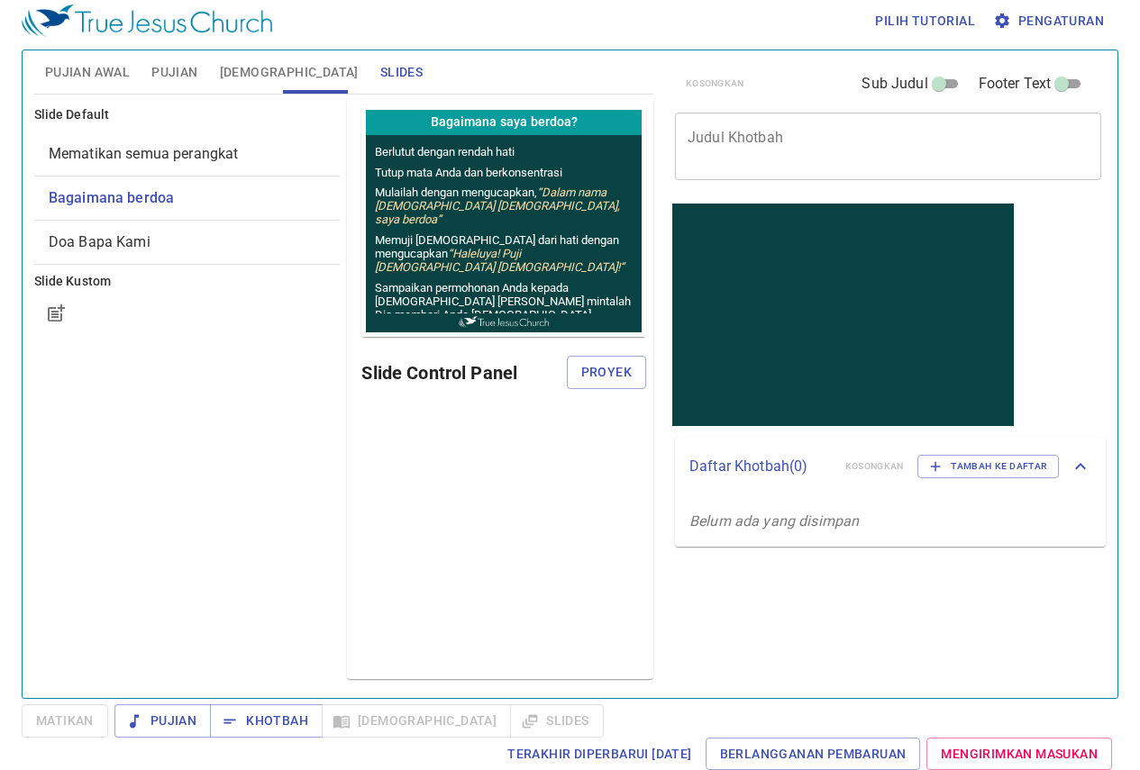
click at [233, 141] on div "Mematikan semua perangkat" at bounding box center [187, 153] width 306 height 43
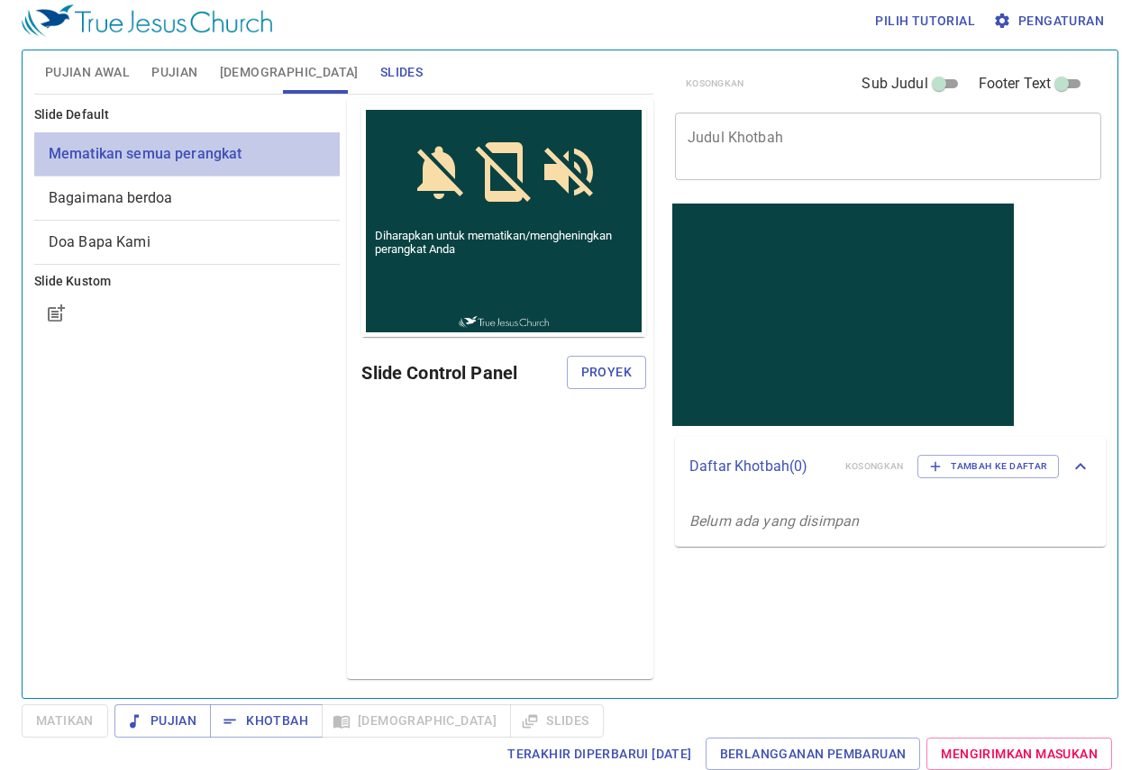
click at [229, 173] on div "Mematikan semua perangkat" at bounding box center [187, 153] width 306 height 43
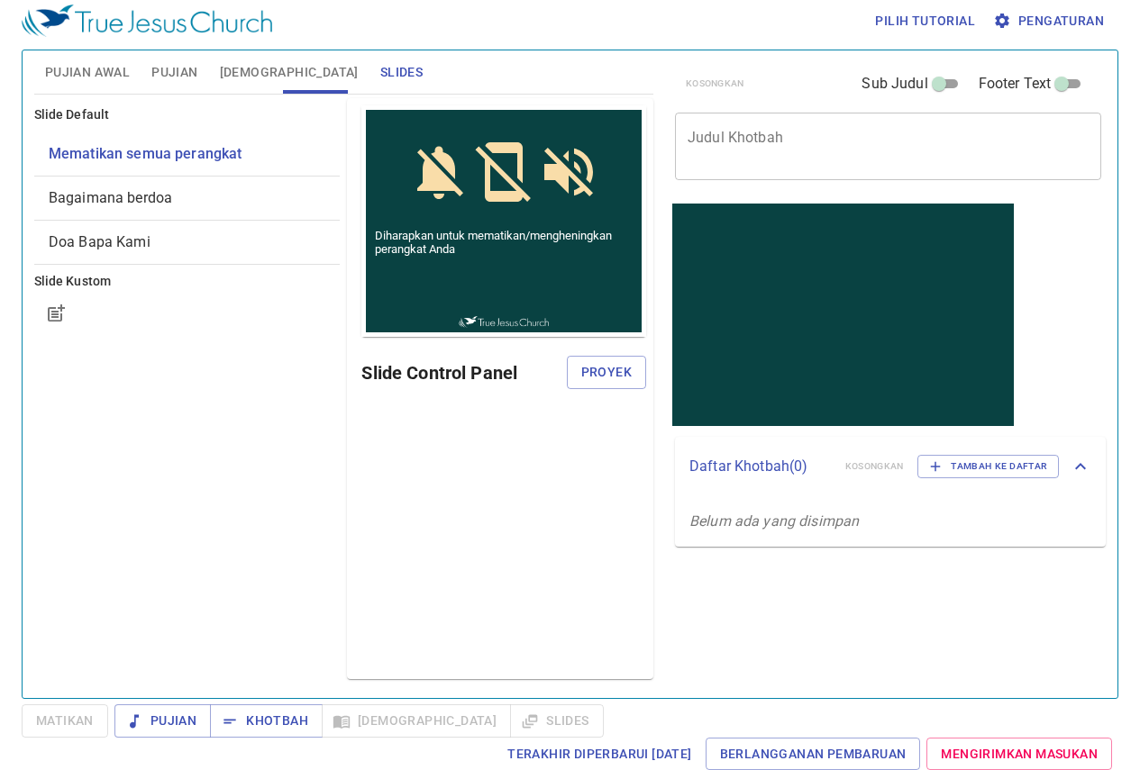
click at [209, 207] on span "Bagaimana berdoa" at bounding box center [188, 198] width 278 height 22
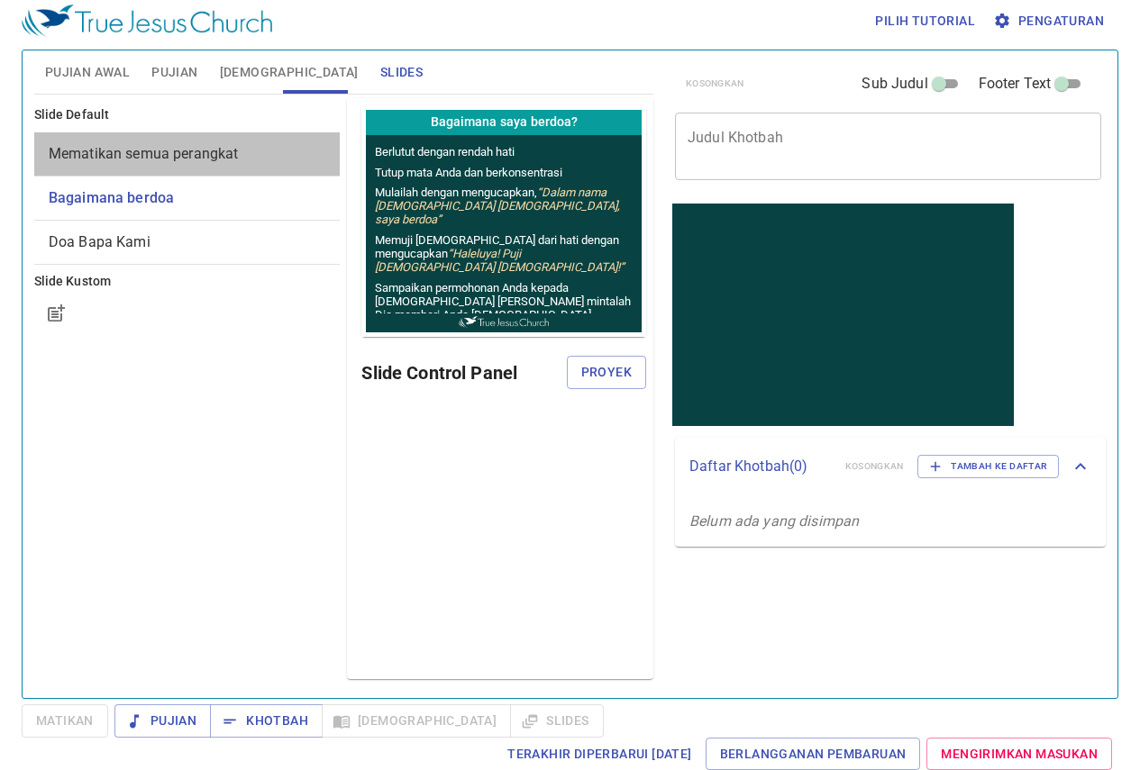
click at [246, 158] on span "Mematikan semua perangkat" at bounding box center [188, 154] width 278 height 22
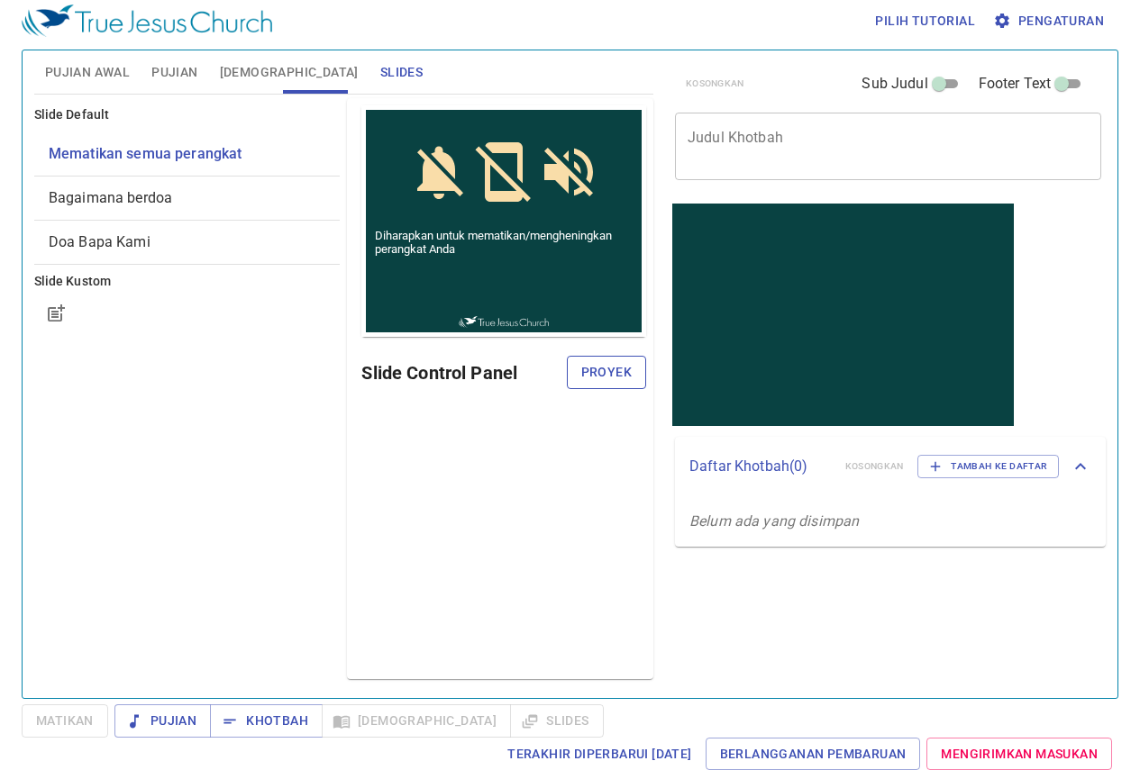
click at [618, 379] on span "Proyek" at bounding box center [606, 372] width 50 height 23
click at [150, 485] on div "Slide Default Mematikan semua perangkat Bagaimana berdoa Doa Bapa Kami Slide Ku…" at bounding box center [188, 389] width 314 height 588
click at [254, 59] on button "Alkitab" at bounding box center [289, 71] width 160 height 43
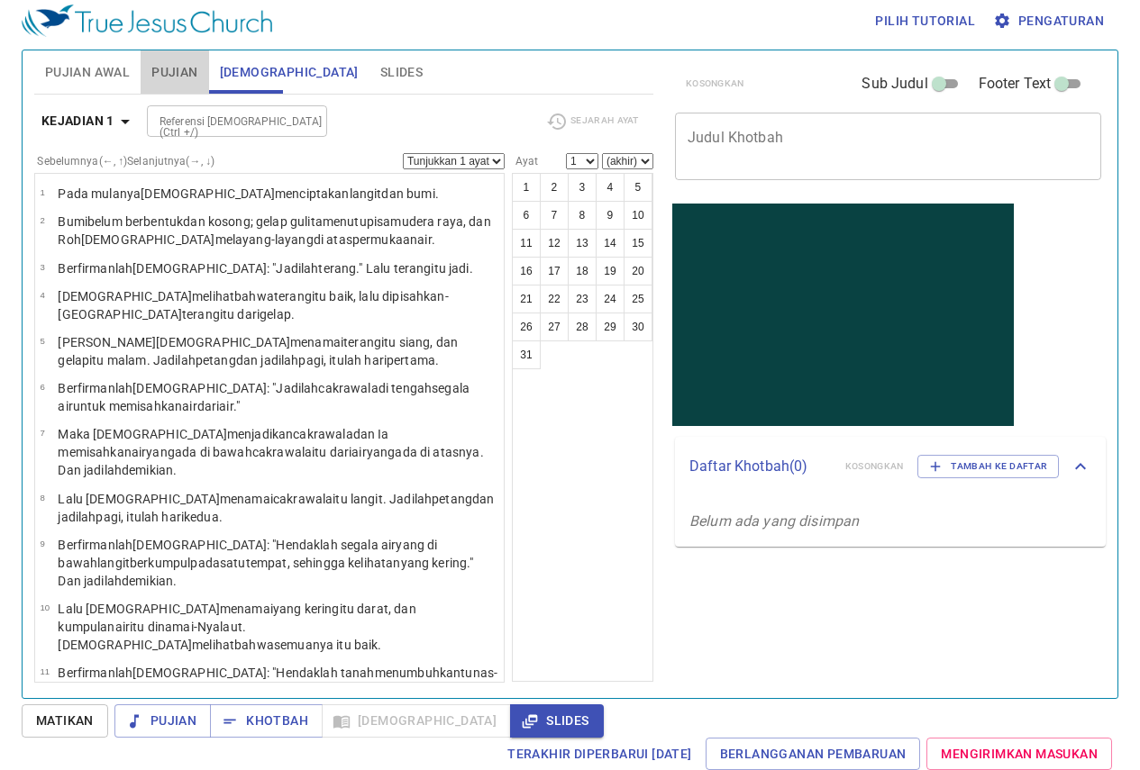
click at [147, 73] on button "Pujian" at bounding box center [175, 71] width 68 height 43
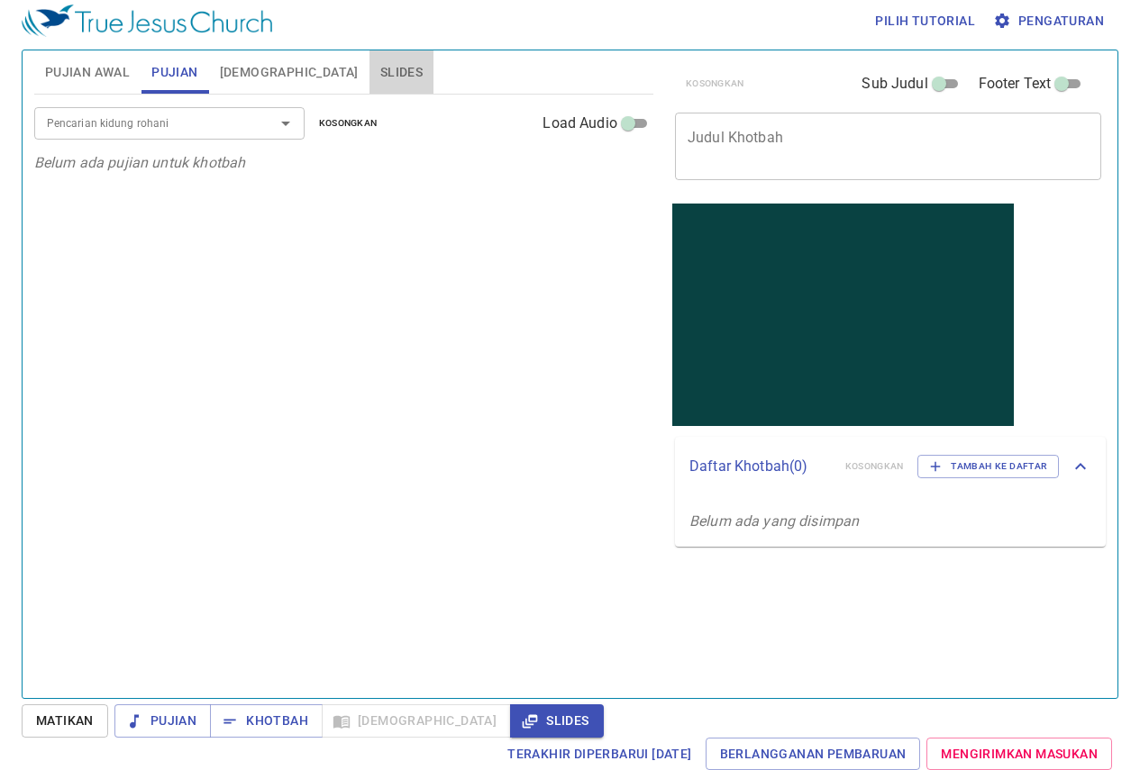
click at [380, 64] on span "Slides" at bounding box center [401, 72] width 42 height 23
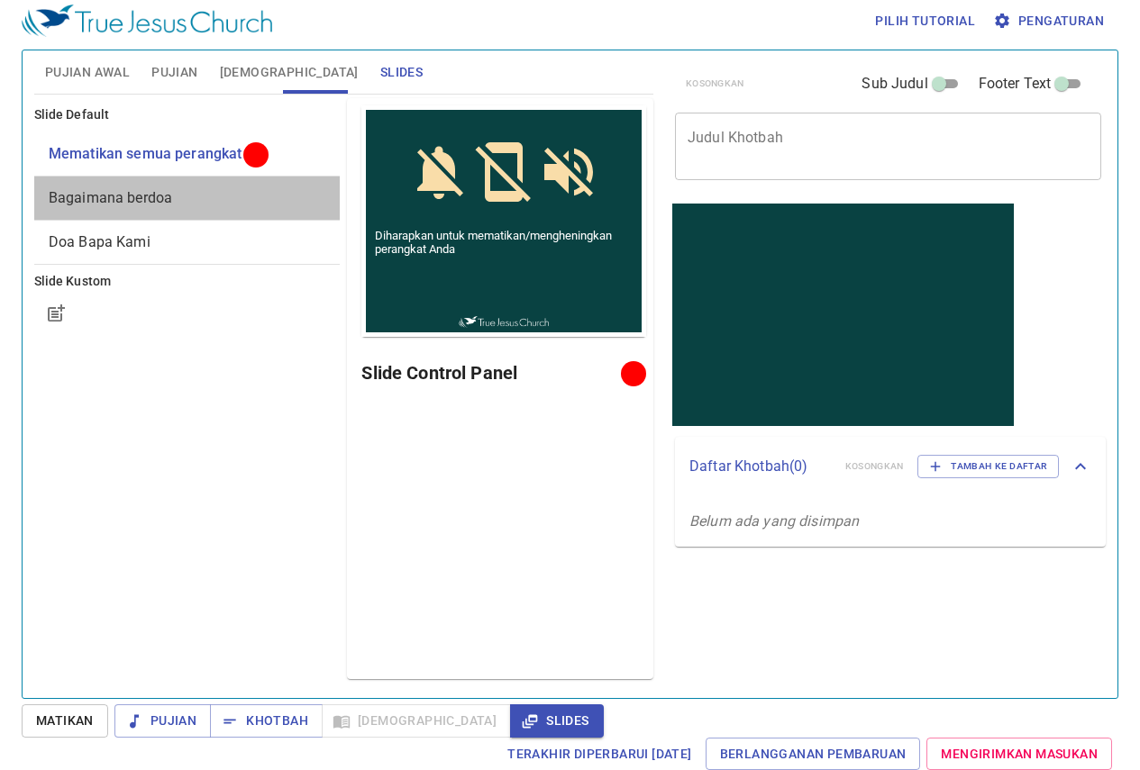
click at [227, 200] on span "Bagaimana berdoa" at bounding box center [188, 198] width 278 height 22
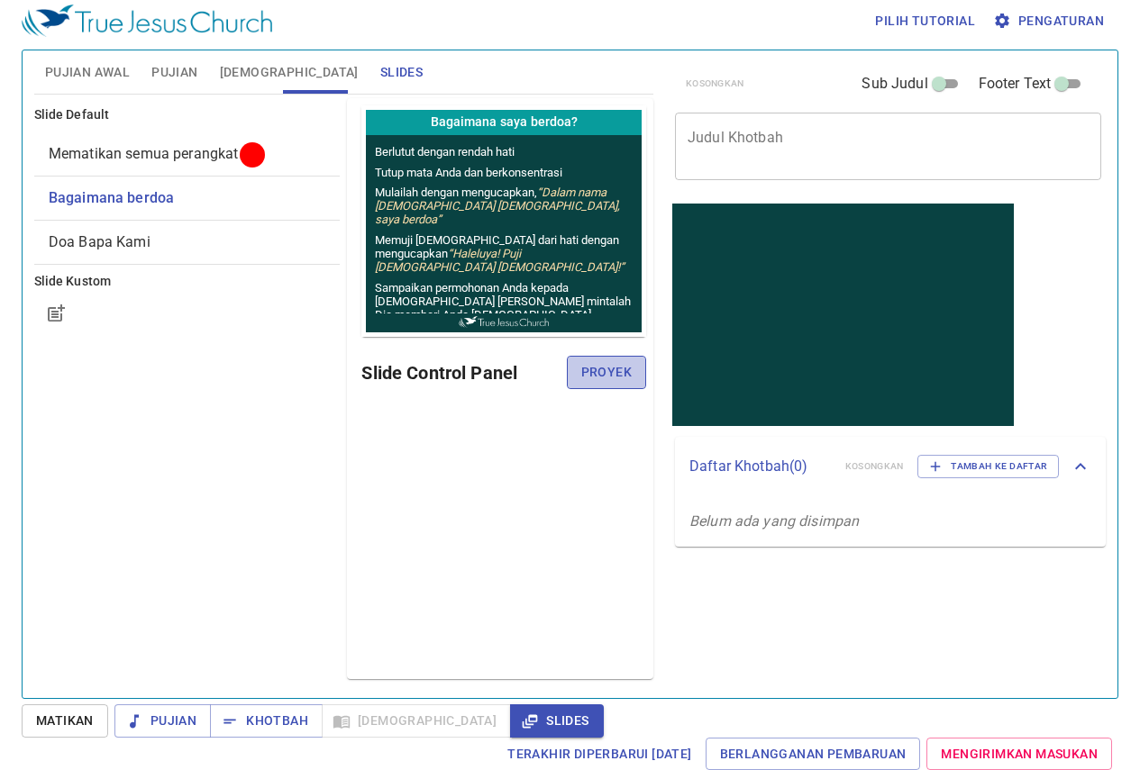
click at [606, 377] on span "Proyek" at bounding box center [606, 372] width 50 height 23
click at [275, 597] on div "Slide Default Mematikan semua perangkat Bagaimana berdoa Doa Bapa Kami Slide Ku…" at bounding box center [188, 389] width 314 height 588
click at [175, 83] on span "Pujian" at bounding box center [174, 72] width 46 height 23
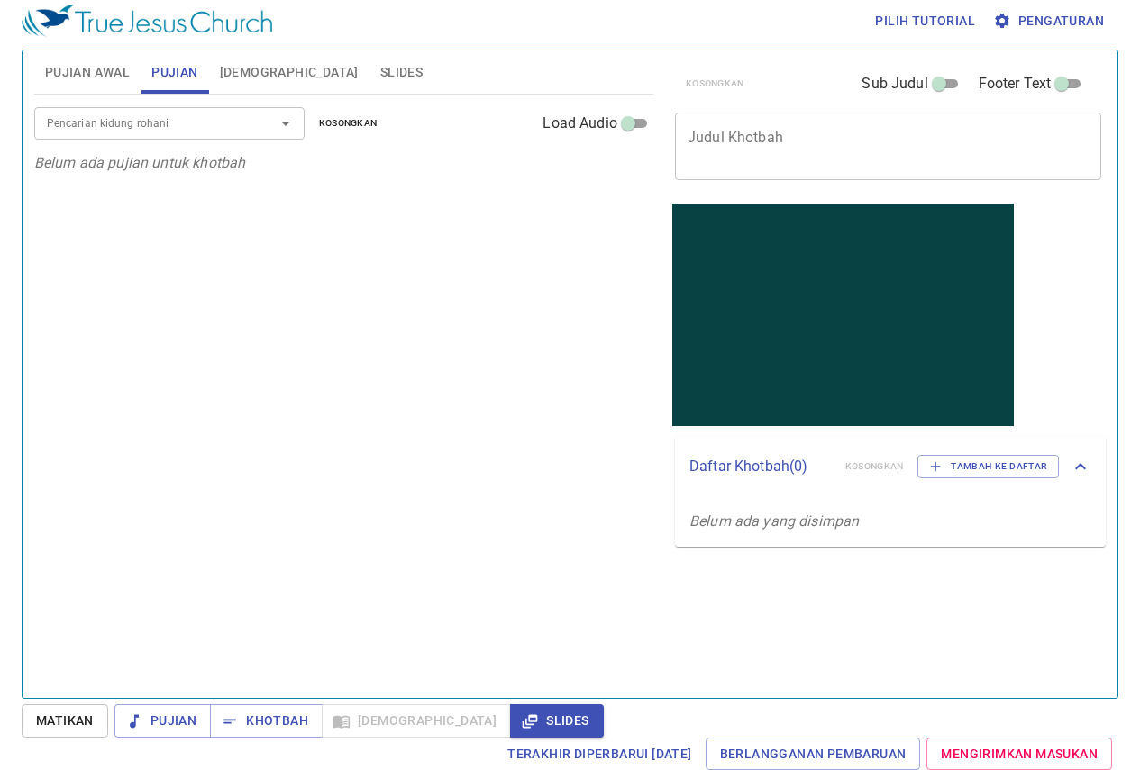
click at [196, 141] on div "Pencarian kidung rohani Pencarian kidung rohani Kosongkan Load Audio" at bounding box center [343, 124] width 619 height 58
click at [181, 135] on div "Pencarian kidung rohani" at bounding box center [169, 123] width 270 height 32
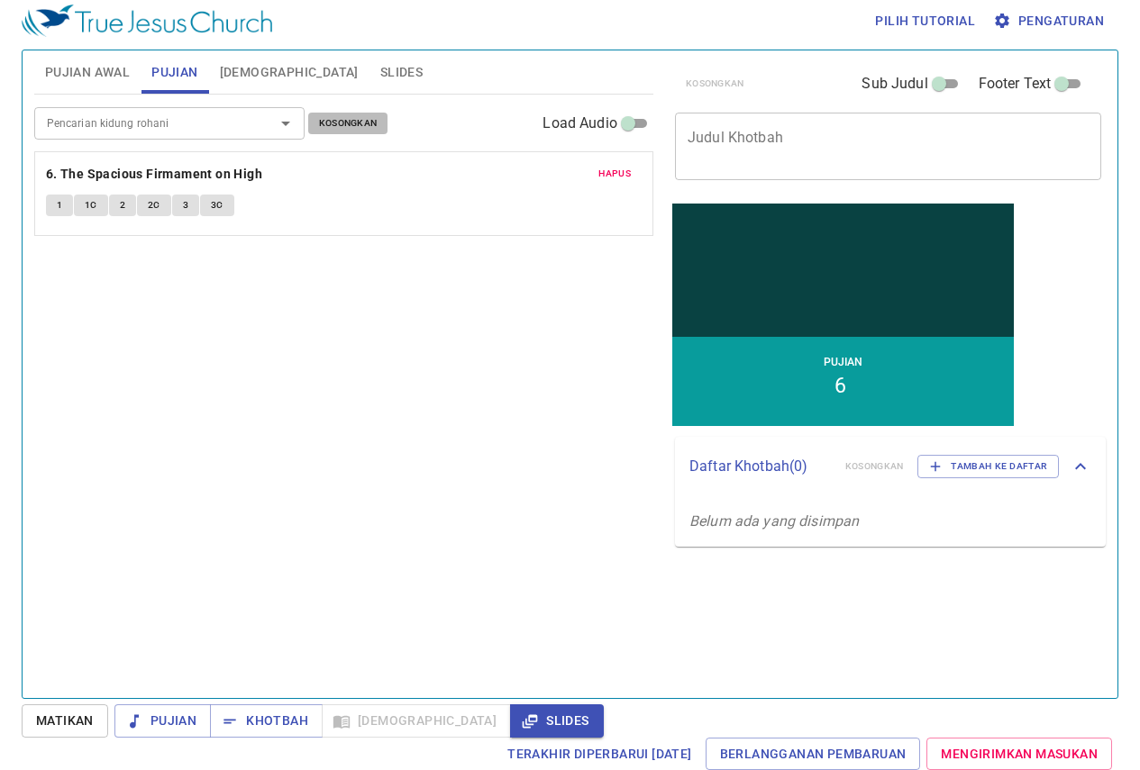
click at [336, 123] on span "Kosongkan" at bounding box center [348, 123] width 59 height 16
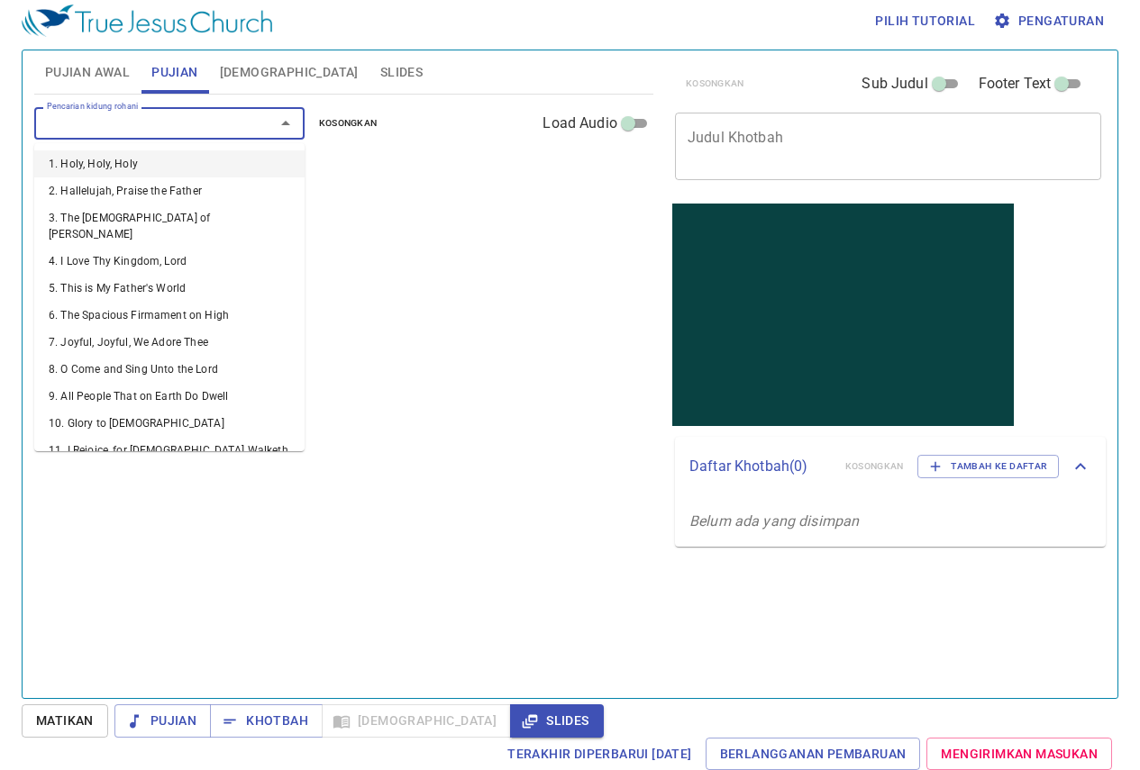
click at [112, 128] on input "Pencarian kidung rohani" at bounding box center [143, 123] width 206 height 21
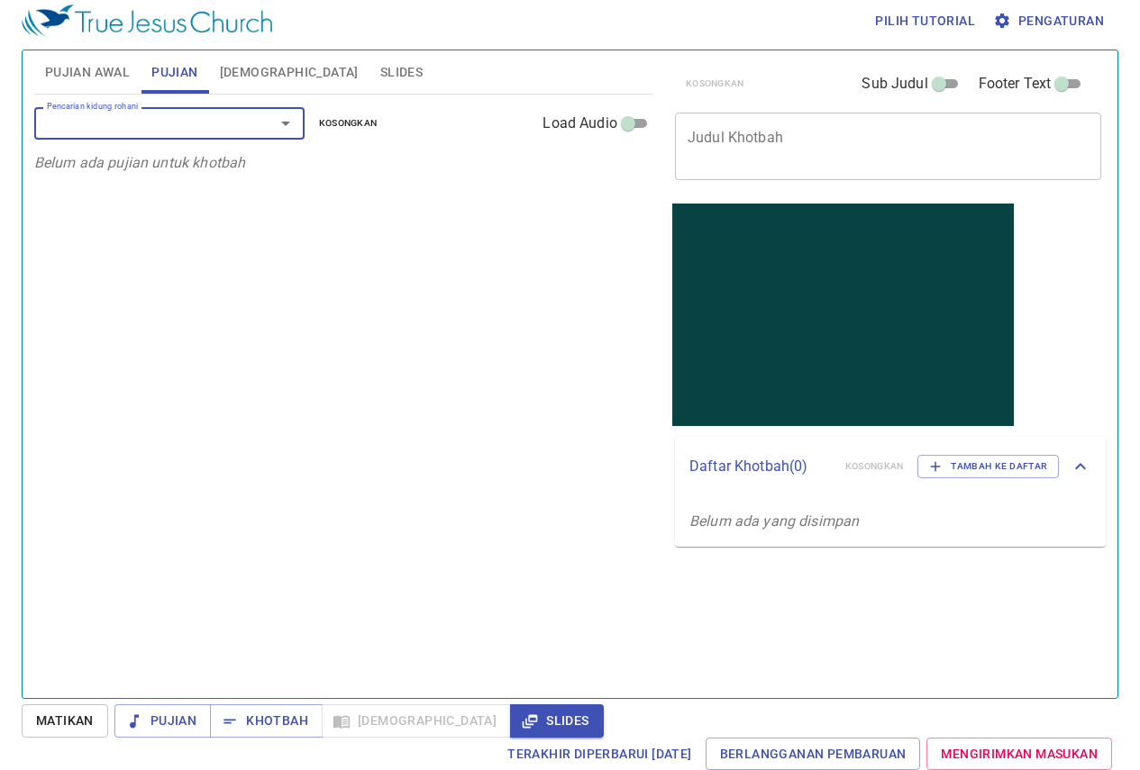
click at [112, 128] on input "Pencarian kidung rohani" at bounding box center [143, 123] width 206 height 21
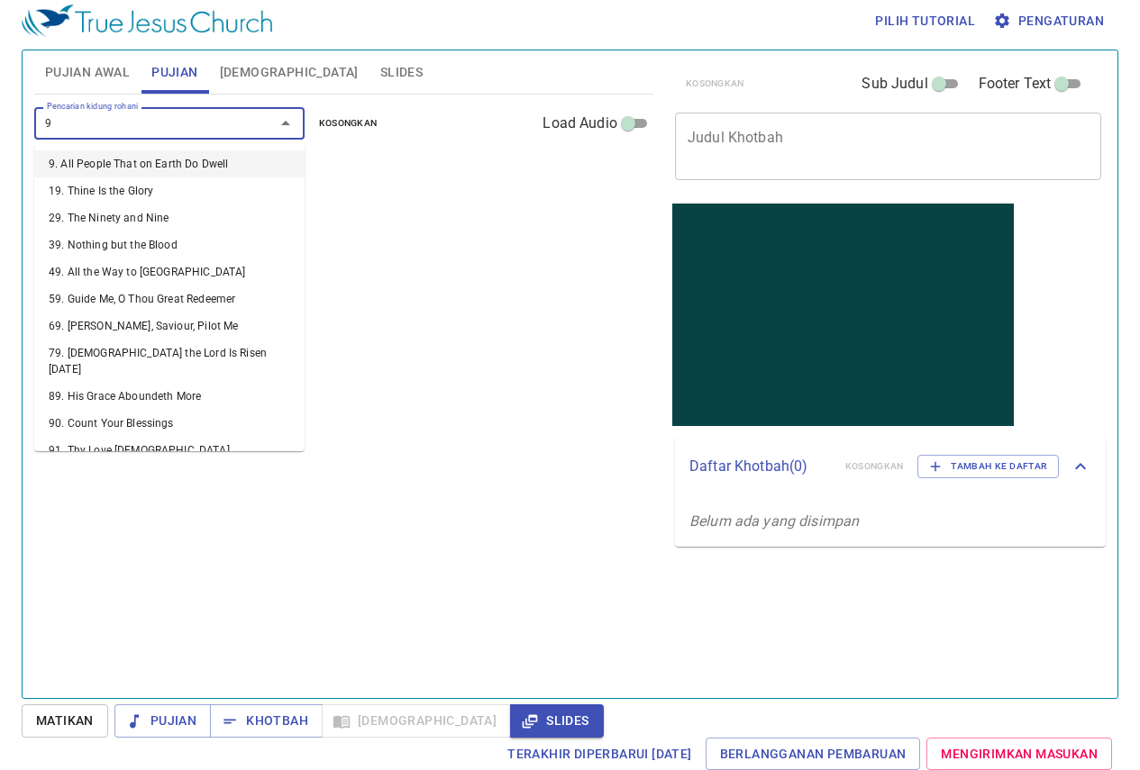
type input "93"
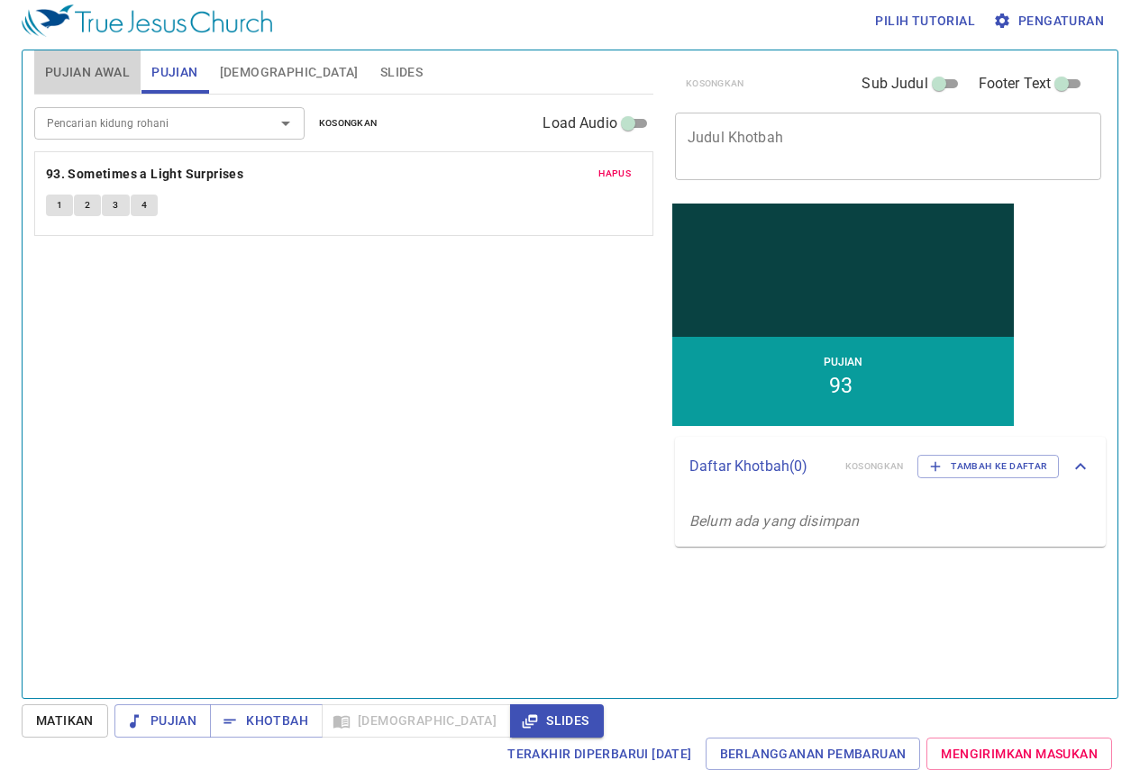
click at [116, 68] on span "Pujian Awal" at bounding box center [87, 72] width 85 height 23
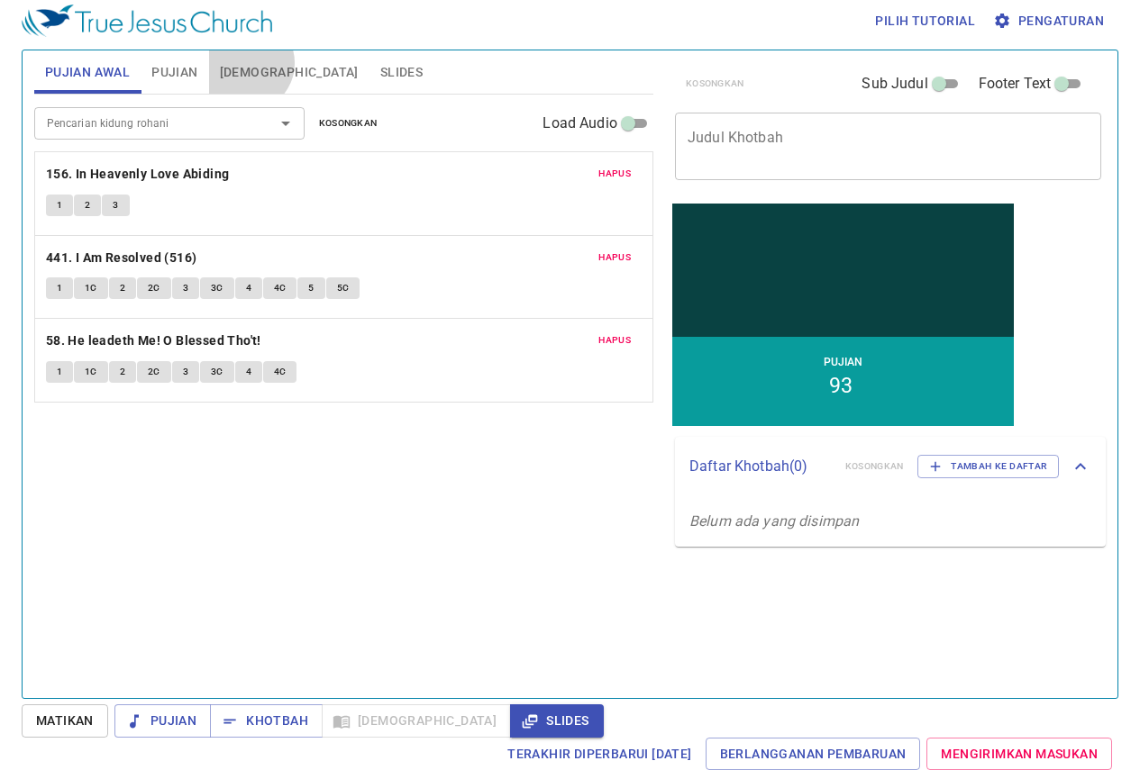
click at [246, 64] on span "Alkitab" at bounding box center [289, 72] width 139 height 23
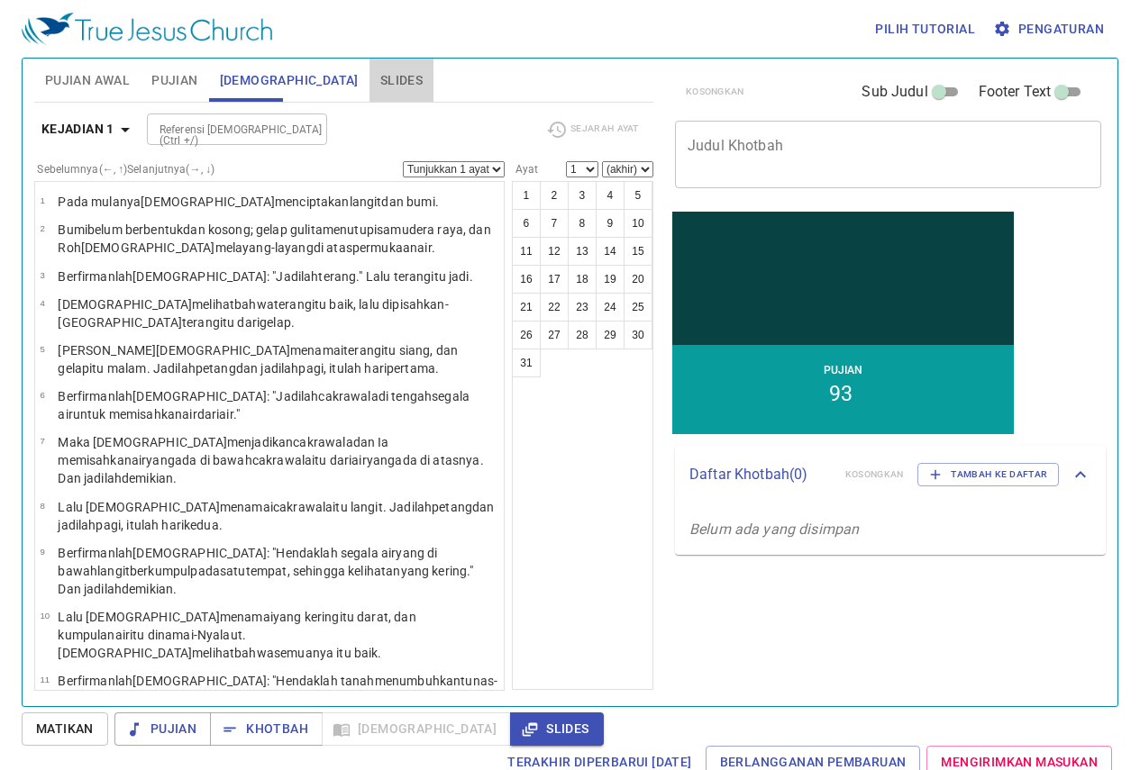
click at [380, 82] on span "Slides" at bounding box center [401, 80] width 42 height 23
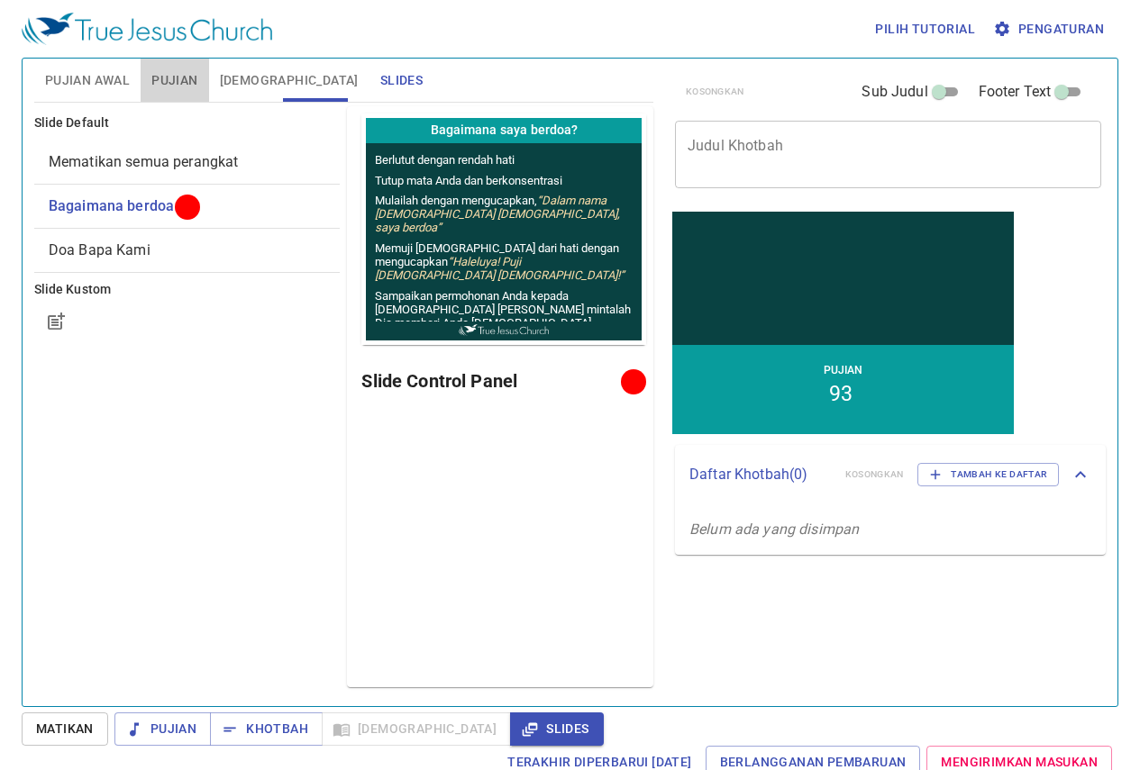
click at [161, 71] on span "Pujian" at bounding box center [174, 80] width 46 height 23
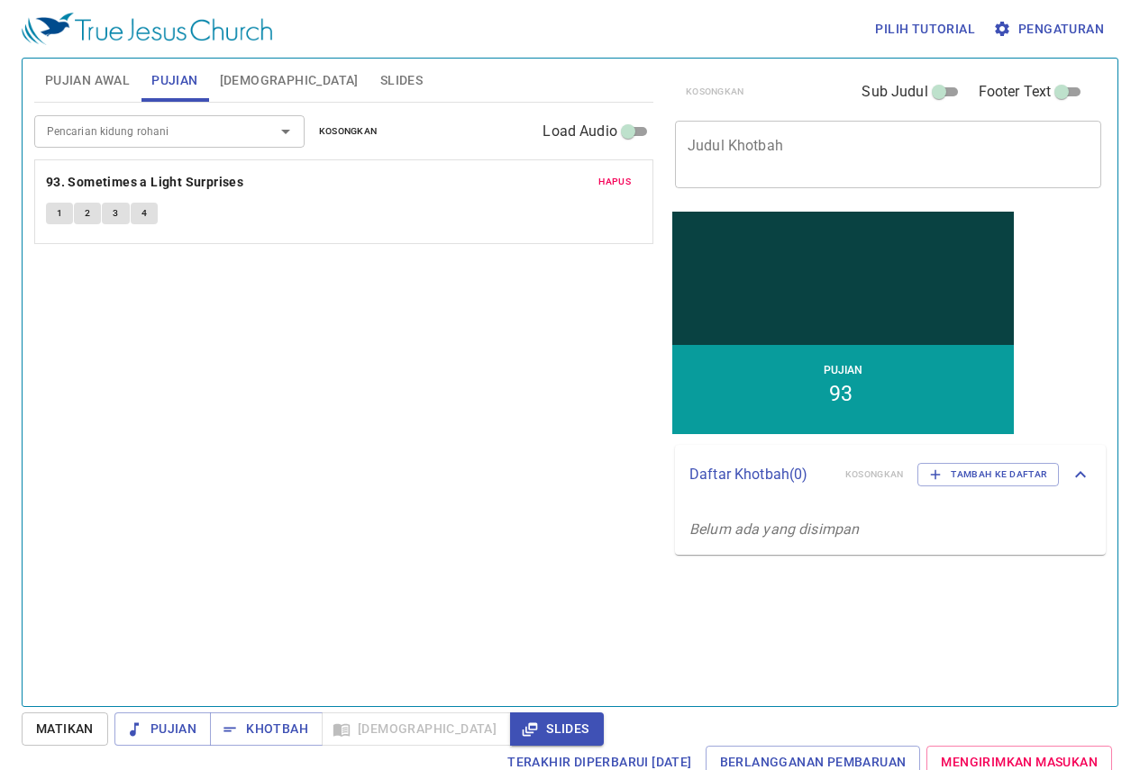
click at [115, 77] on span "Pujian Awal" at bounding box center [87, 80] width 85 height 23
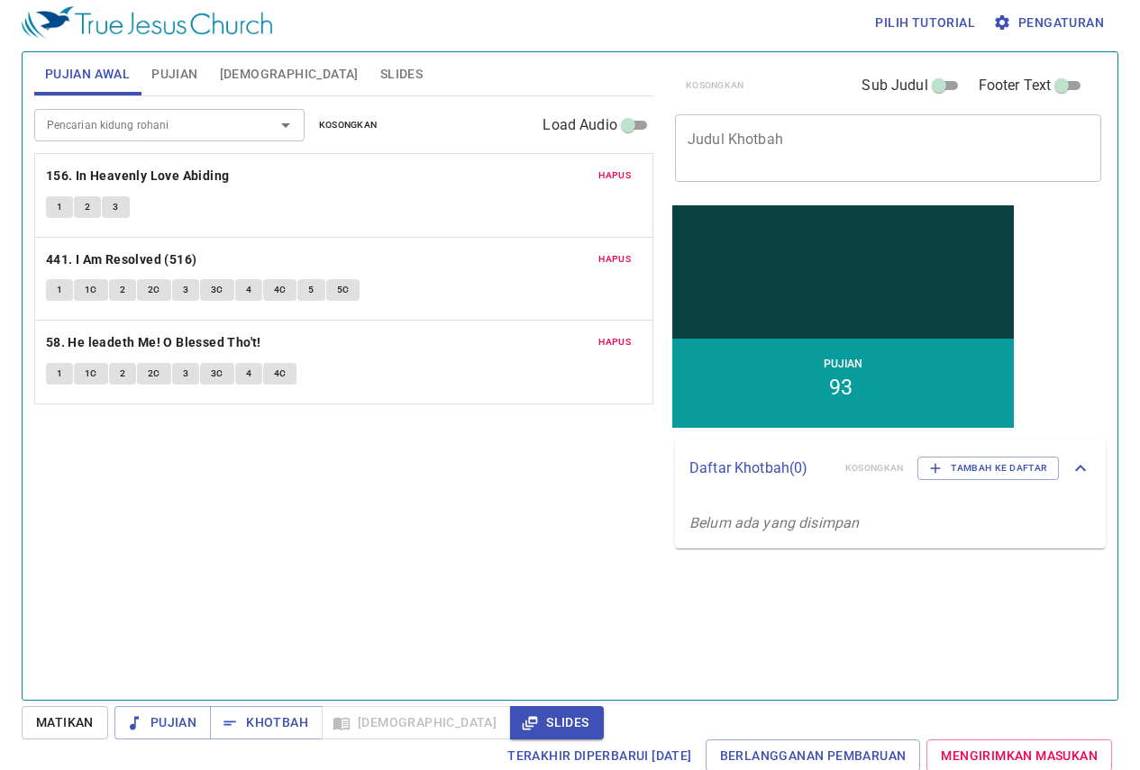
scroll to position [8, 0]
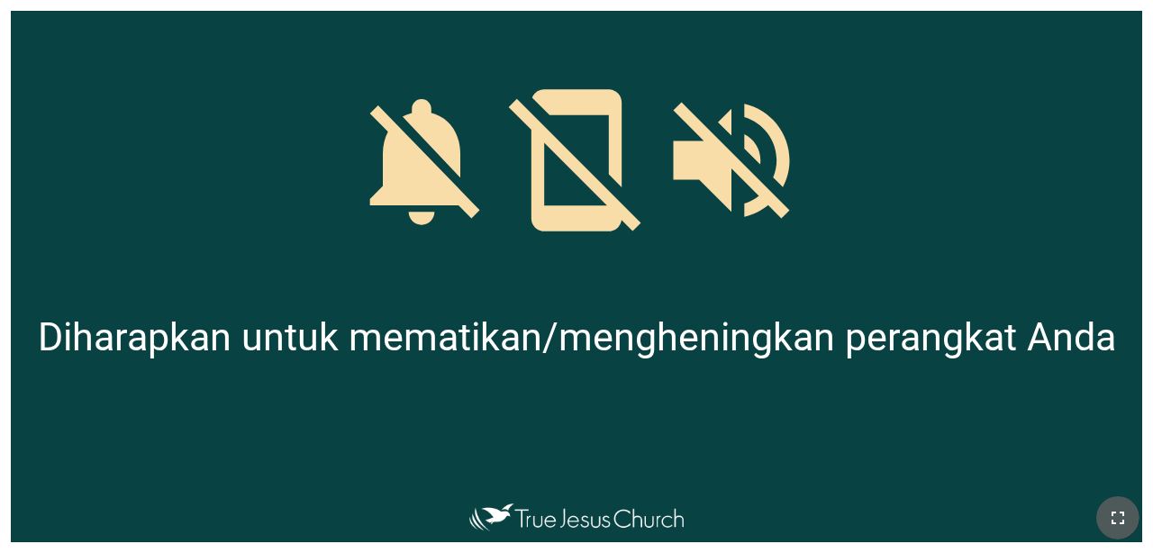
click at [720, 509] on icon "button" at bounding box center [1118, 518] width 22 height 22
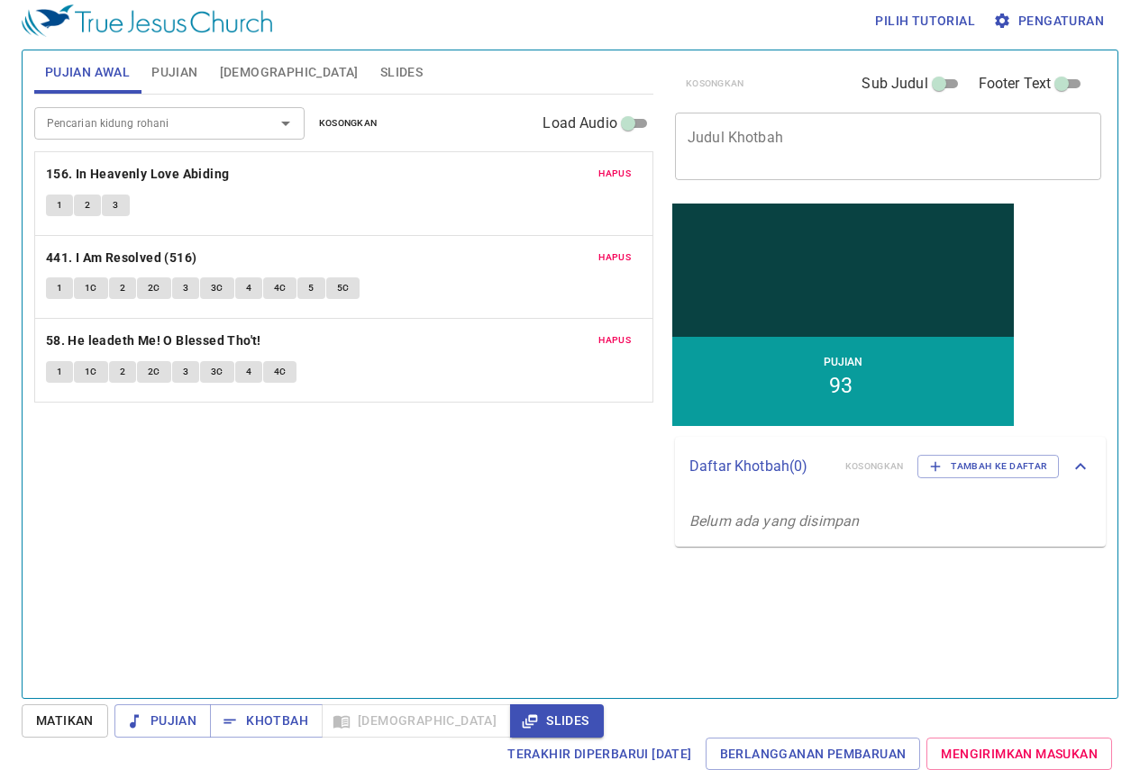
scroll to position [8, 0]
click at [147, 731] on span "Pujian" at bounding box center [163, 721] width 68 height 23
click at [50, 202] on button "1" at bounding box center [59, 206] width 27 height 22
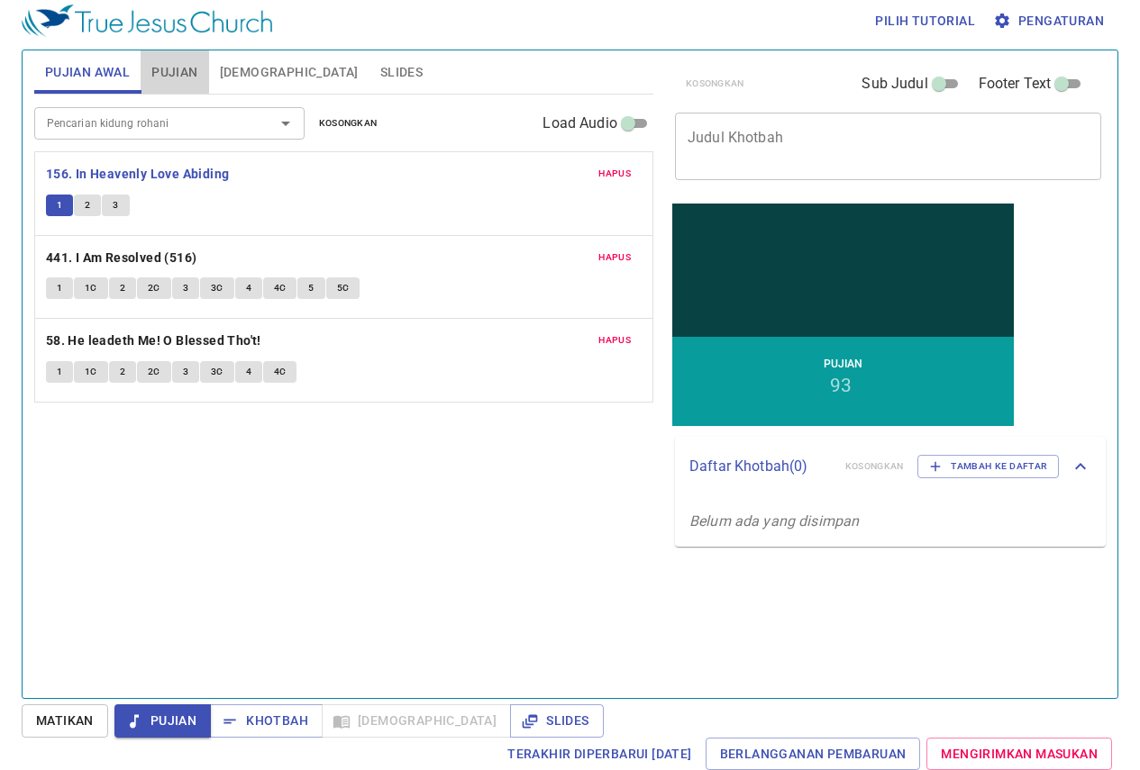
click at [196, 85] on button "Pujian" at bounding box center [175, 71] width 68 height 43
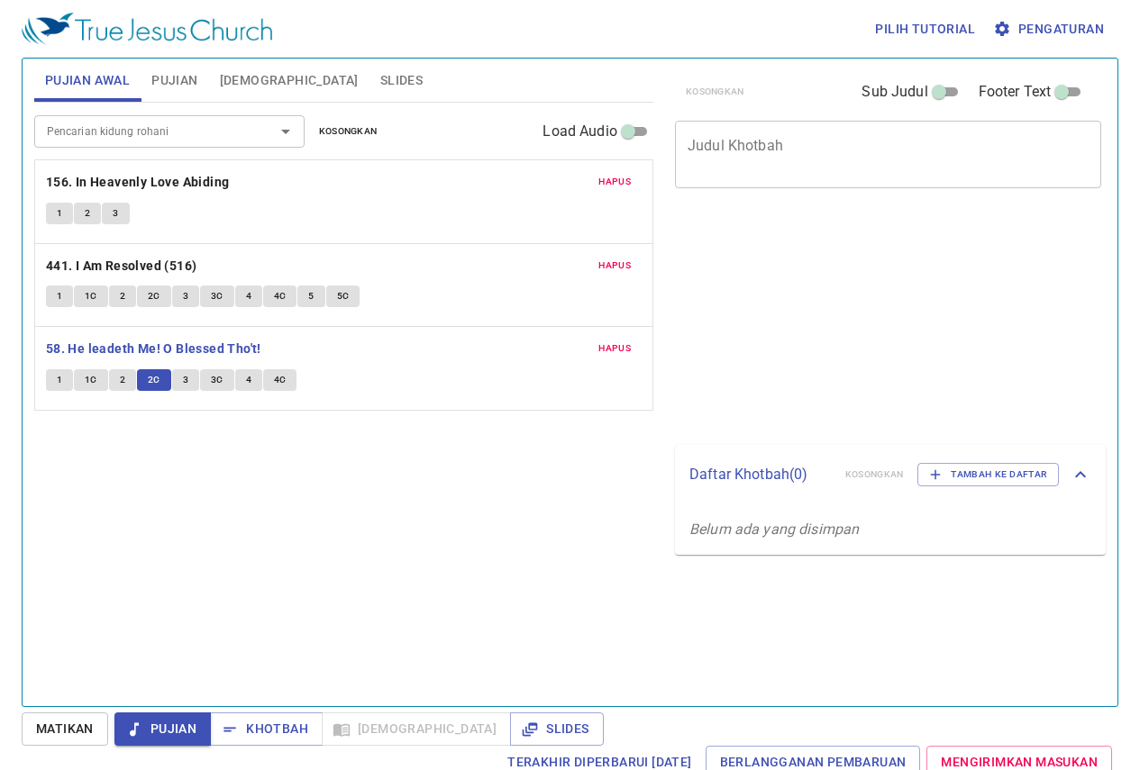
scroll to position [8, 0]
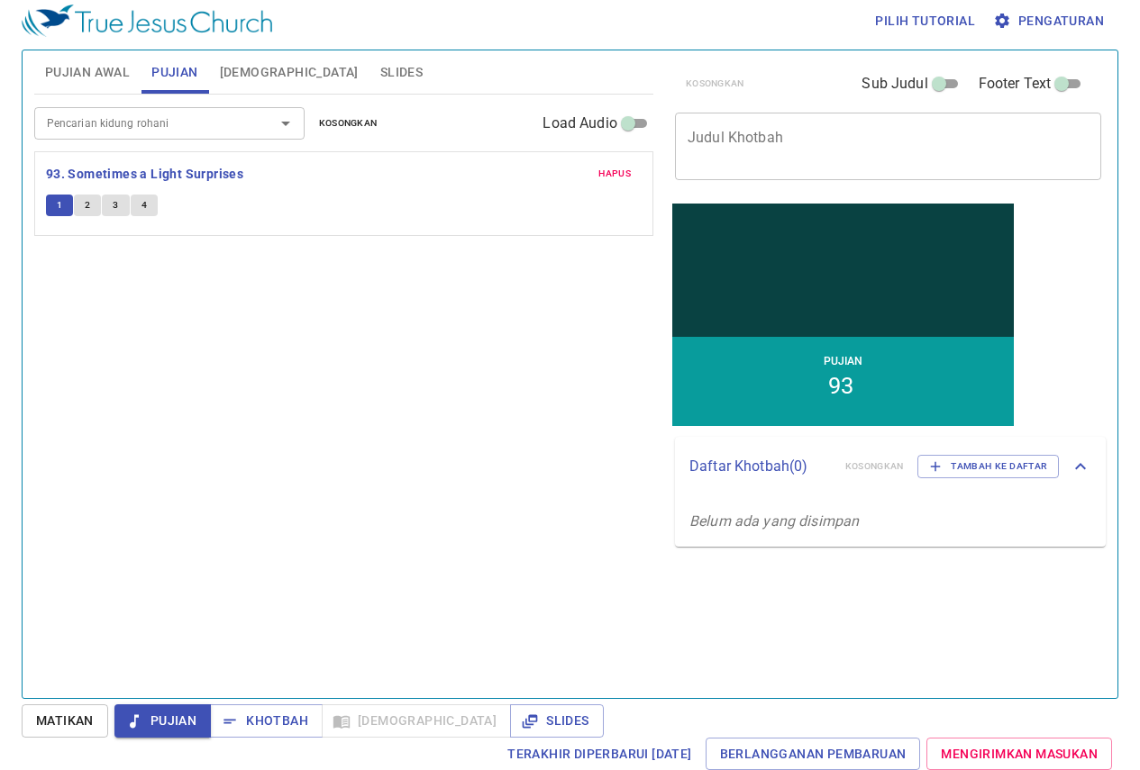
scroll to position [8, 0]
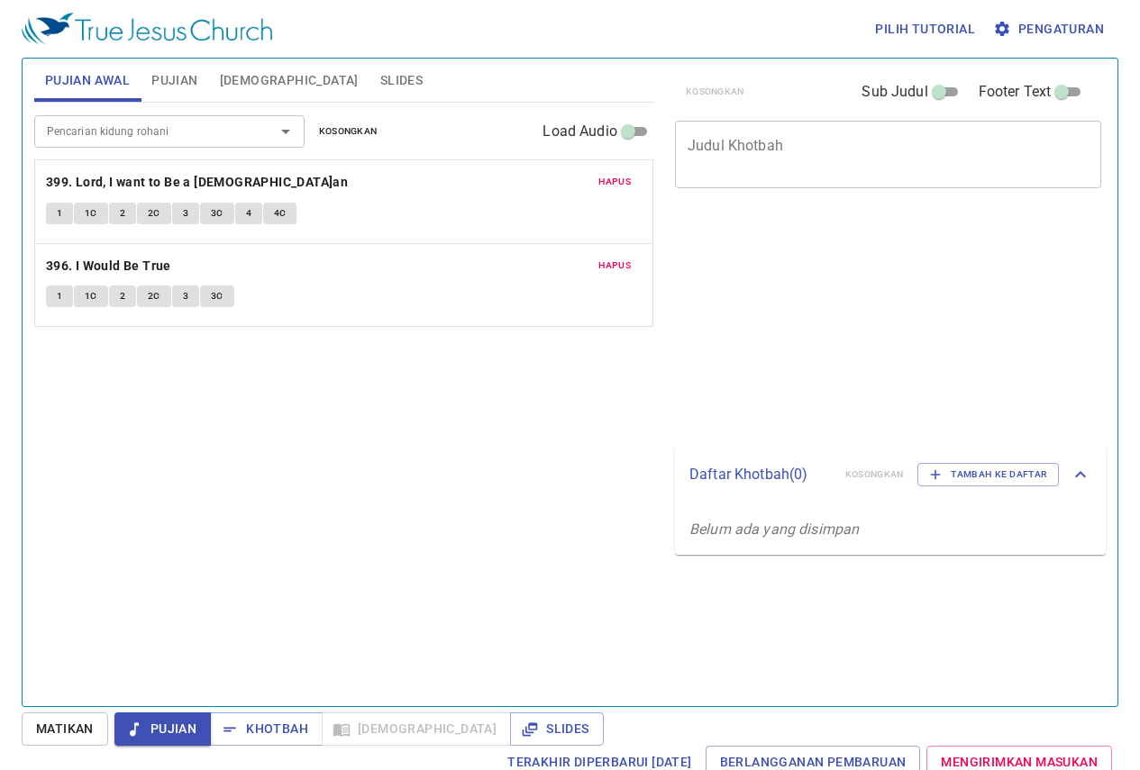
scroll to position [8, 0]
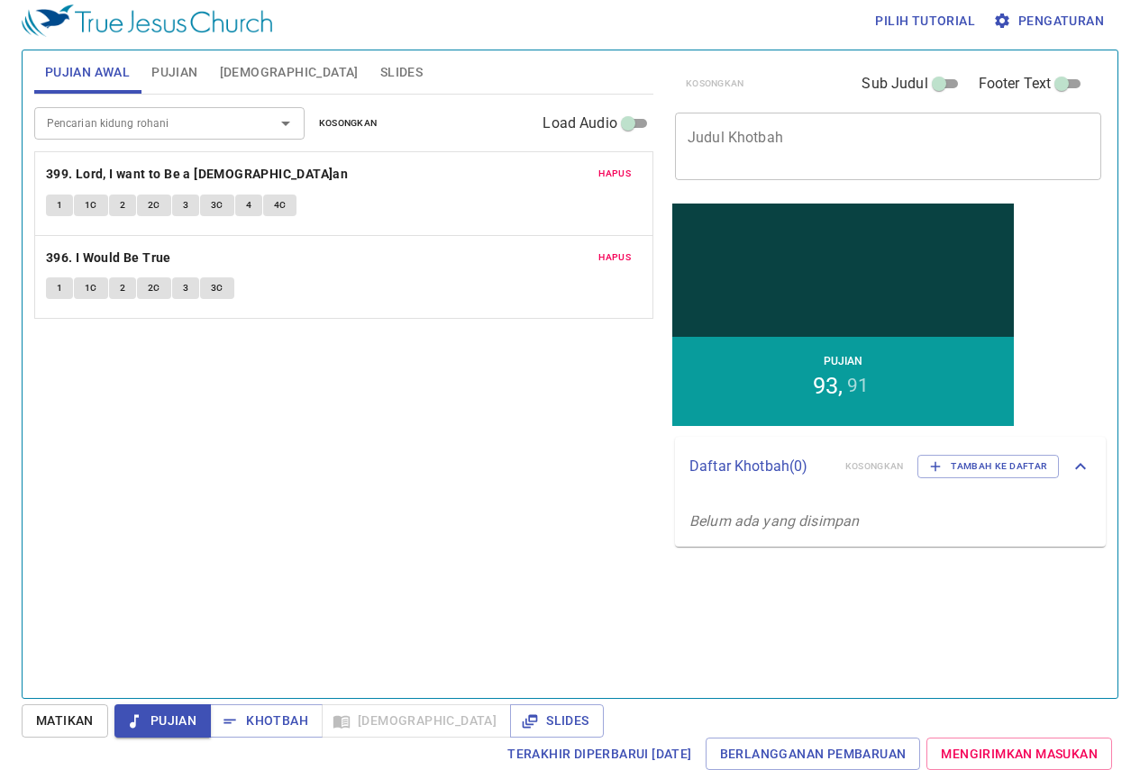
click at [380, 77] on span "Slides" at bounding box center [401, 72] width 42 height 23
click at [380, 68] on span "Slides" at bounding box center [401, 72] width 42 height 23
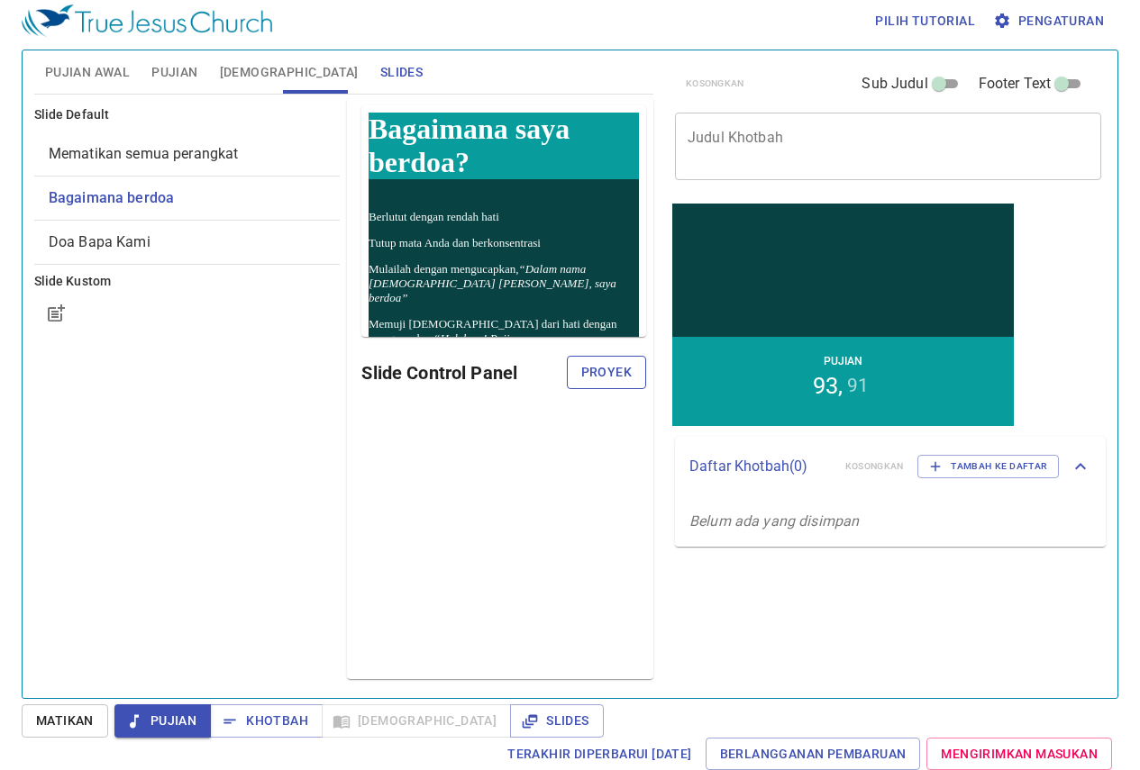
click at [347, 644] on div "Pratinjau Slide Control Panel Proyek" at bounding box center [500, 388] width 306 height 581
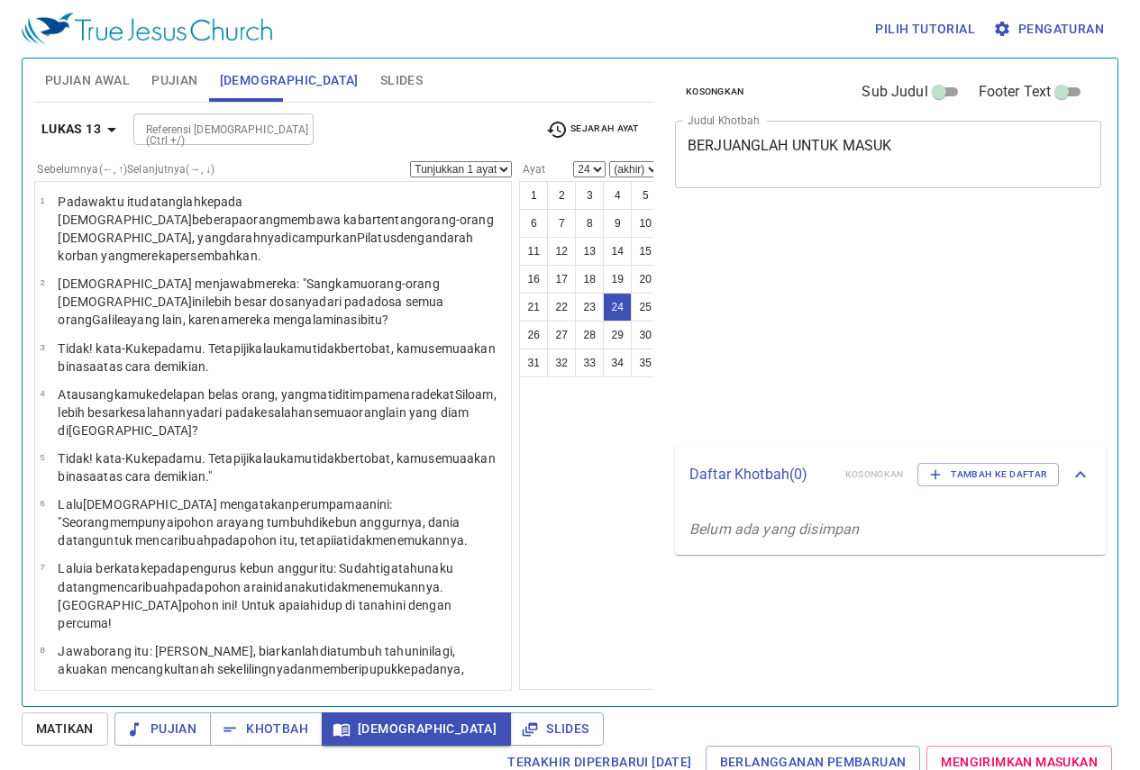
select select "24"
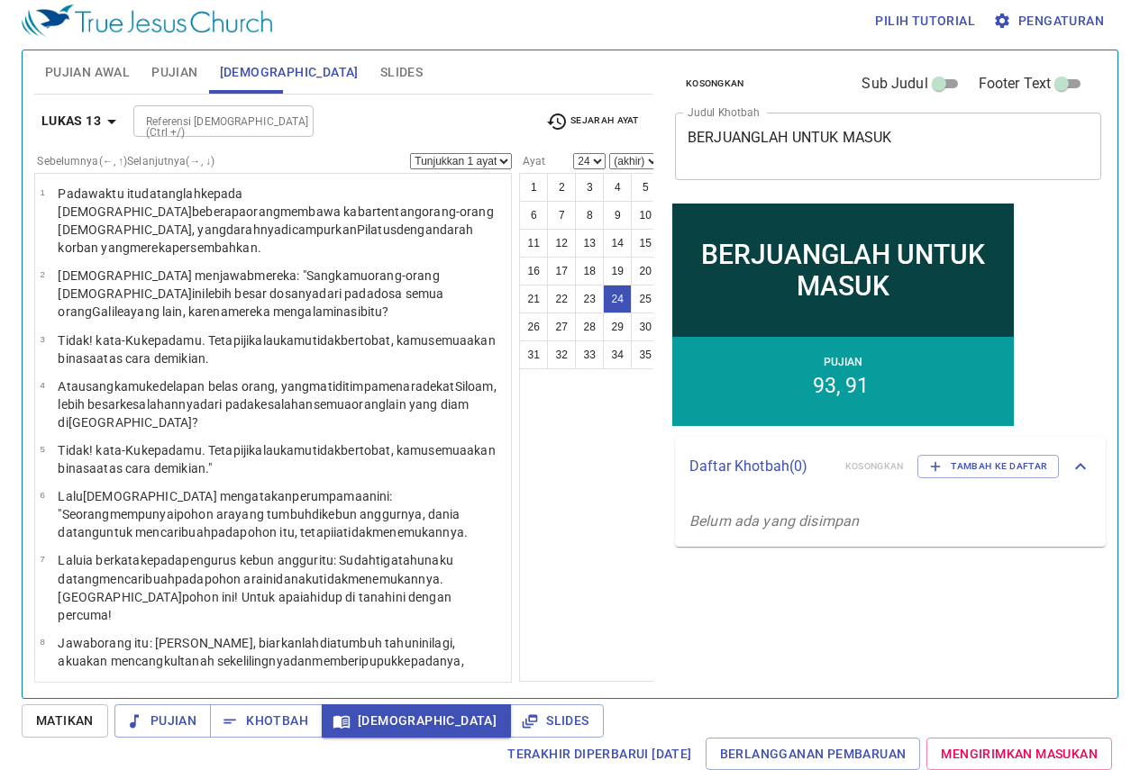
scroll to position [1206, 0]
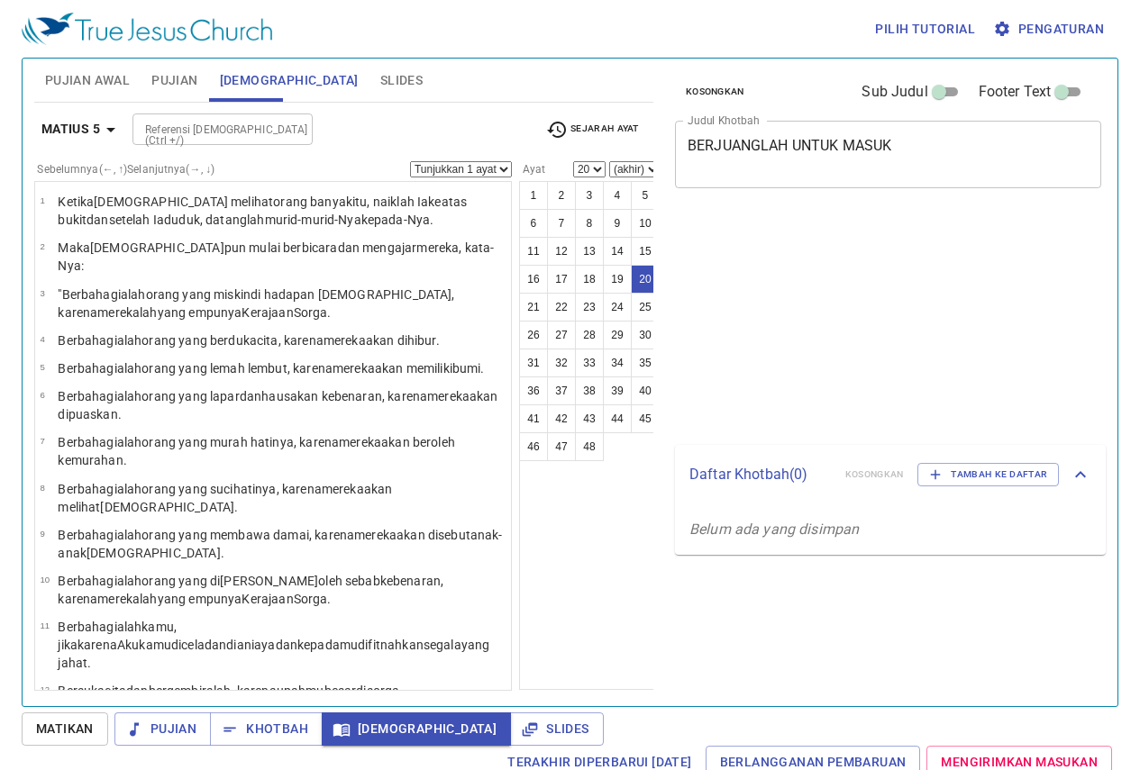
select select "20"
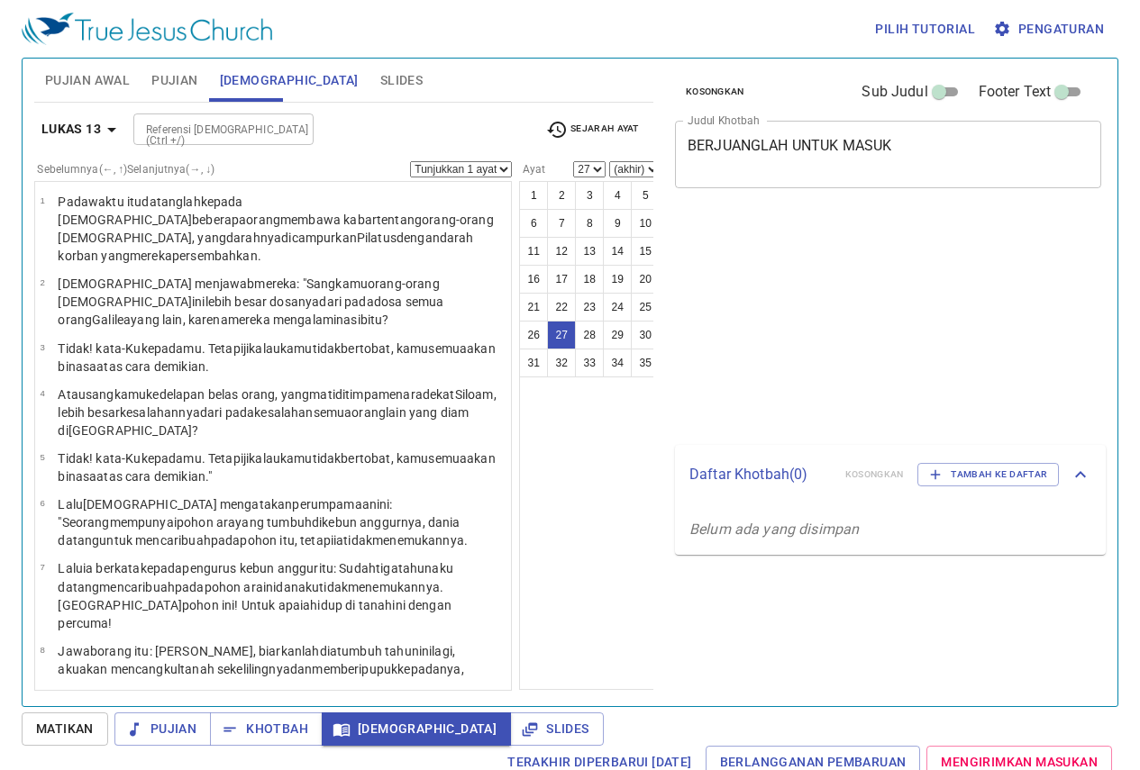
select select "27"
select select "25"
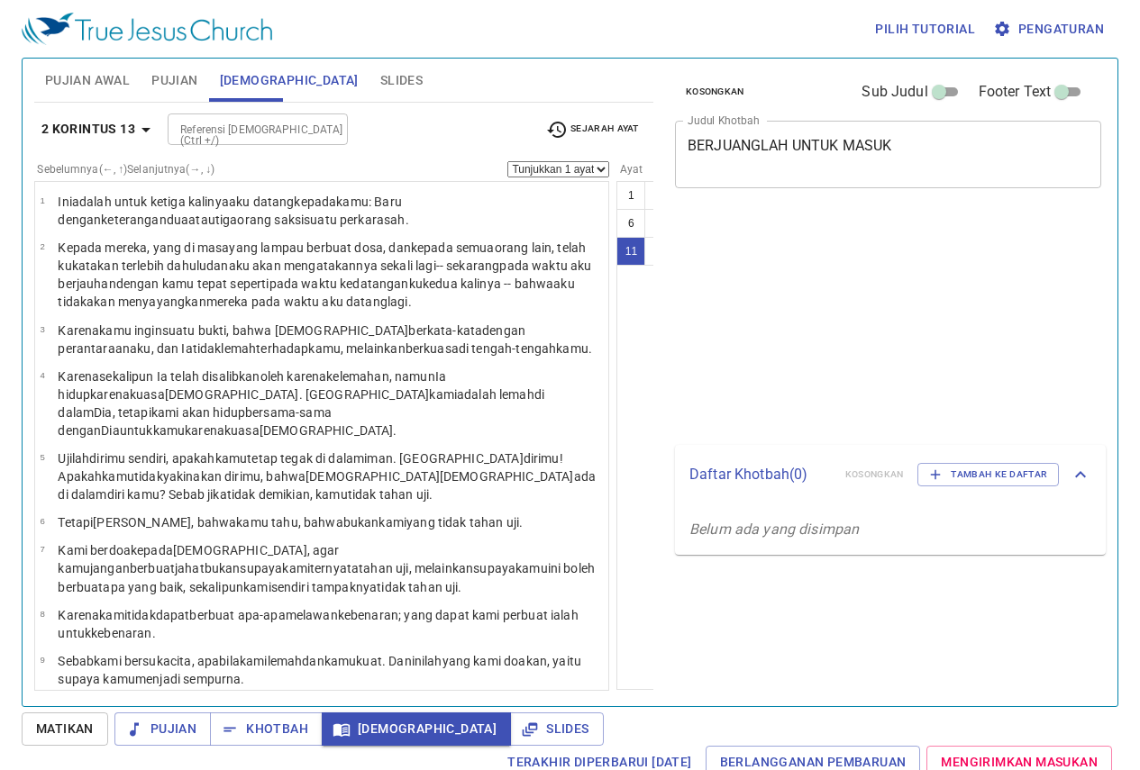
select select "11"
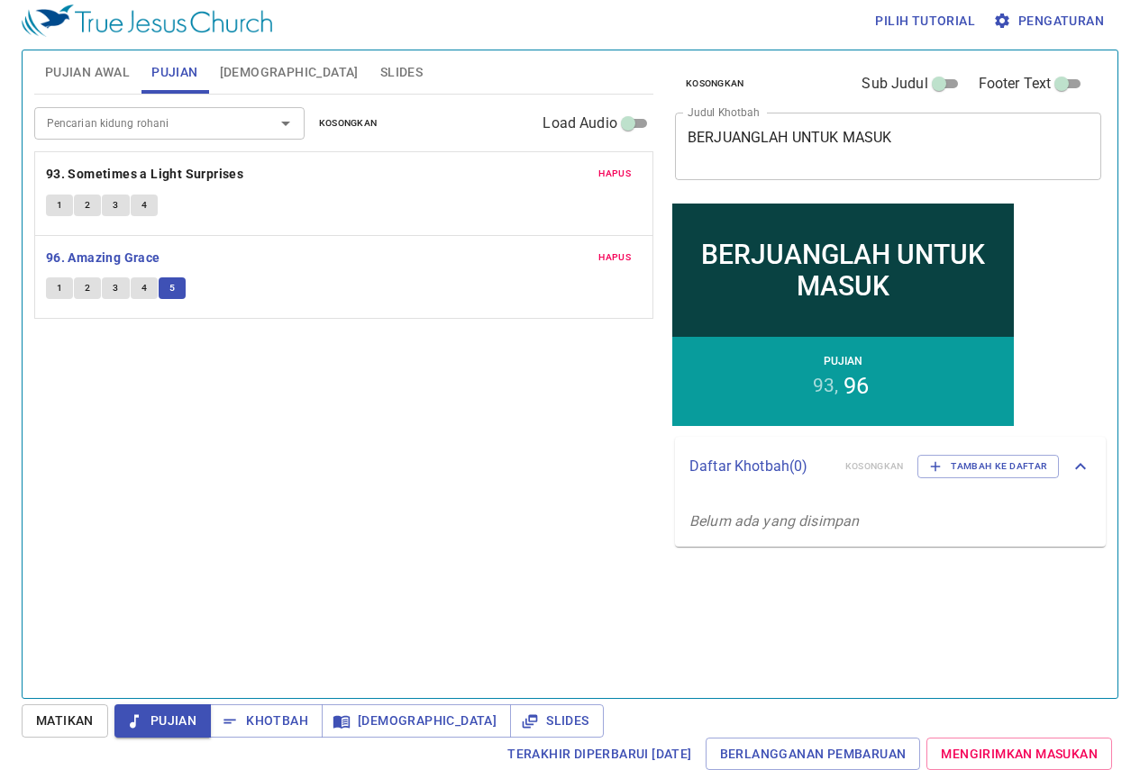
scroll to position [8, 0]
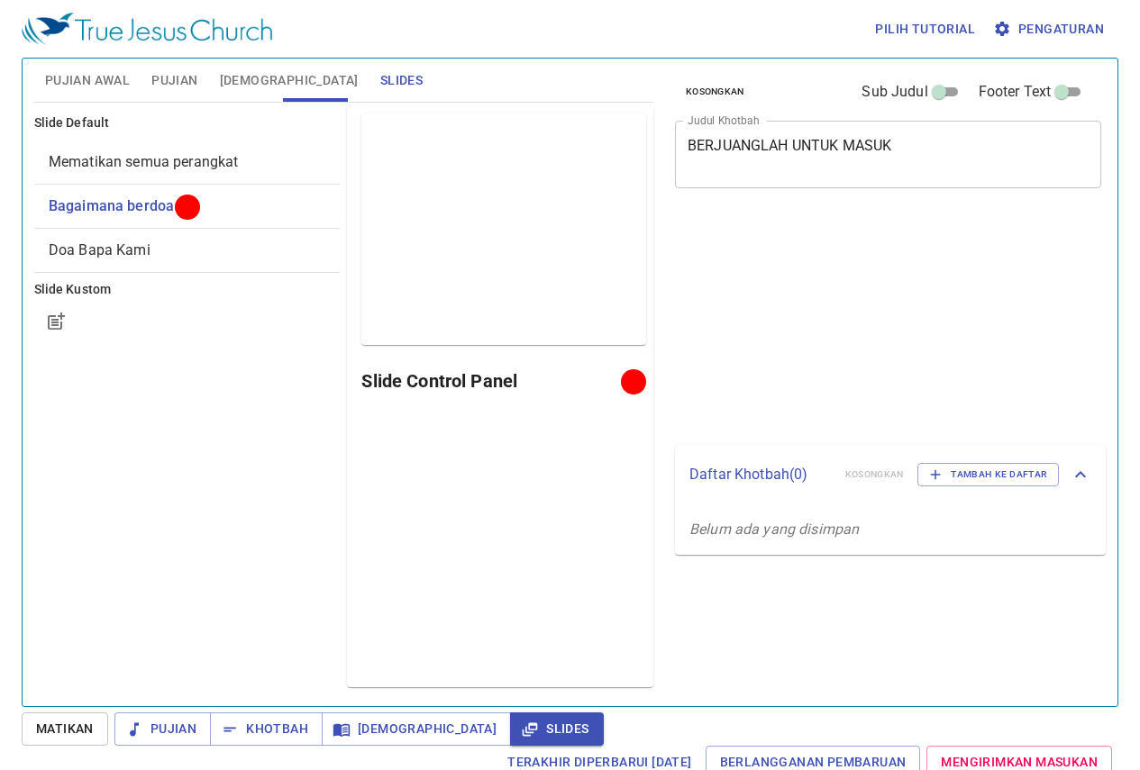
scroll to position [8, 0]
